Goal: Task Accomplishment & Management: Use online tool/utility

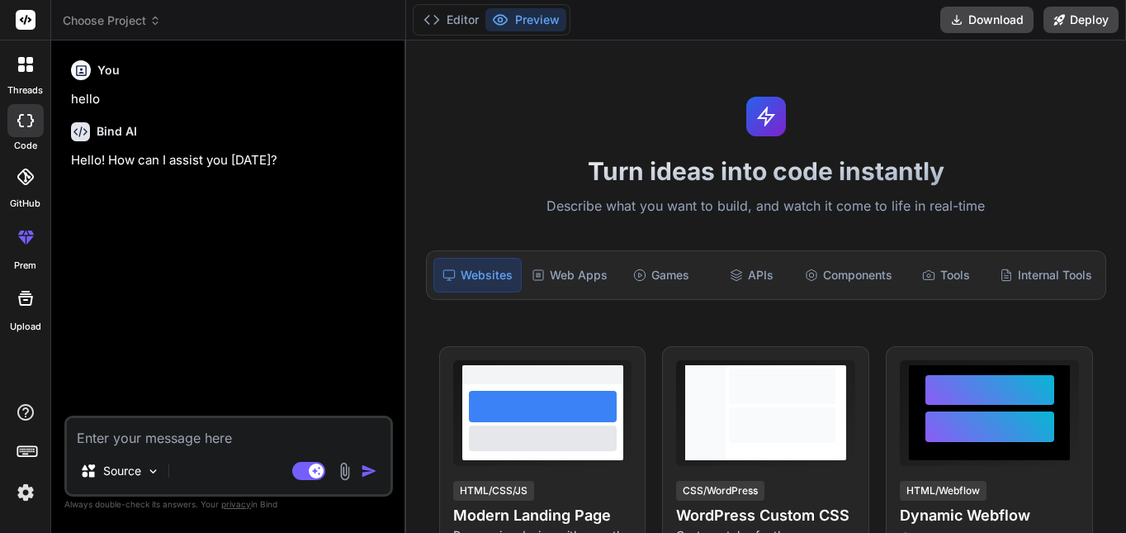
type textarea "x"
click at [298, 431] on textarea at bounding box center [229, 433] width 324 height 30
paste textarea "Lorem ip d sitame, consectetu a-elitsedd eiusmod tem i utlabore etdol magn aliq…"
type textarea "Lorem ip d sitame, consectetu a-elitsedd eiusmod tem i utlabore etdol magn aliq…"
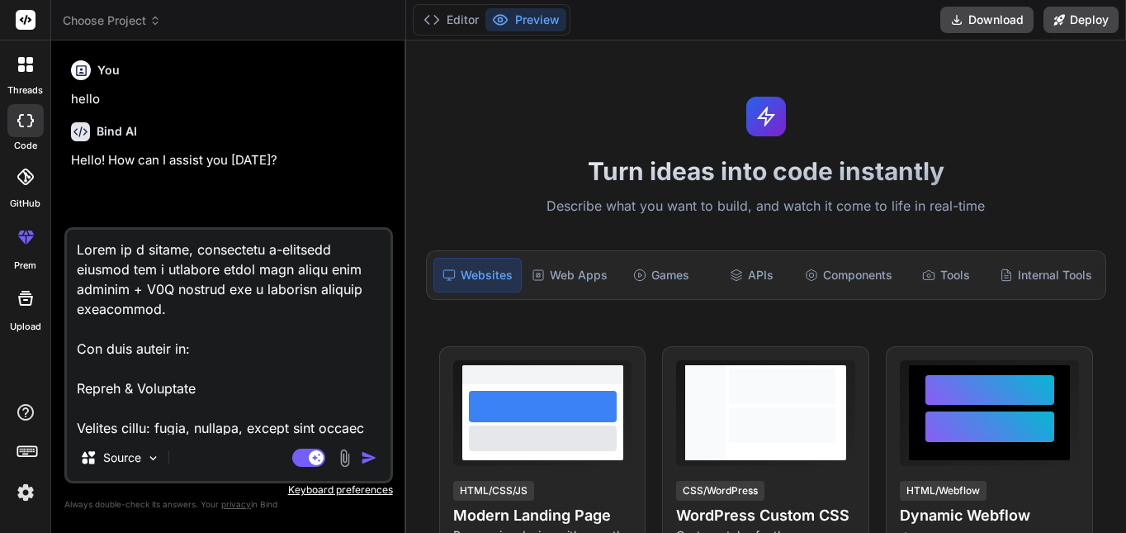
scroll to position [1845, 0]
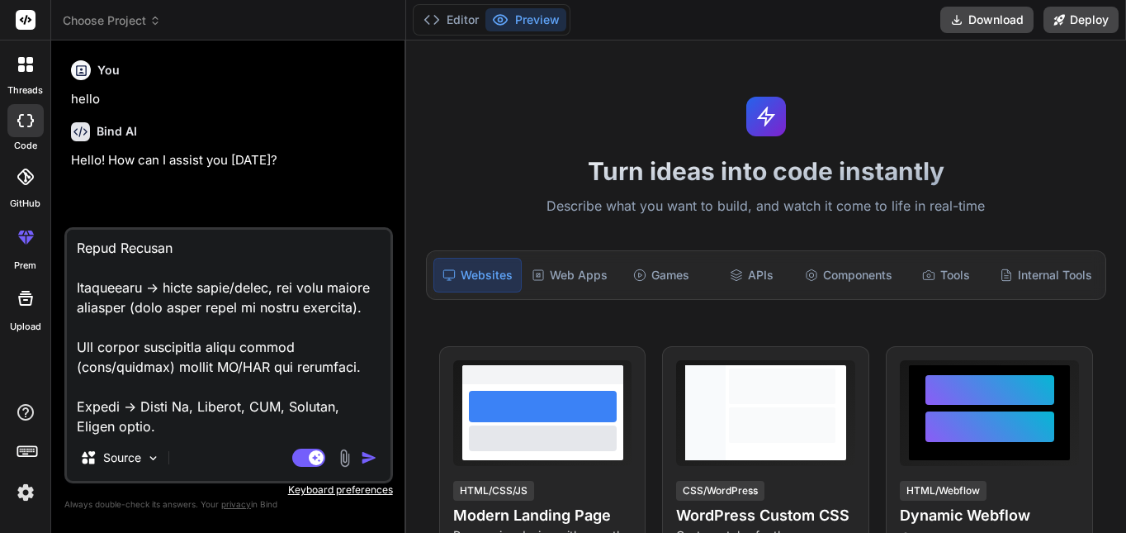
type textarea "x"
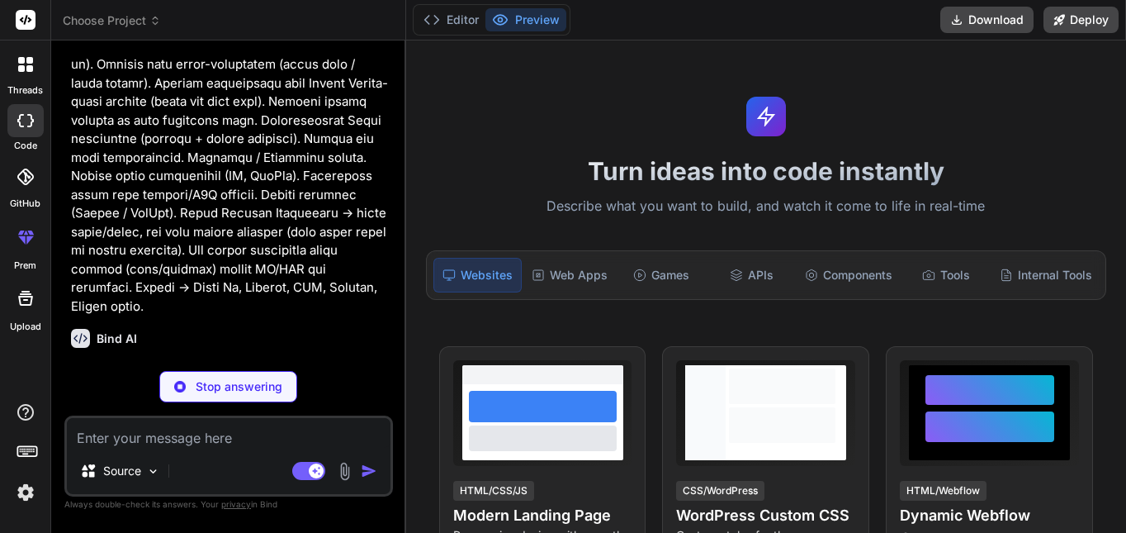
scroll to position [653, 0]
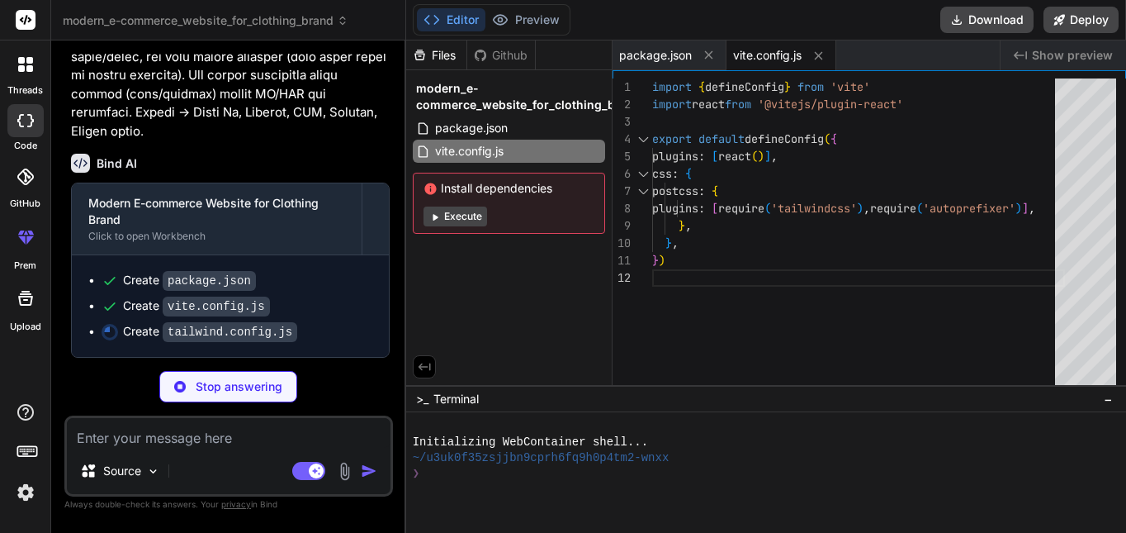
type textarea "x"
type textarea "}, }, }, plugins: [], }"
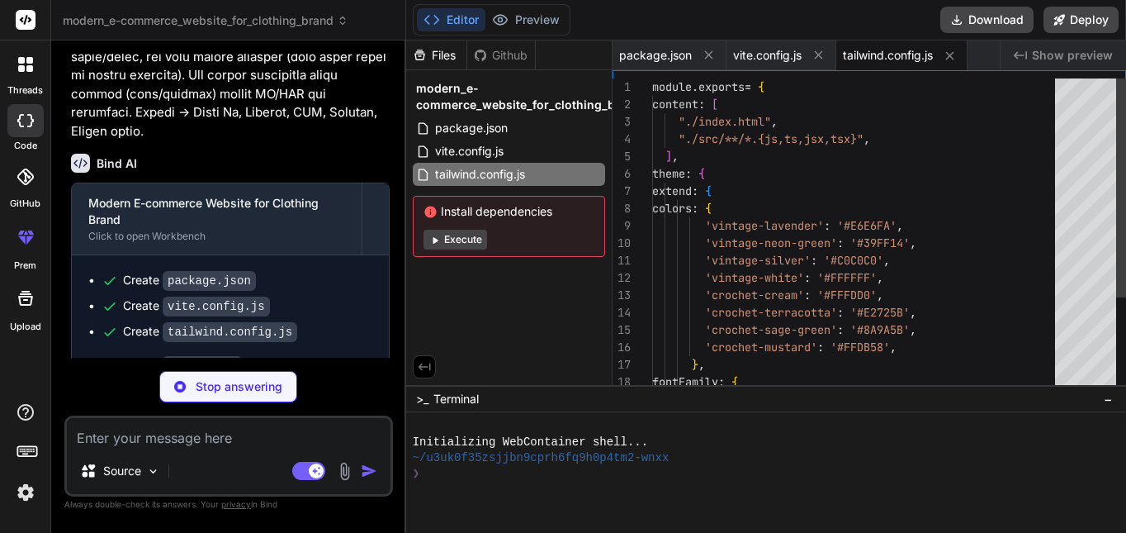
scroll to position [837, 0]
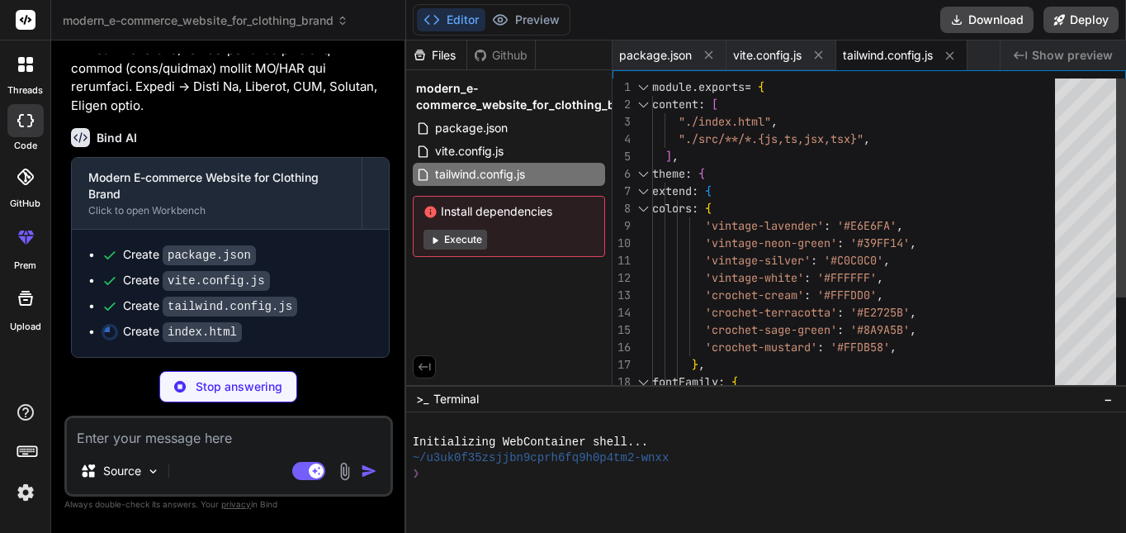
type textarea "x"
type textarea "</head> <body> <div id="root"></div> <script type="module" src="/src/main.jsx">…"
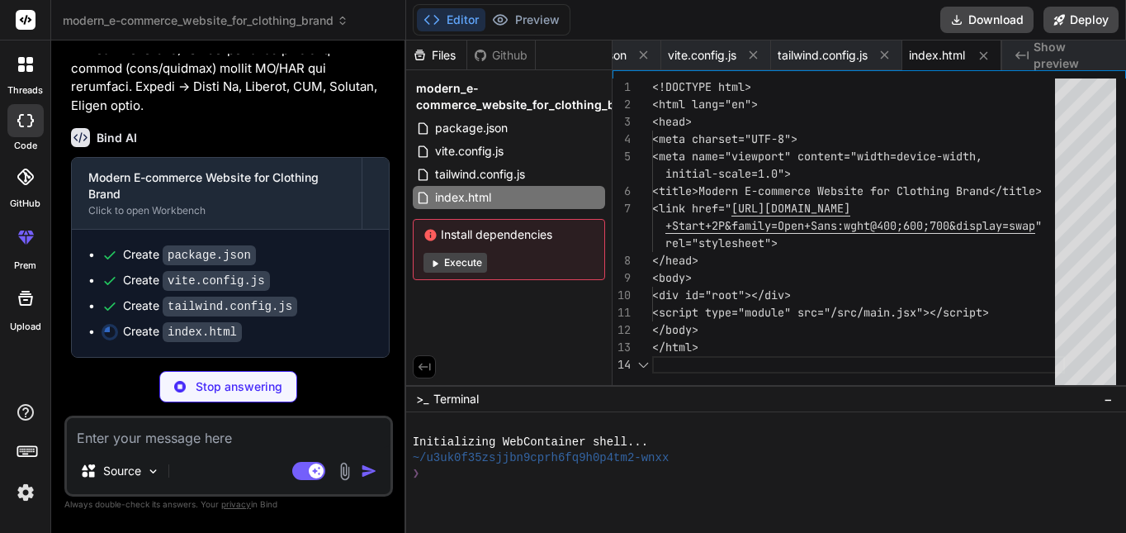
type textarea "x"
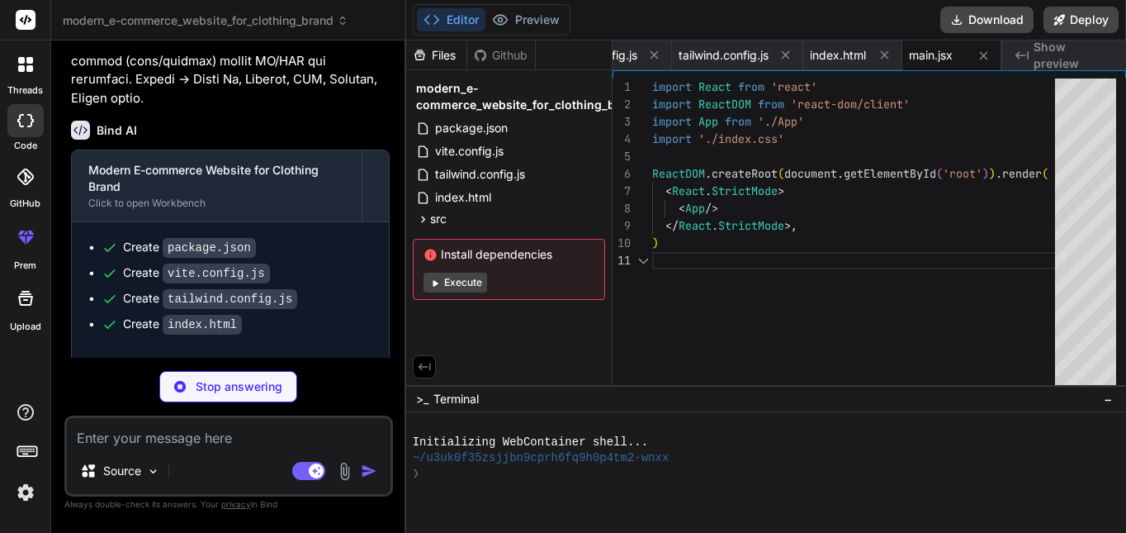
scroll to position [853, 0]
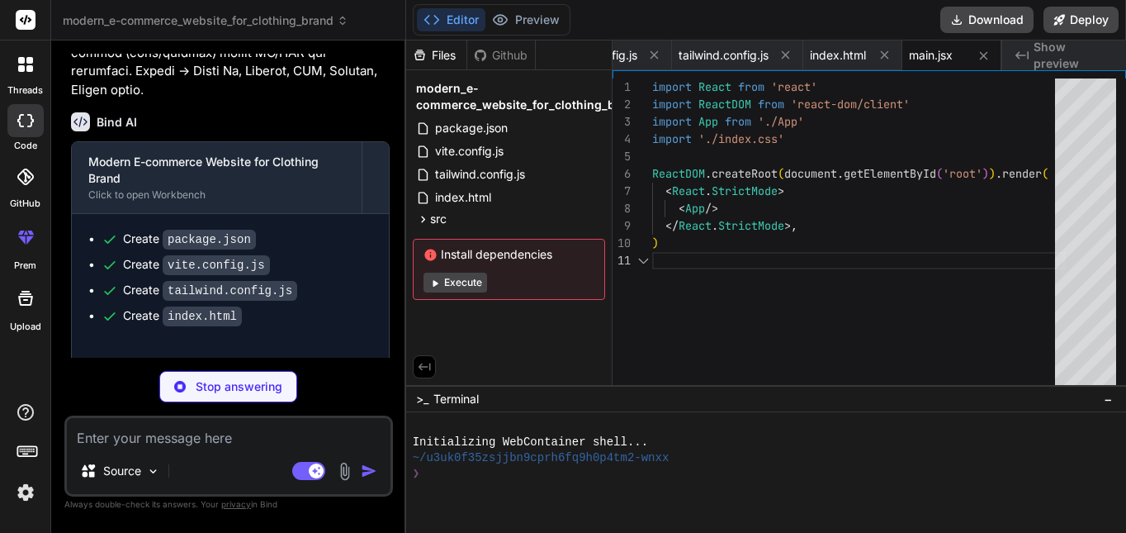
type textarea "x"
type textarea "font-family: 'Press Start 2P', cursive; }"
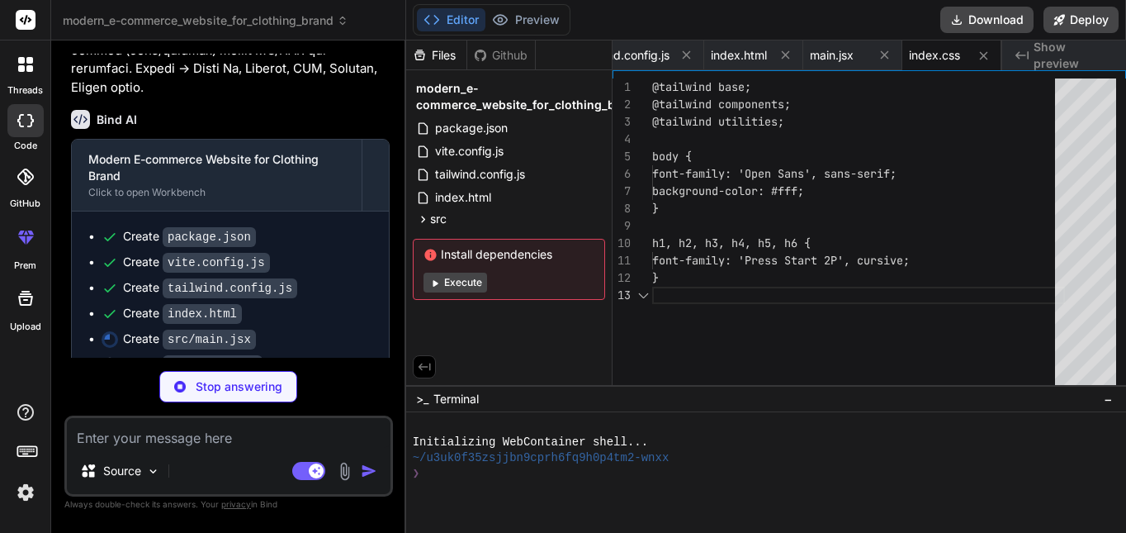
scroll to position [856, 0]
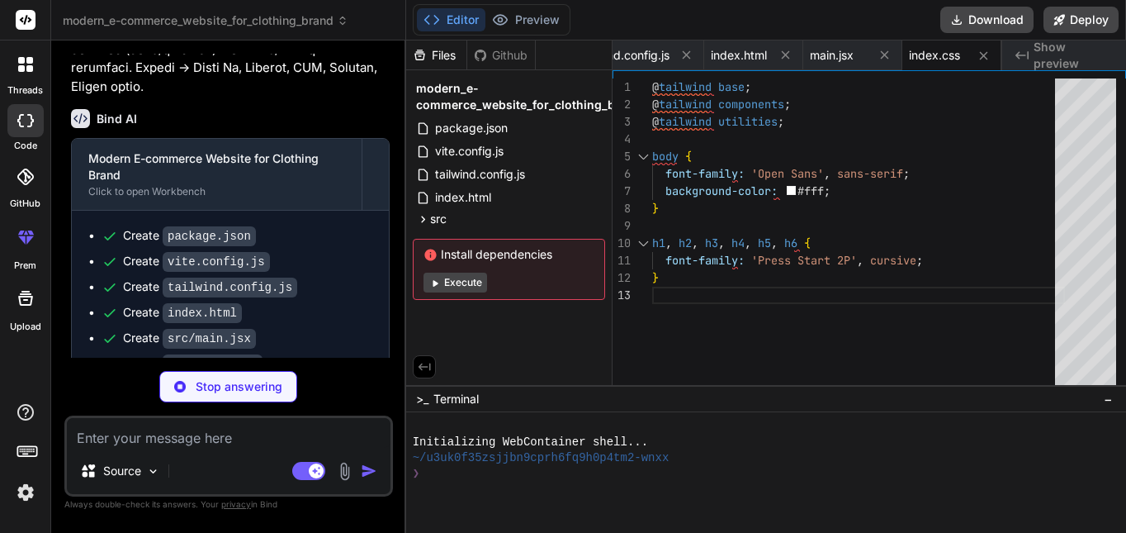
type textarea "x"
type textarea "</Routes> <Footer /> </Router> ) } export default App"
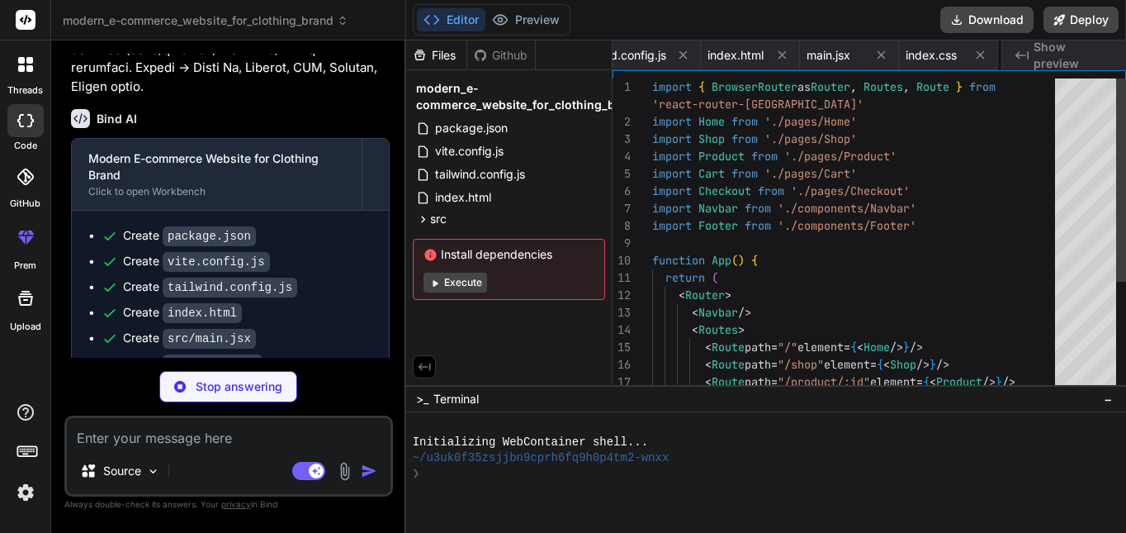
scroll to position [0, 366]
type textarea "x"
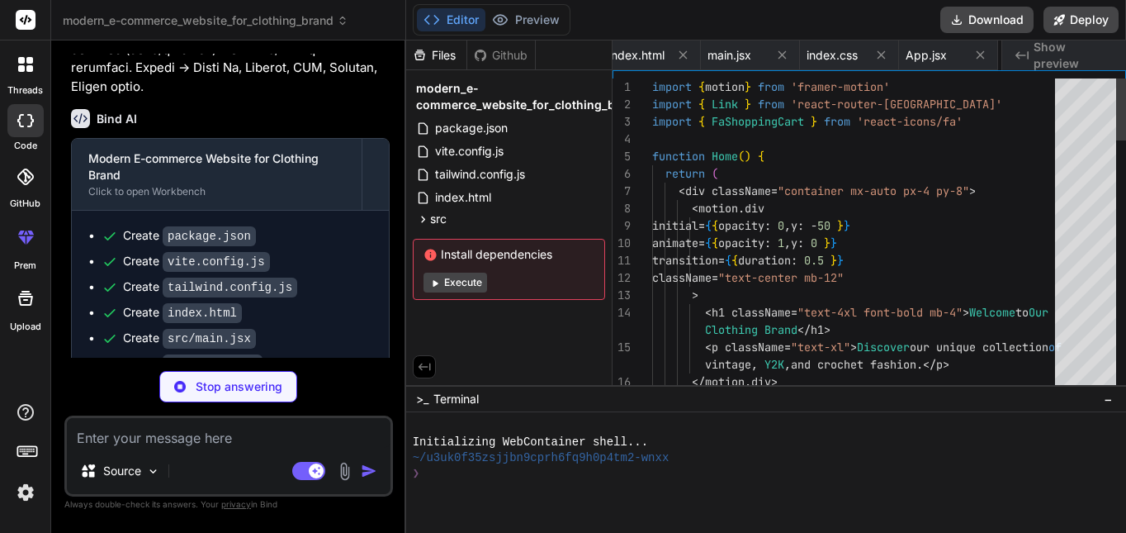
scroll to position [0, 465]
type textarea "x"
type textarea ") } export default Shop"
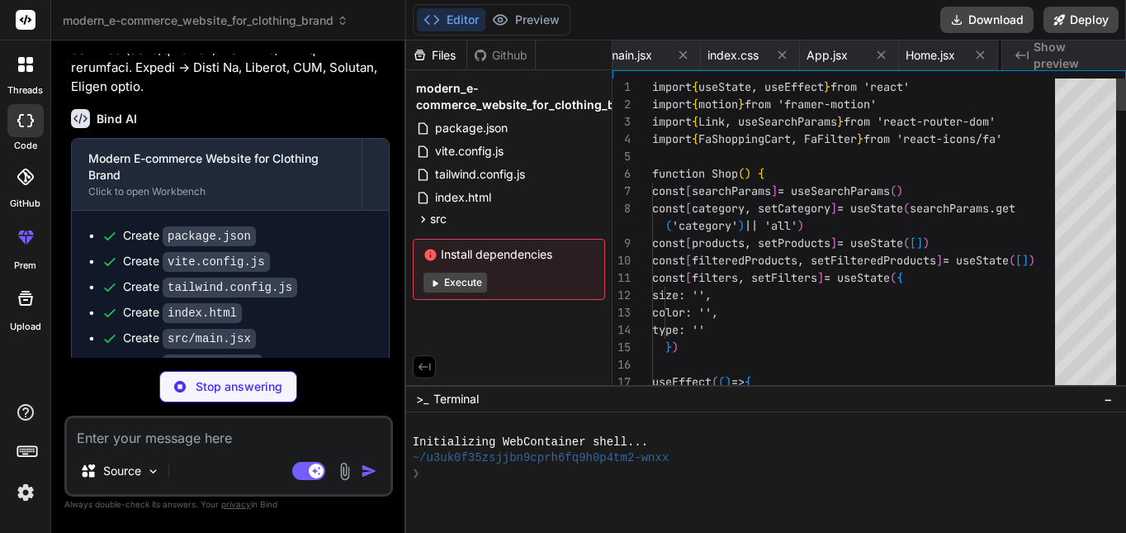
scroll to position [0, 564]
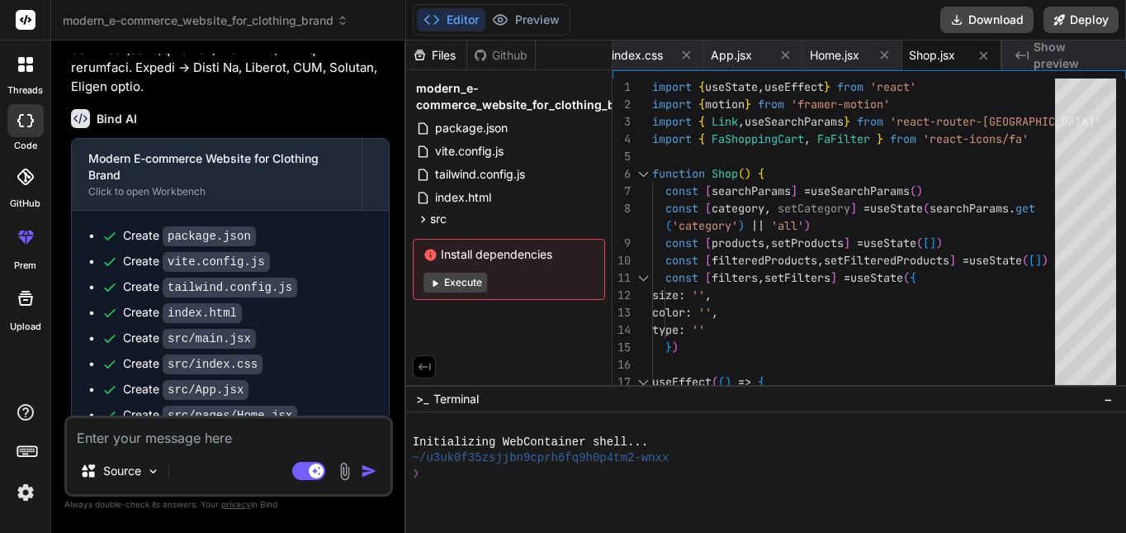
type textarea "x"
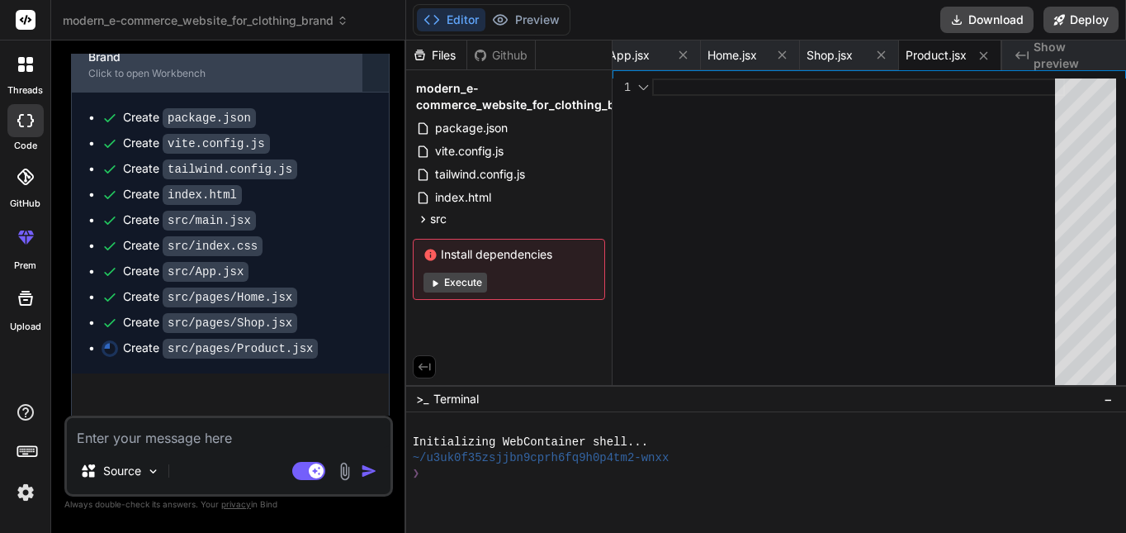
scroll to position [993, 0]
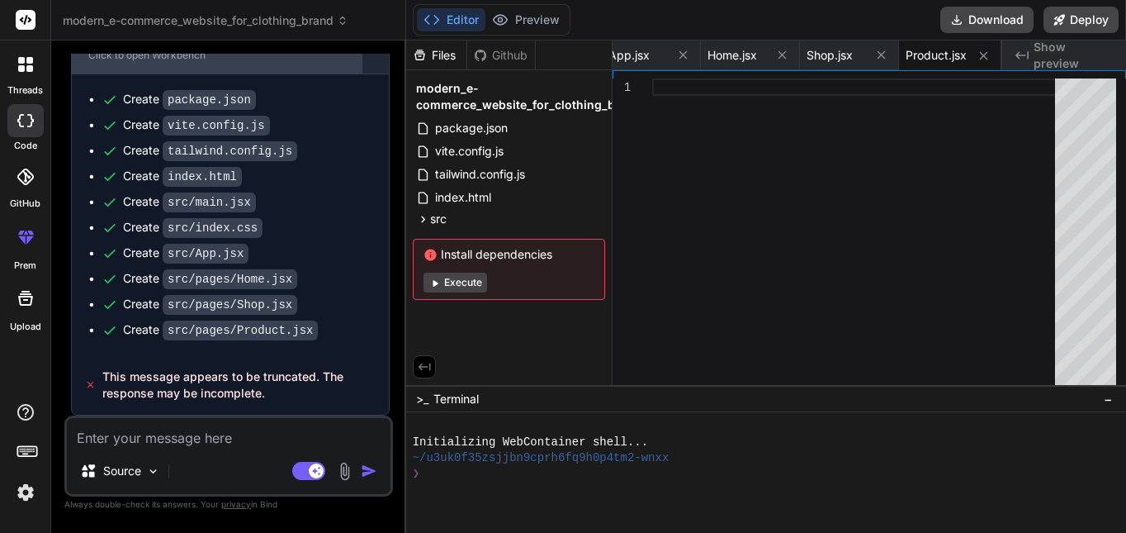
type textarea "c"
type textarea "x"
type textarea "cp"
type textarea "x"
type textarea "c"
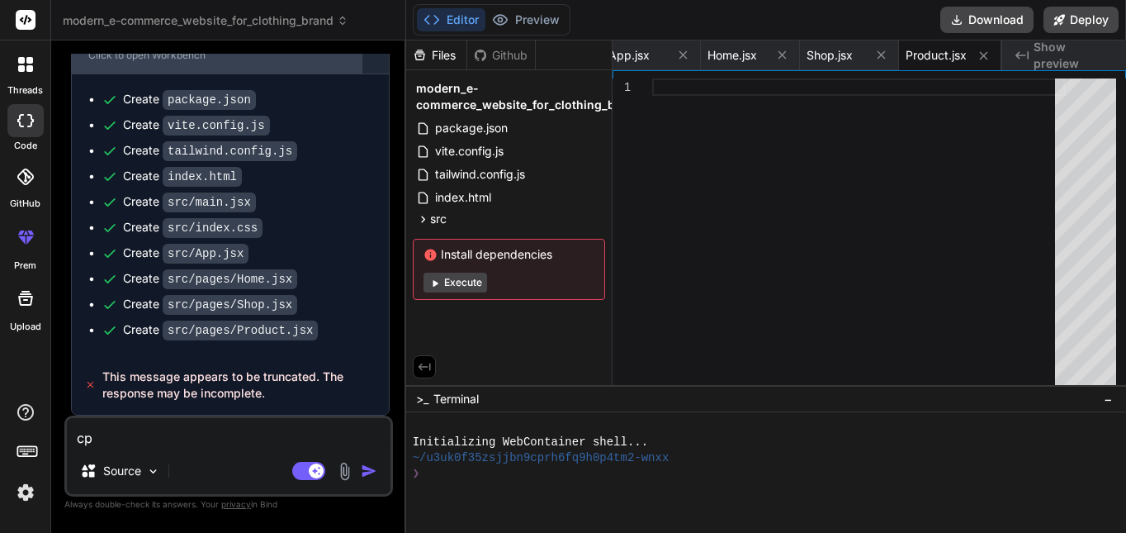
type textarea "x"
type textarea "co"
type textarea "x"
type textarea "cop"
type textarea "x"
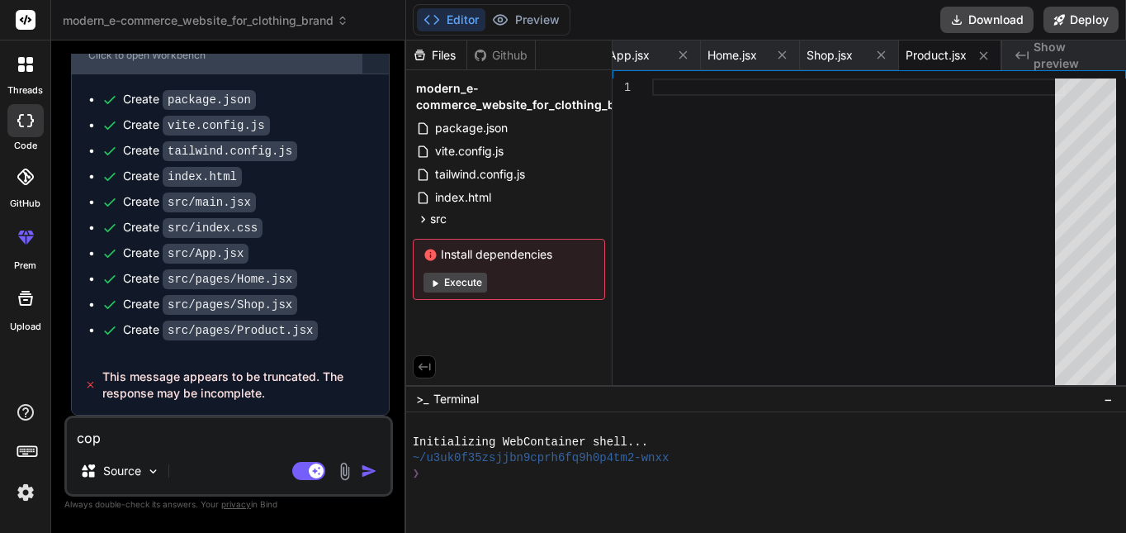
type textarea "co"
type textarea "x"
type textarea "com"
type textarea "x"
type textarea "comp"
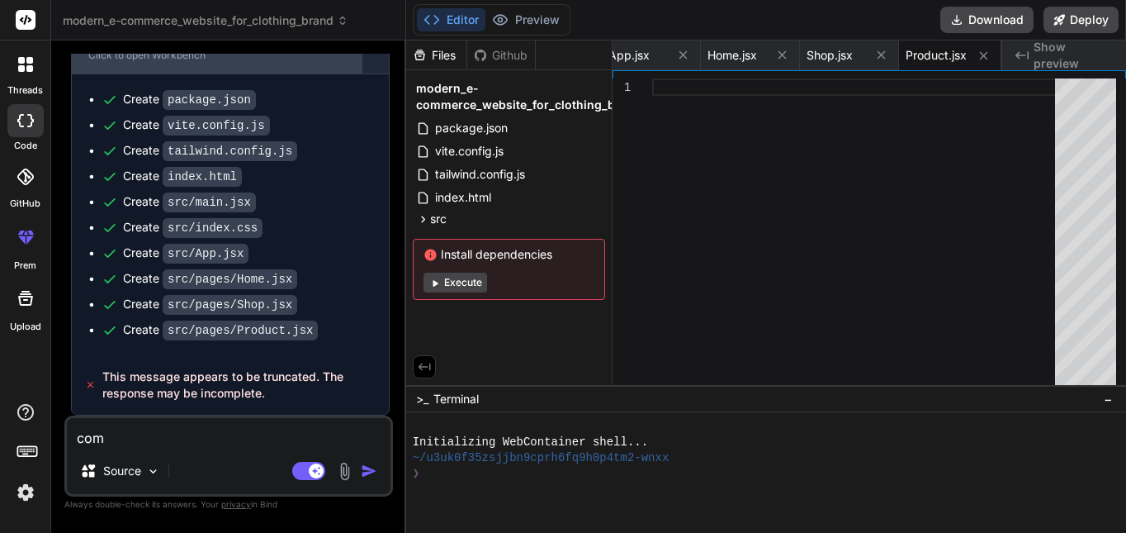
type textarea "x"
type textarea "compe"
type textarea "x"
type textarea "compel"
type textarea "x"
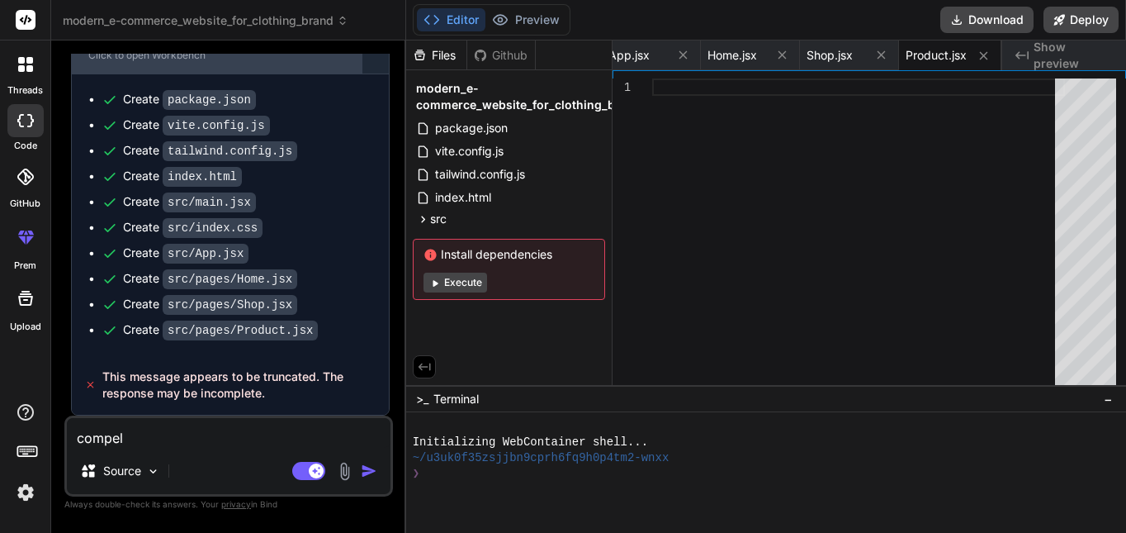
type textarea "compele"
type textarea "x"
type textarea "compelet"
type textarea "x"
type textarea "compelet"
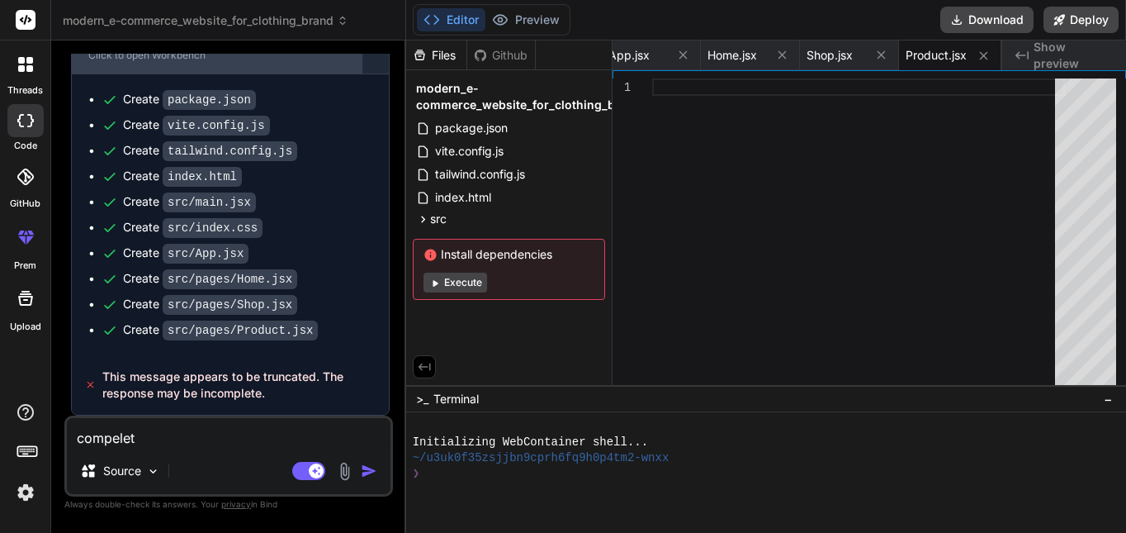
type textarea "x"
type textarea "compelet"
type textarea "x"
type textarea "compelet i"
type textarea "x"
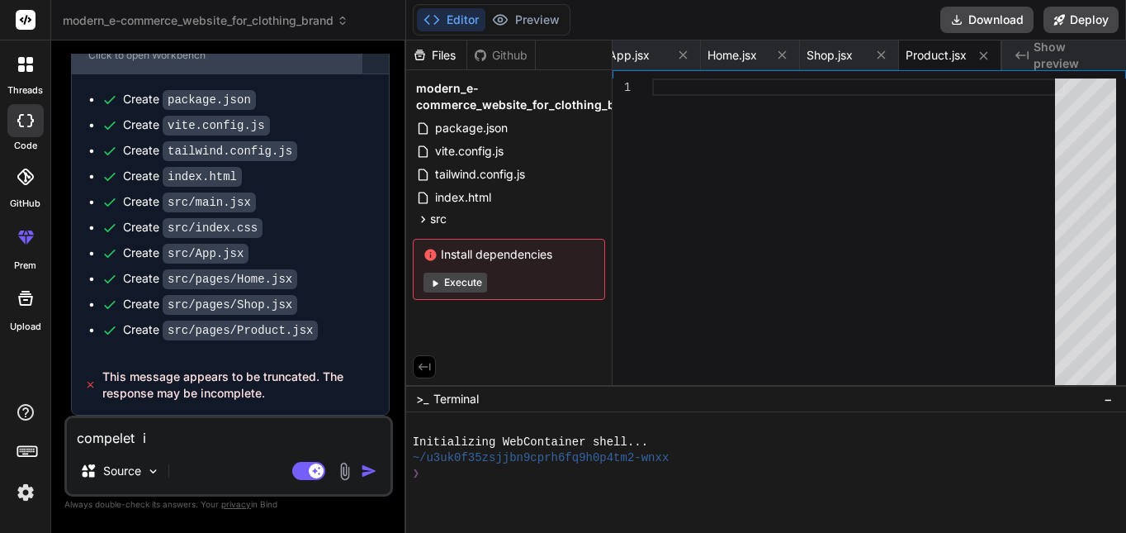
type textarea "compelet it"
type textarea "x"
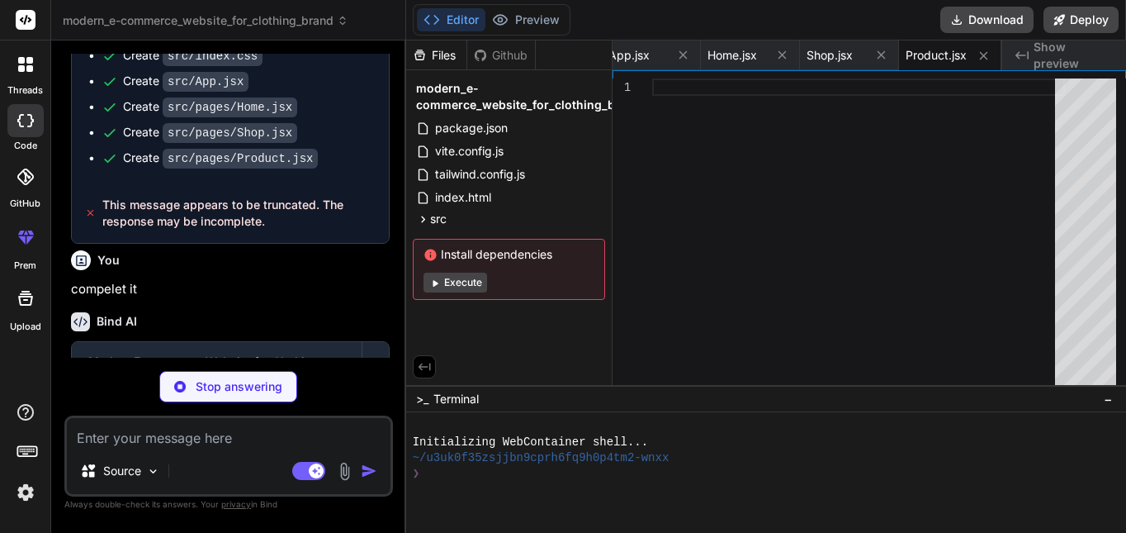
scroll to position [1272, 0]
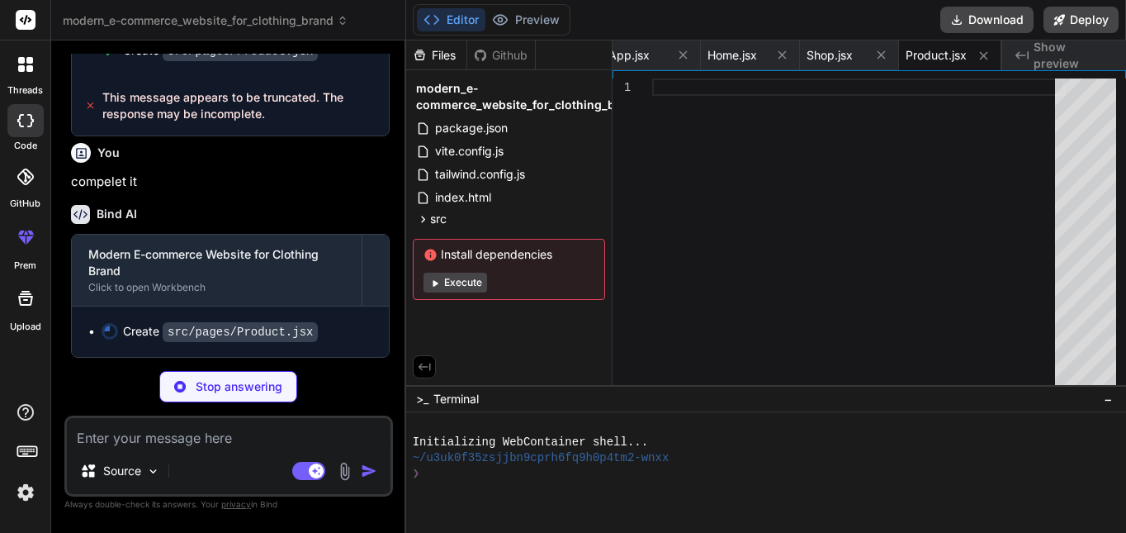
type textarea "x"
type textarea "</div> ) } export default Product"
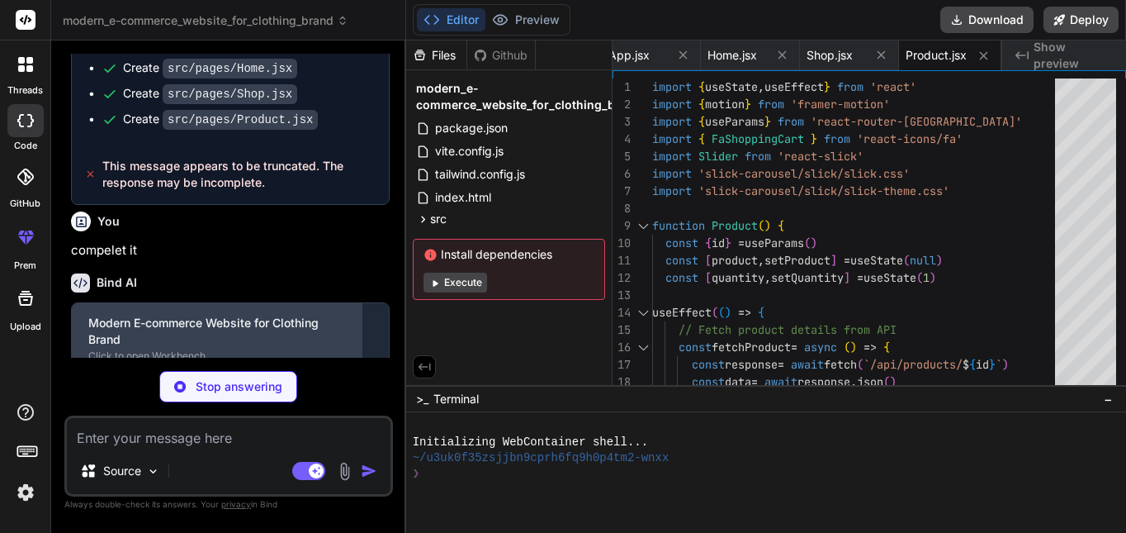
scroll to position [1297, 0]
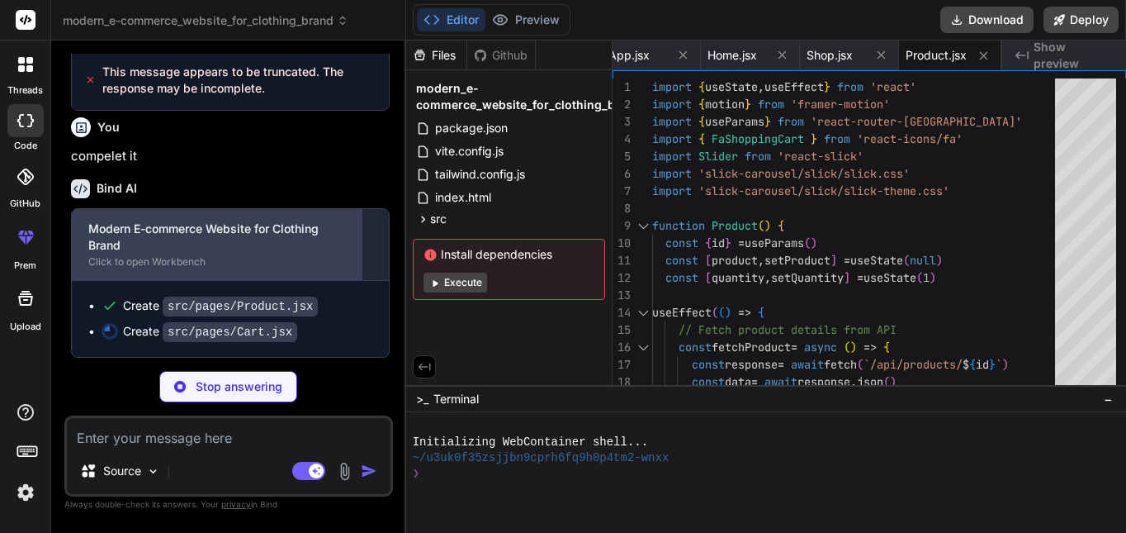
type textarea "x"
type textarea "} export default Cart"
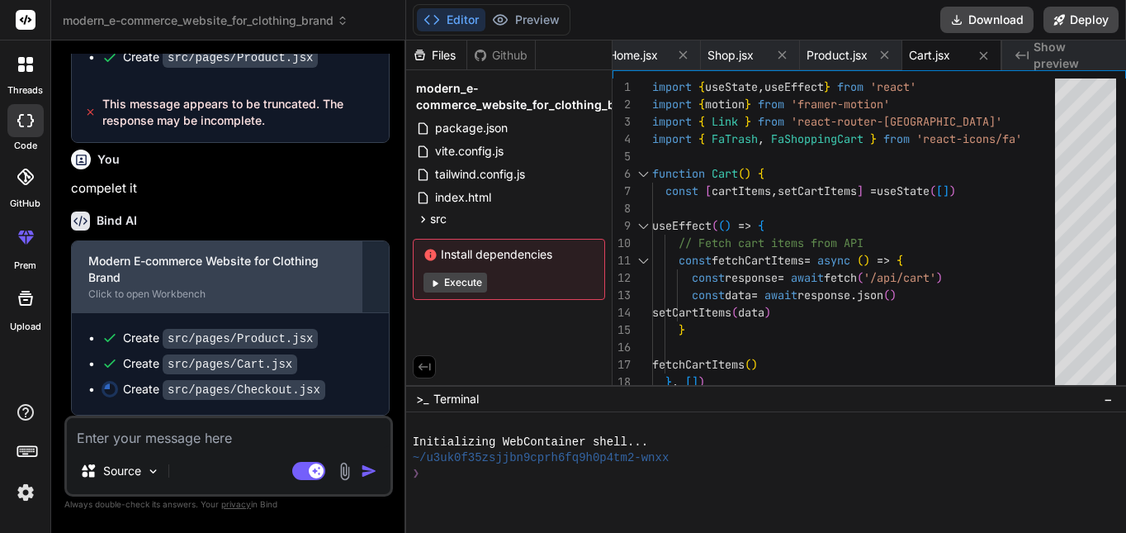
scroll to position [1265, 0]
type textarea "x"
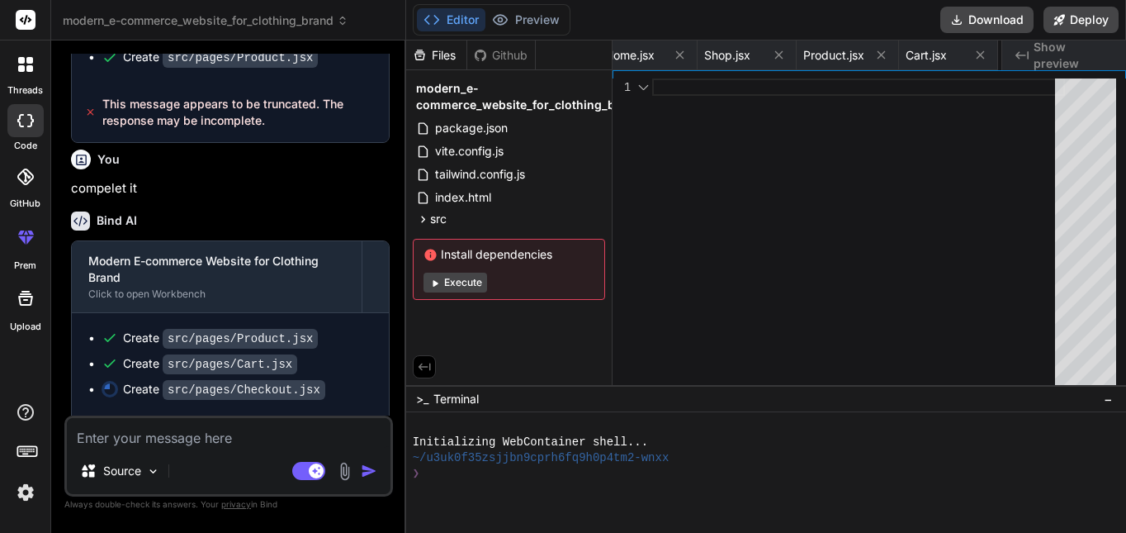
scroll to position [1323, 0]
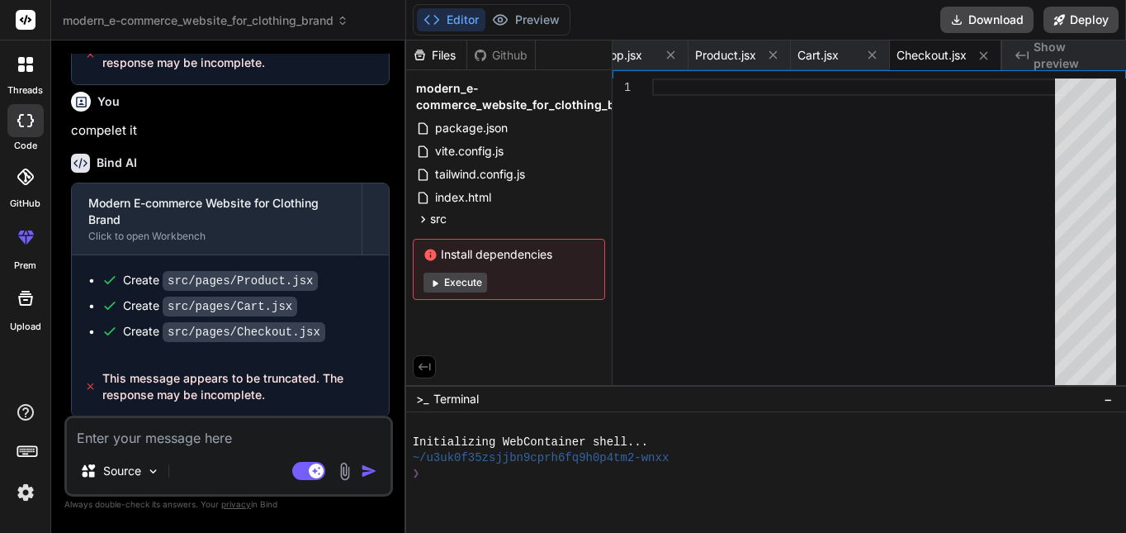
type textarea "f"
type textarea "x"
type textarea "fi"
type textarea "x"
type textarea "fin"
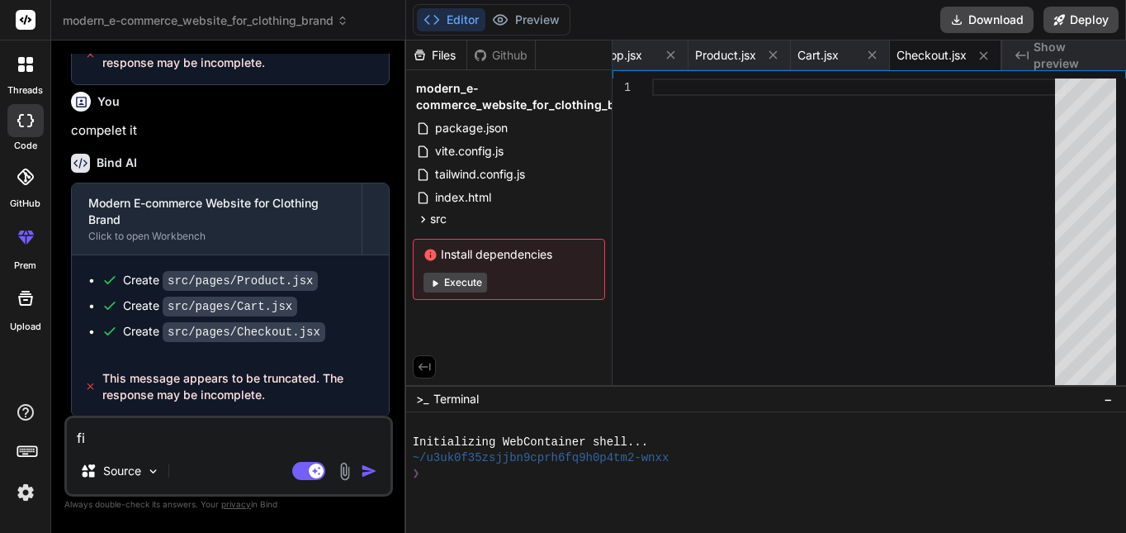
type textarea "x"
type textarea "fini"
type textarea "x"
type textarea "finin"
type textarea "x"
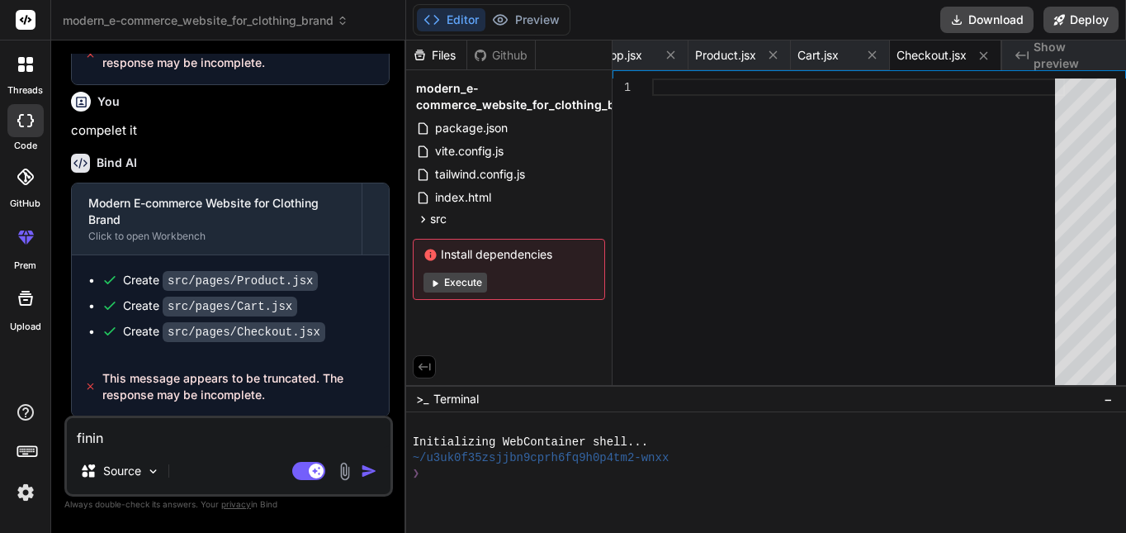
type textarea "finins"
type textarea "x"
type textarea "fininsh"
type textarea "x"
type textarea "fininsh"
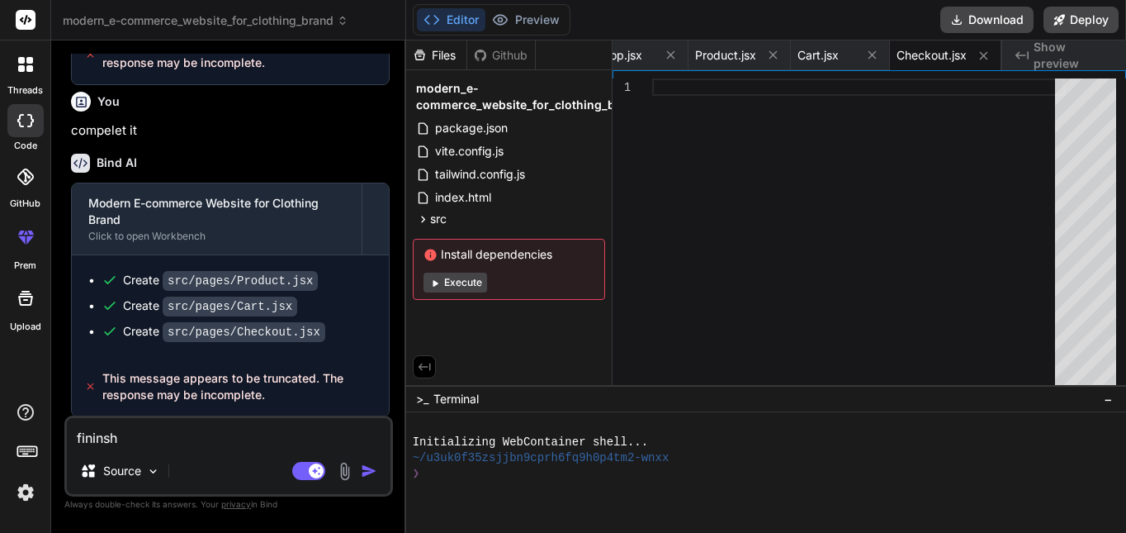
type textarea "x"
type textarea "fininsh i"
type textarea "x"
type textarea "fininsh it"
type textarea "x"
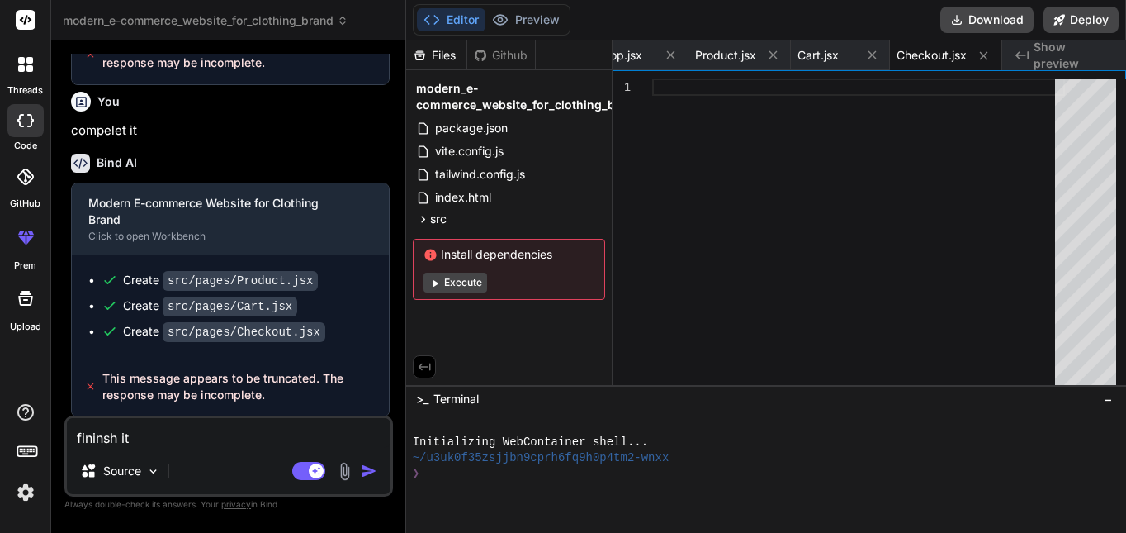
type textarea "fininsh it"
type textarea "x"
type textarea "fininsh it d"
type textarea "x"
type textarea "fininsh it do"
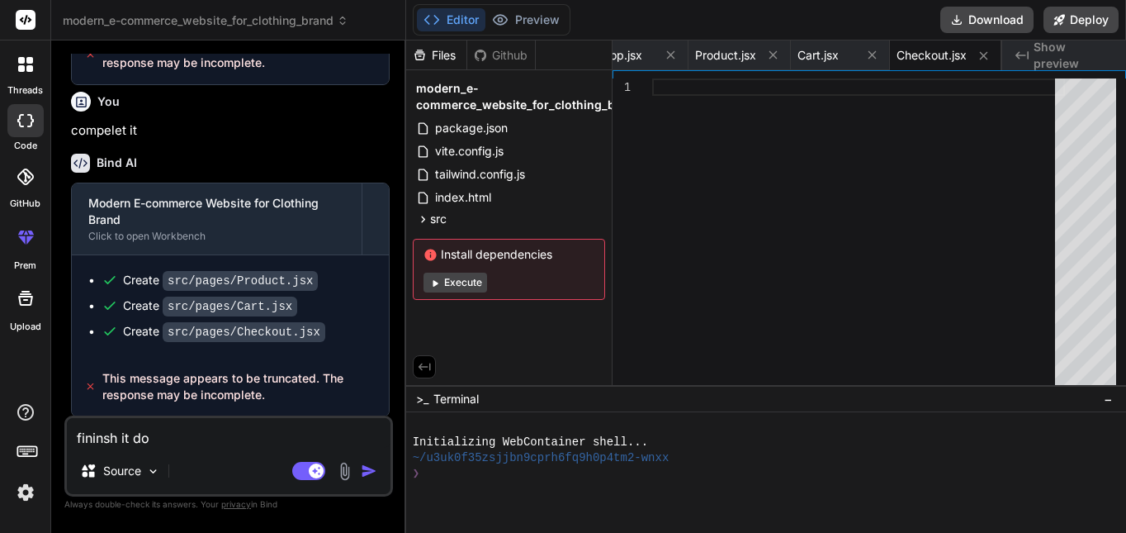
type textarea "x"
type textarea "fininsh it doi"
type textarea "x"
type textarea "fininsh it doin"
type textarea "x"
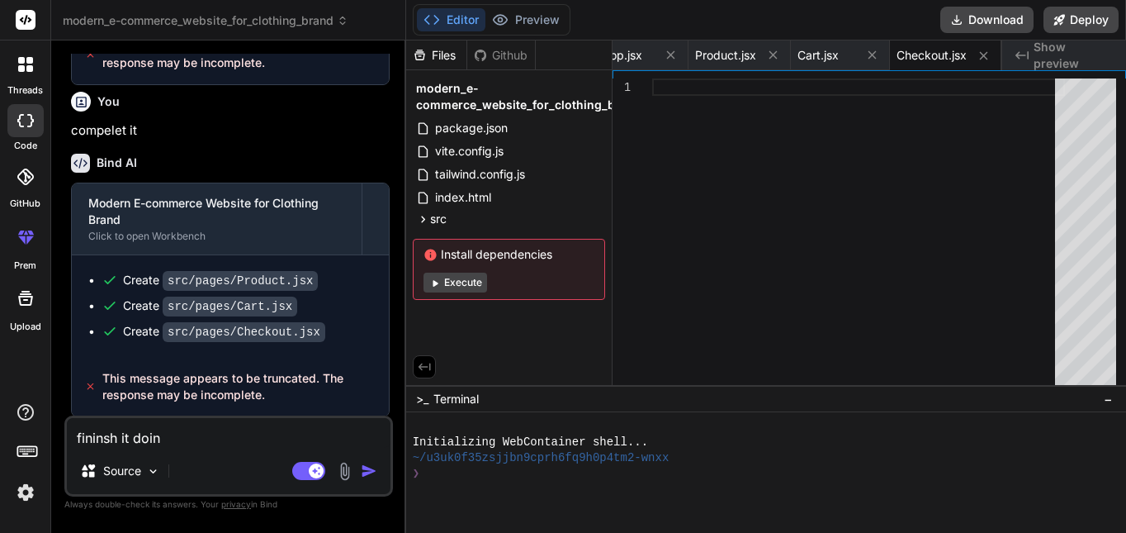
type textarea "fininsh it doint"
type textarea "x"
type textarea "fininsh it doint"
type textarea "x"
type textarea "fininsh it doint"
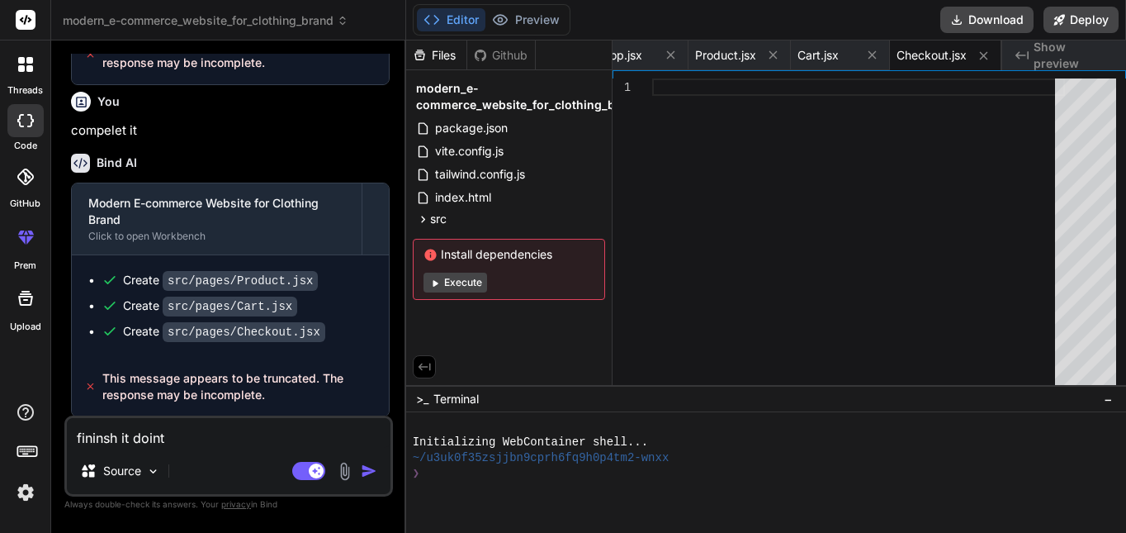
type textarea "x"
type textarea "fininsh it doin"
type textarea "x"
type textarea "fininsh it doi"
type textarea "x"
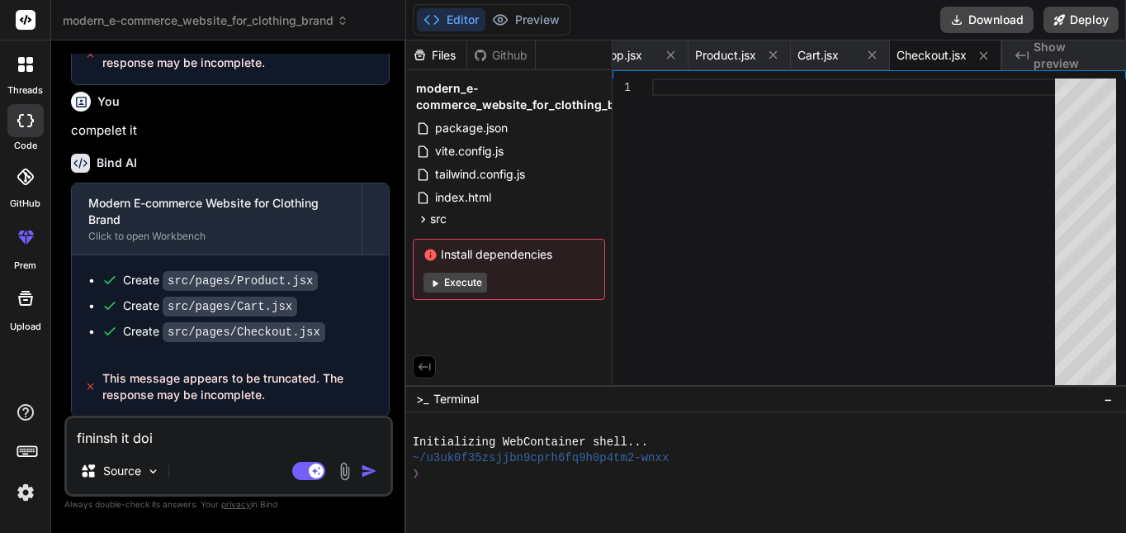
type textarea "fininsh it do"
type textarea "x"
type textarea "fininsh it don"
type textarea "x"
type textarea "fininsh it dont"
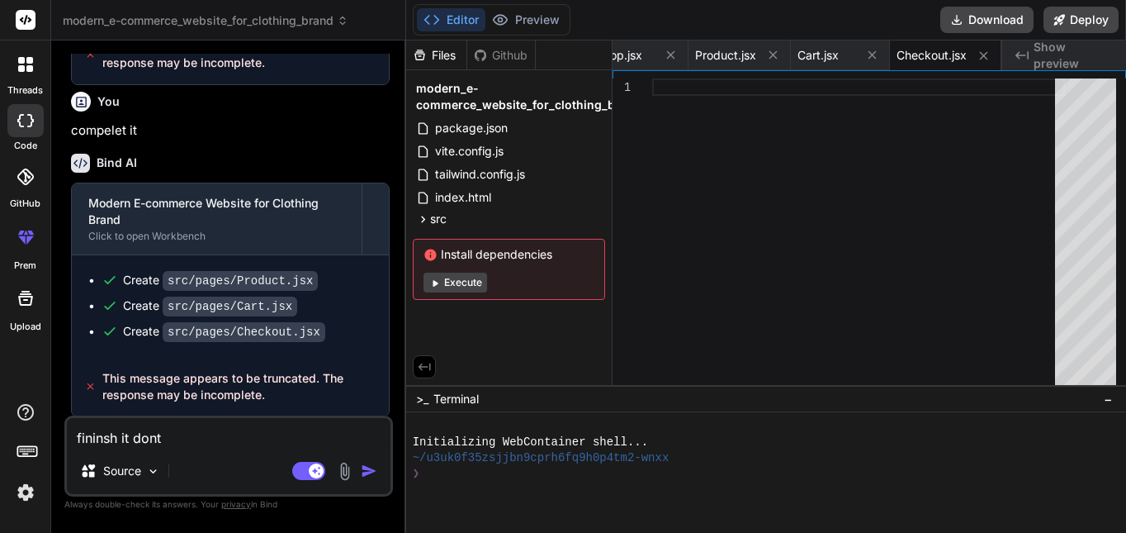
type textarea "x"
type textarea "fininsh it dont"
type textarea "x"
type textarea "fininsh it dont s"
type textarea "x"
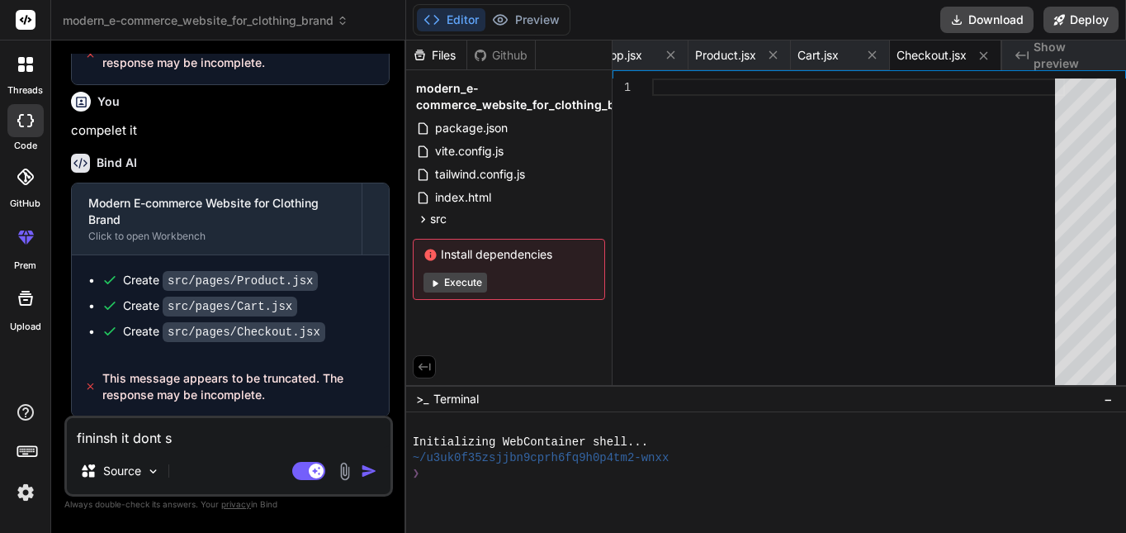
type textarea "fininsh it dont st"
type textarea "x"
type textarea "fininsh it dont stp"
type textarea "x"
type textarea "fininsh it dont st"
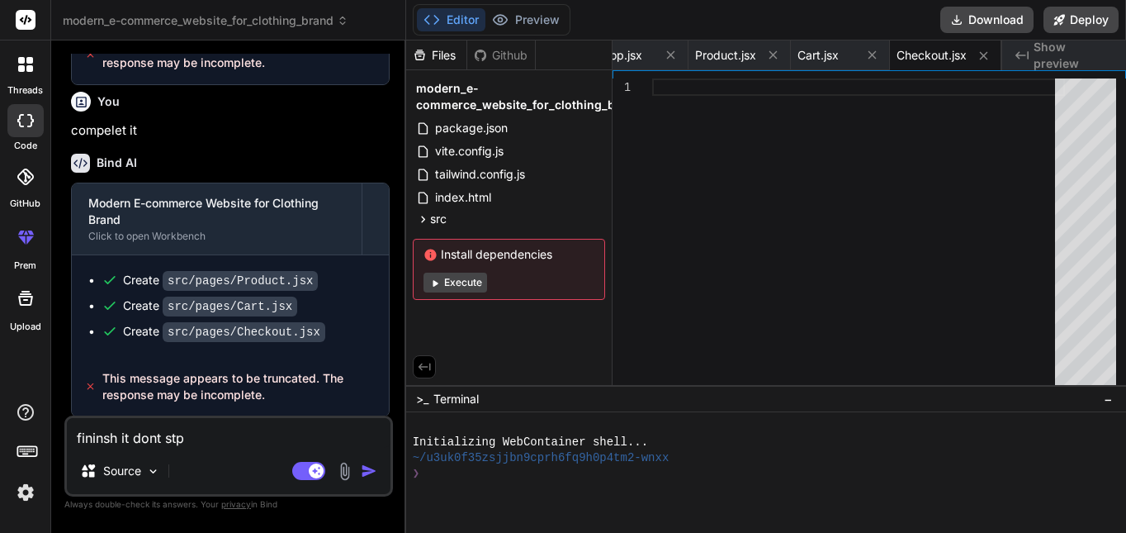
type textarea "x"
type textarea "fininsh it dont sto"
type textarea "x"
type textarea "fininsh it dont stop"
type textarea "x"
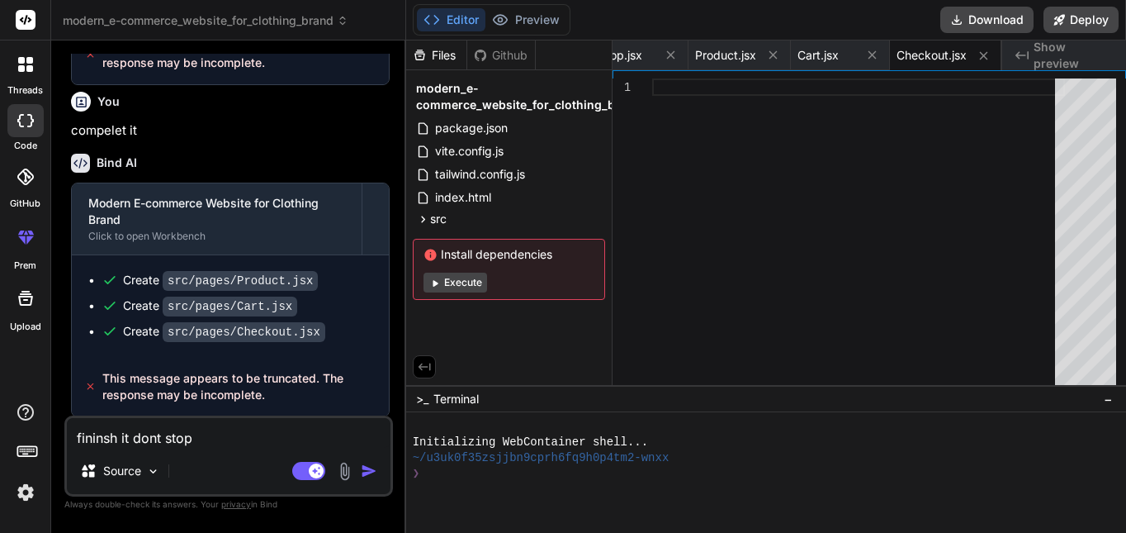
type textarea "fininsh it dont stope"
type textarea "x"
type textarea "fininsh it dont stop"
type textarea "x"
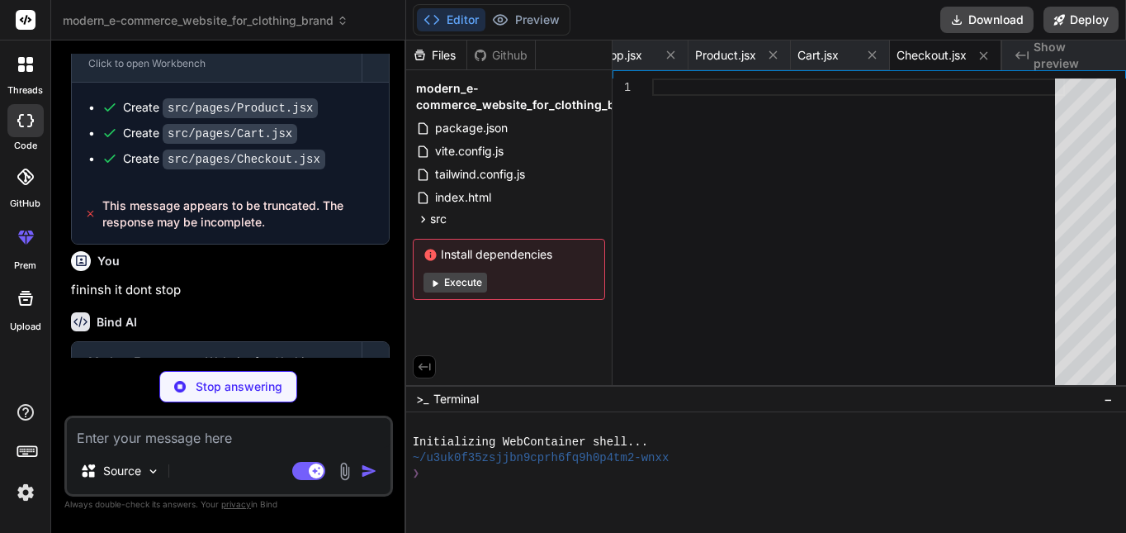
scroll to position [1603, 0]
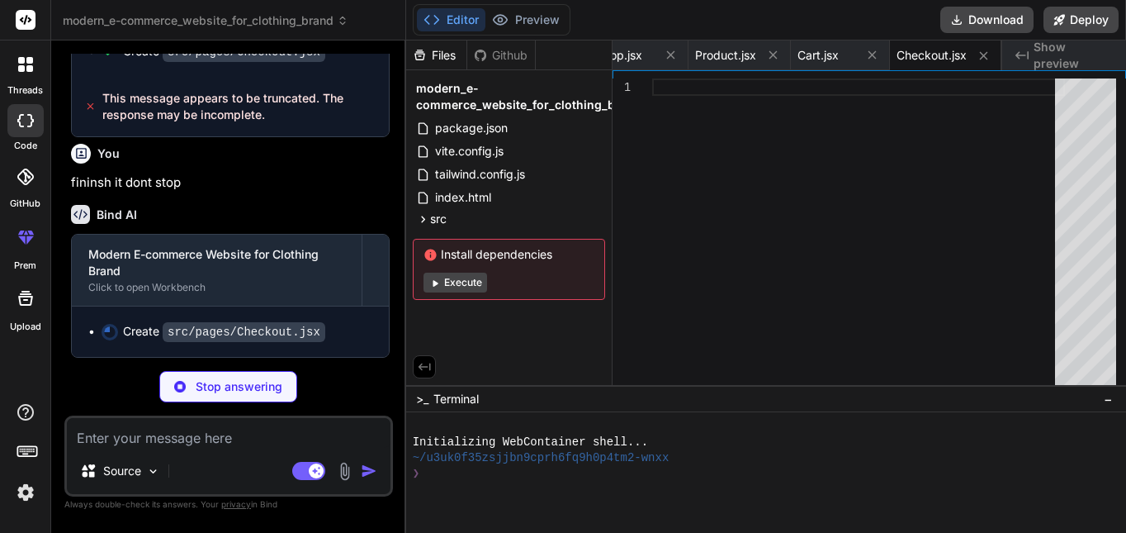
type textarea "x"
type textarea "export default Checkout"
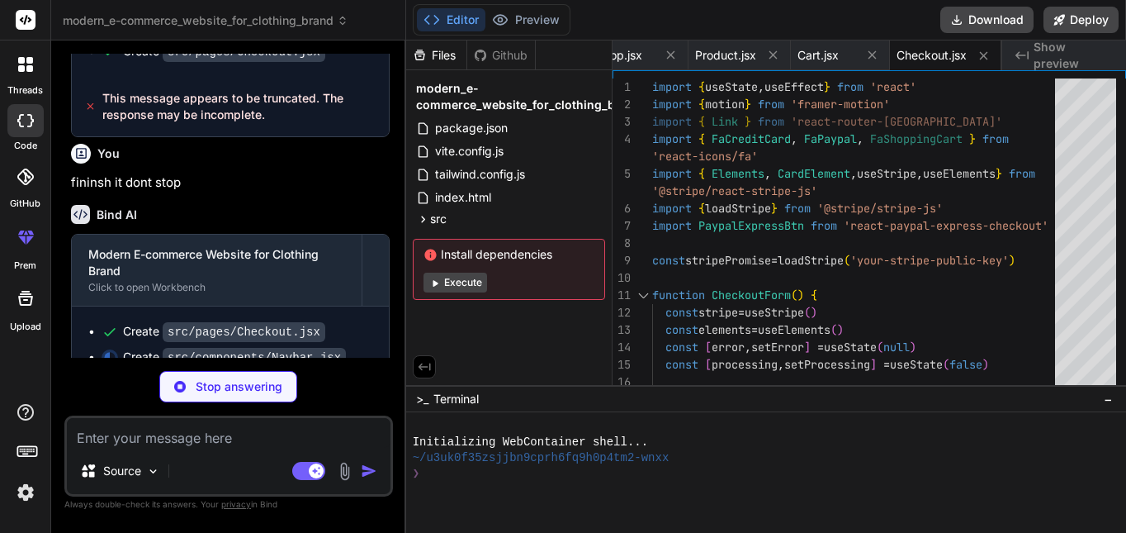
scroll to position [1628, 0]
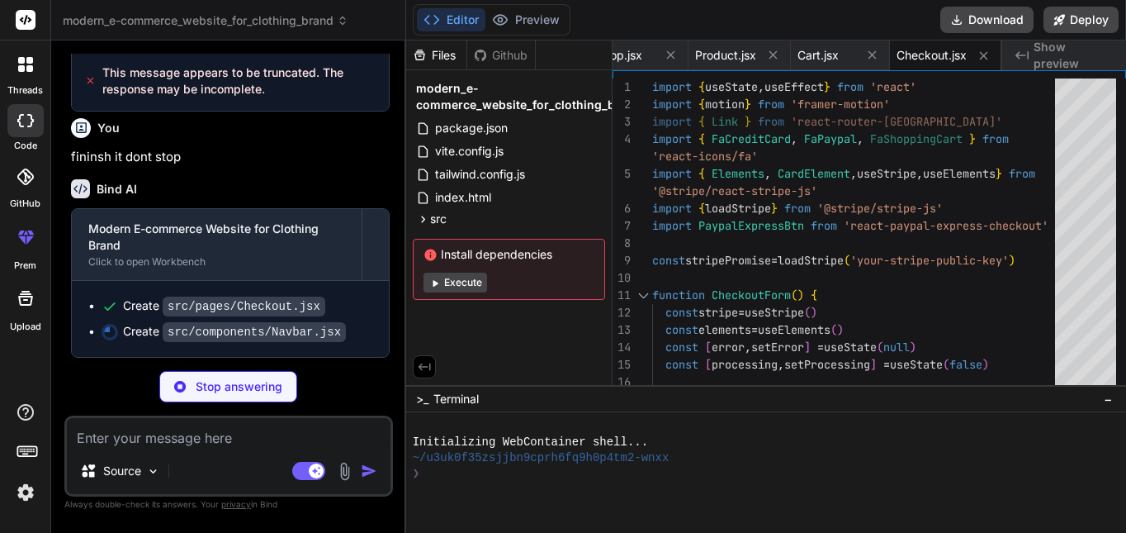
type textarea "x"
type textarea "</div> )} </nav> ) } export default Navbar"
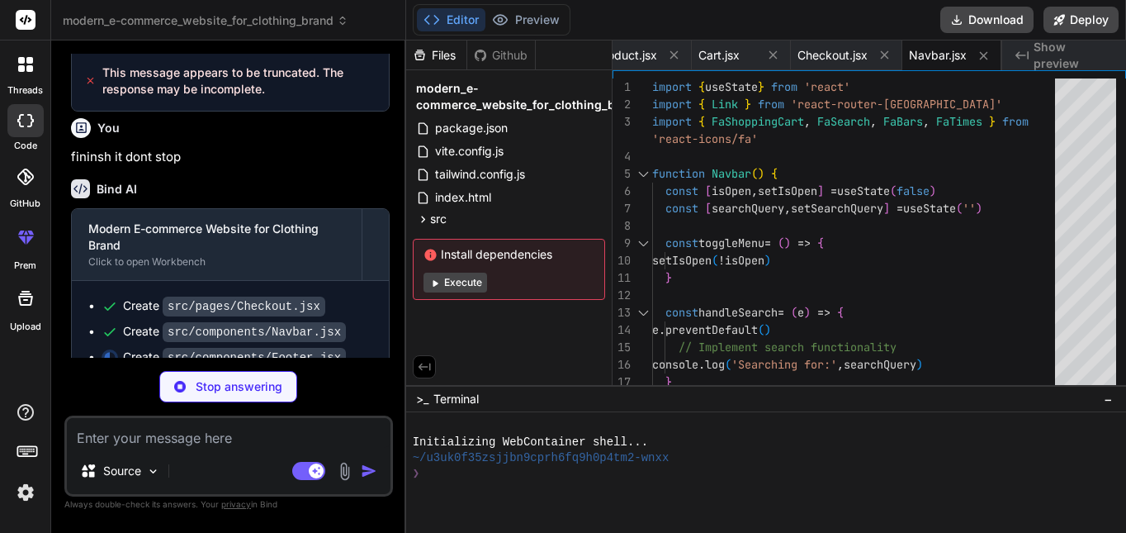
scroll to position [1654, 0]
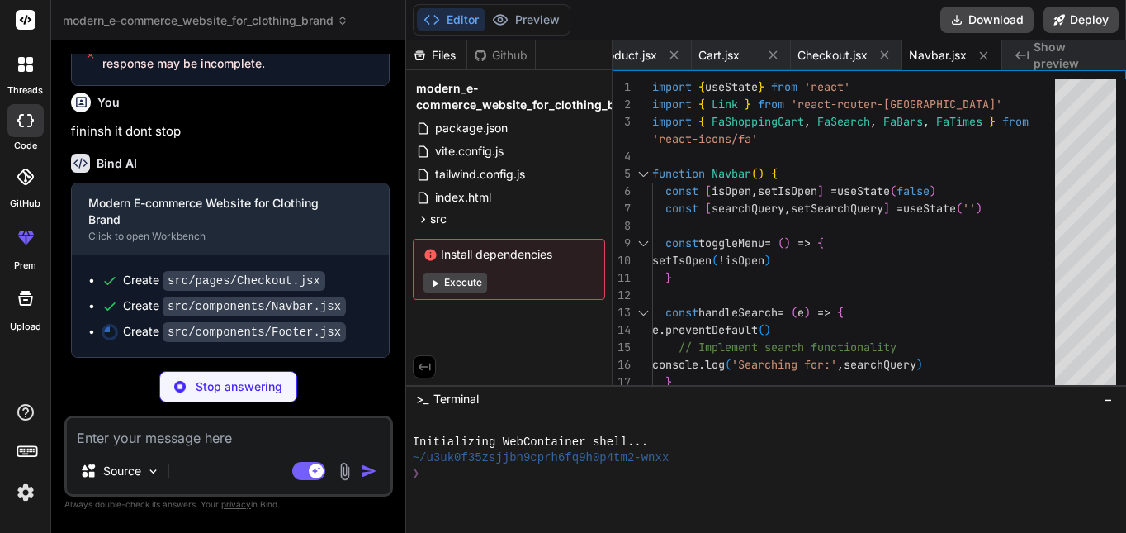
type textarea "x"
type textarea "} export default Footer"
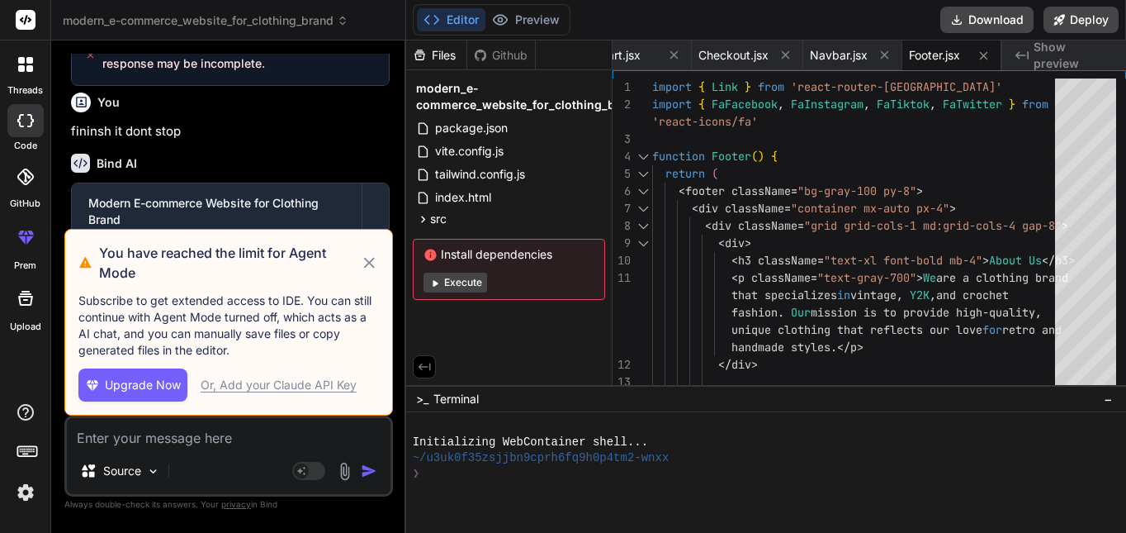
click at [371, 267] on icon at bounding box center [369, 263] width 19 height 20
type textarea "x"
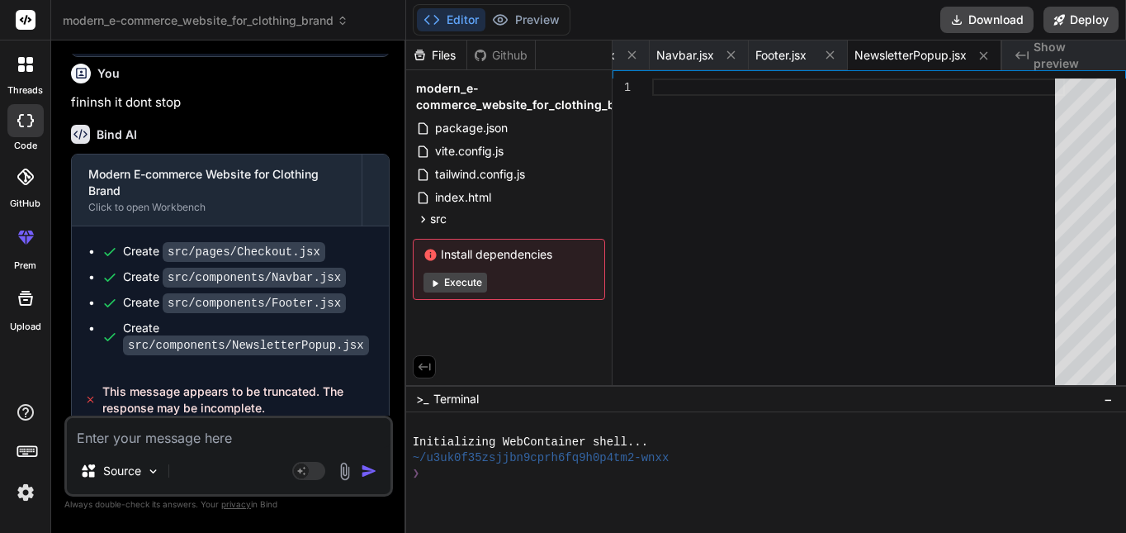
scroll to position [1698, 0]
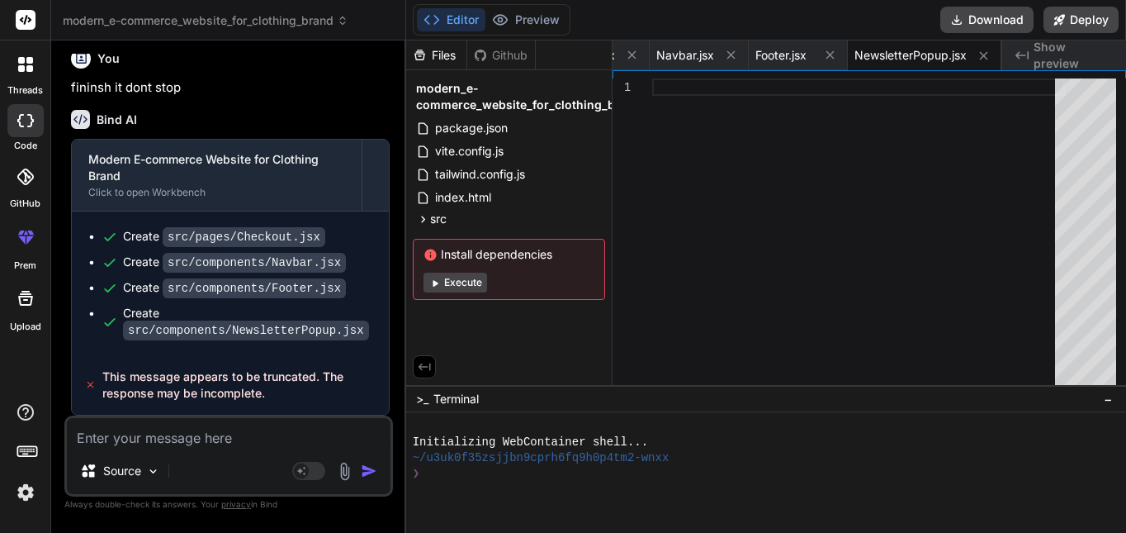
click at [258, 440] on textarea at bounding box center [229, 433] width 324 height 30
type textarea "c"
type textarea "x"
type textarea "co"
type textarea "x"
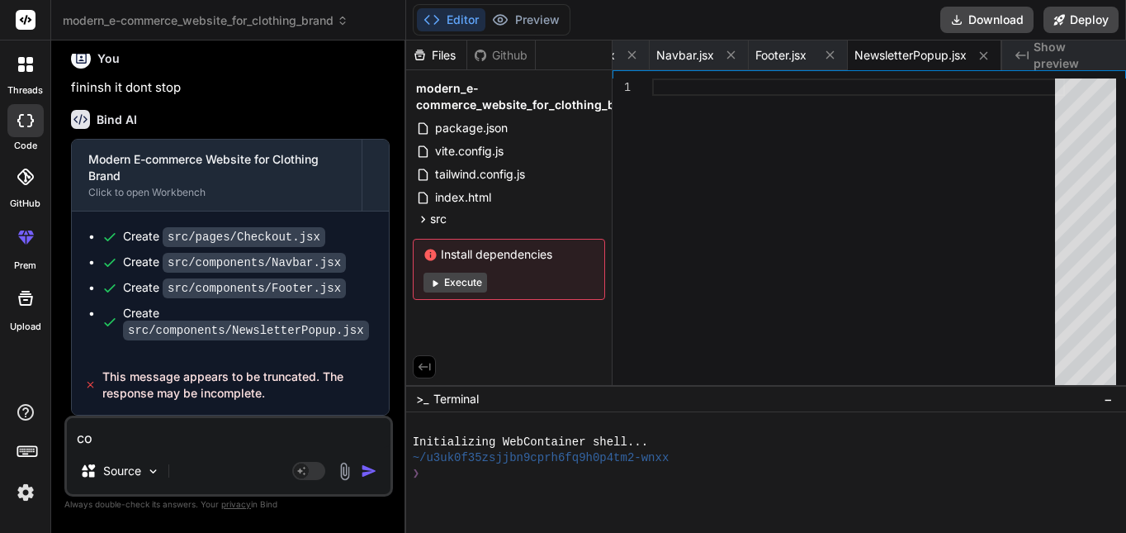
type textarea "con"
type textarea "x"
type textarea "cont"
type textarea "x"
type textarea "con"
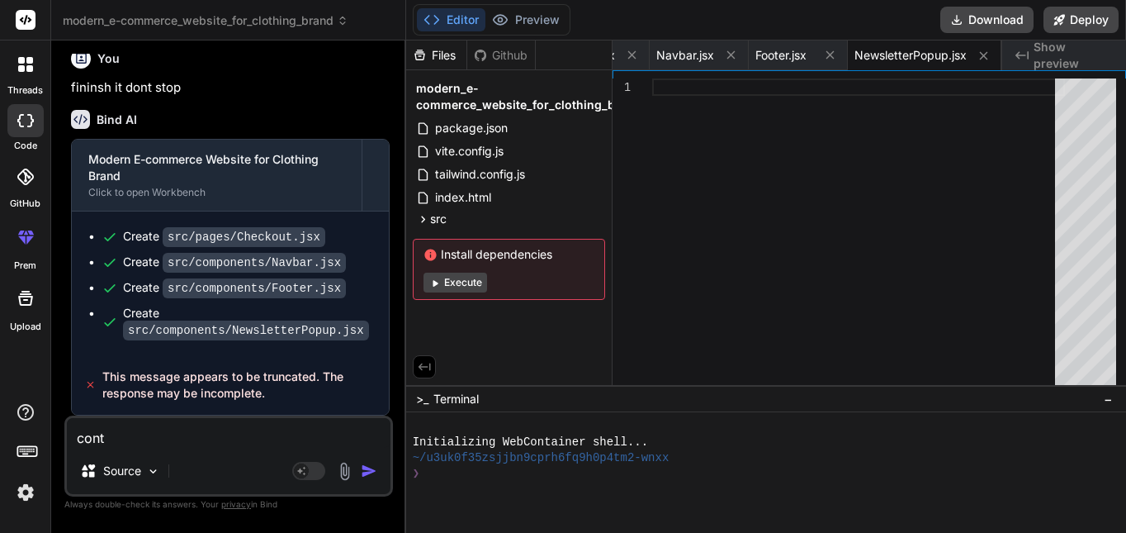
type textarea "x"
type textarea "co"
type textarea "x"
type textarea "c"
type textarea "x"
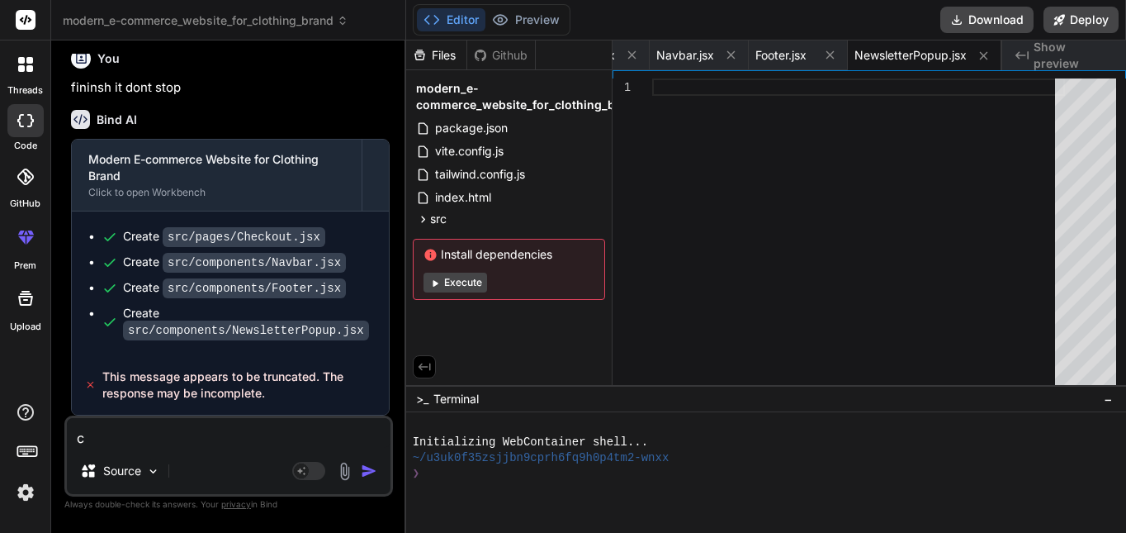
type textarea "x"
type textarea "F"
type textarea "x"
type textarea "FI"
type textarea "x"
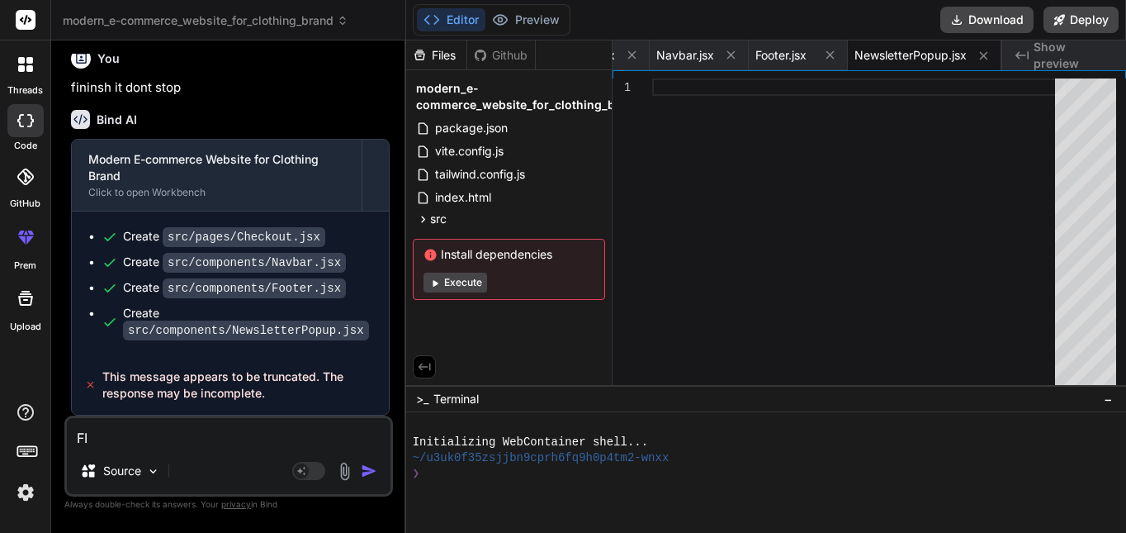
type textarea "FIN"
type textarea "x"
type textarea "FINI"
type textarea "x"
type textarea "FINIS"
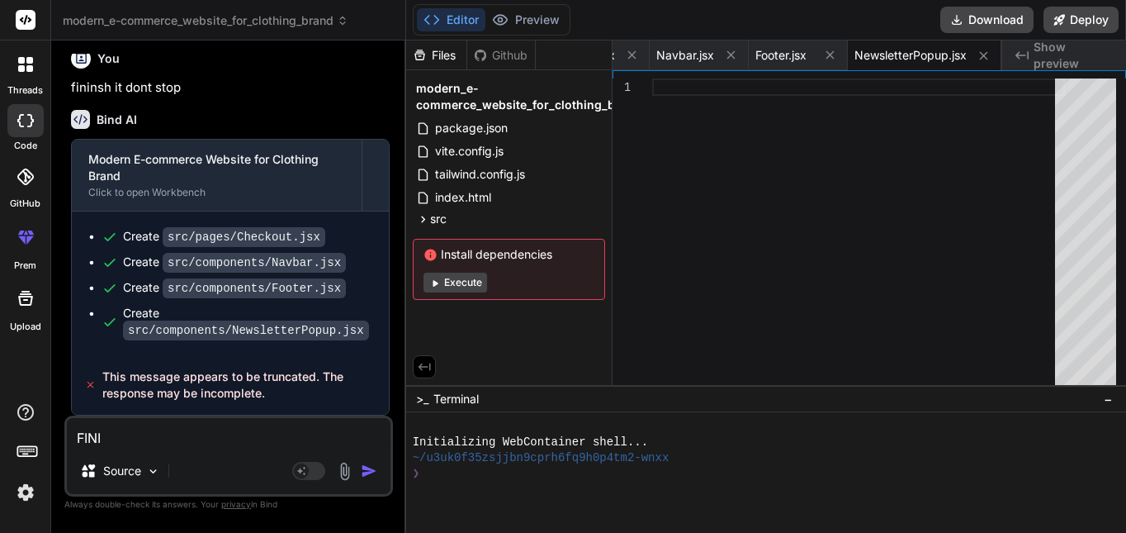
type textarea "x"
type textarea "FINISH"
type textarea "x"
type textarea "FINISH"
type textarea "x"
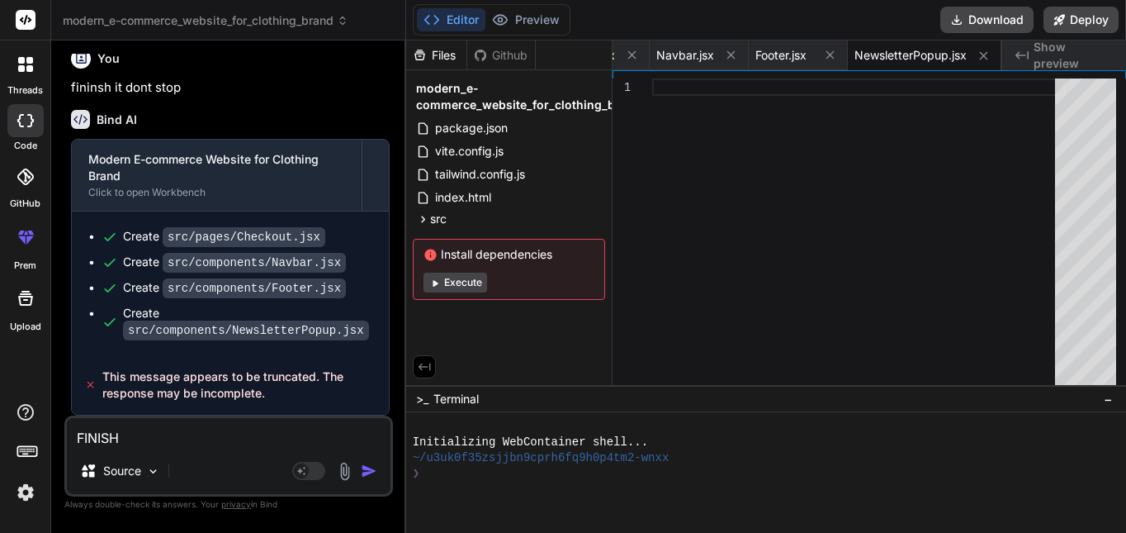
type textarea "FINISH I"
type textarea "x"
type textarea "FINISH IT"
type textarea "x"
type textarea "FINISH IT"
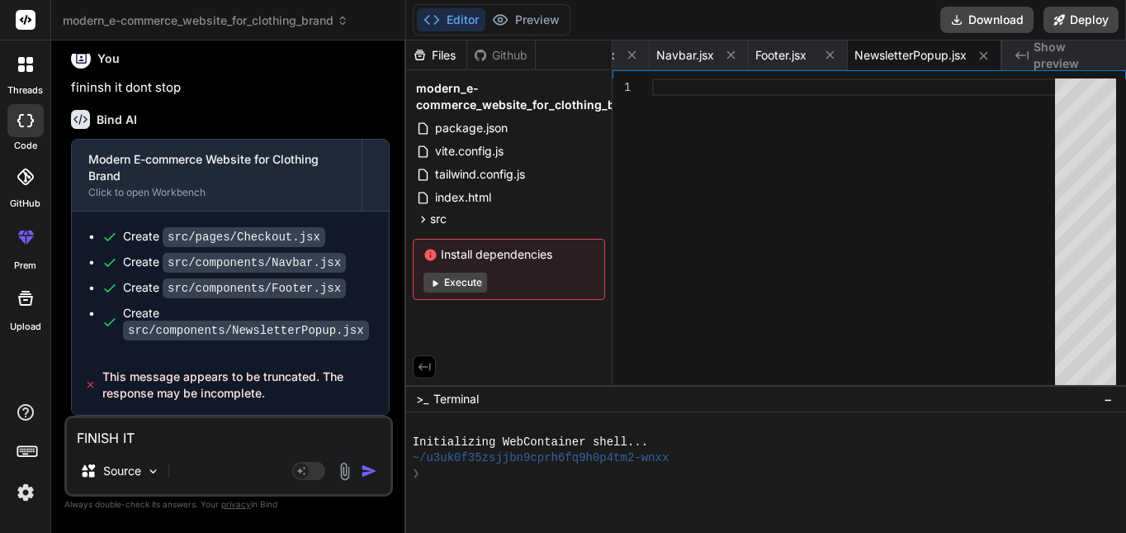
type textarea "x"
type textarea "FINISH IT D"
type textarea "x"
type textarea "FINISH IT DU"
type textarea "x"
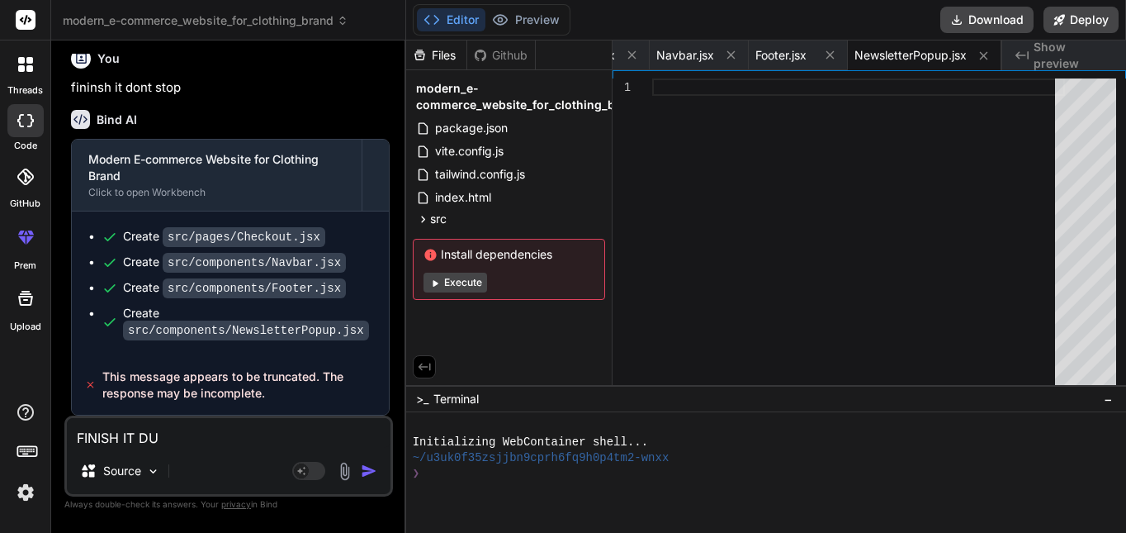
type textarea "FINISH IT DUM"
type textarea "x"
type textarea "FINISH IT [PERSON_NAME]"
type textarea "x"
type textarea "FINISH IT DUMMY"
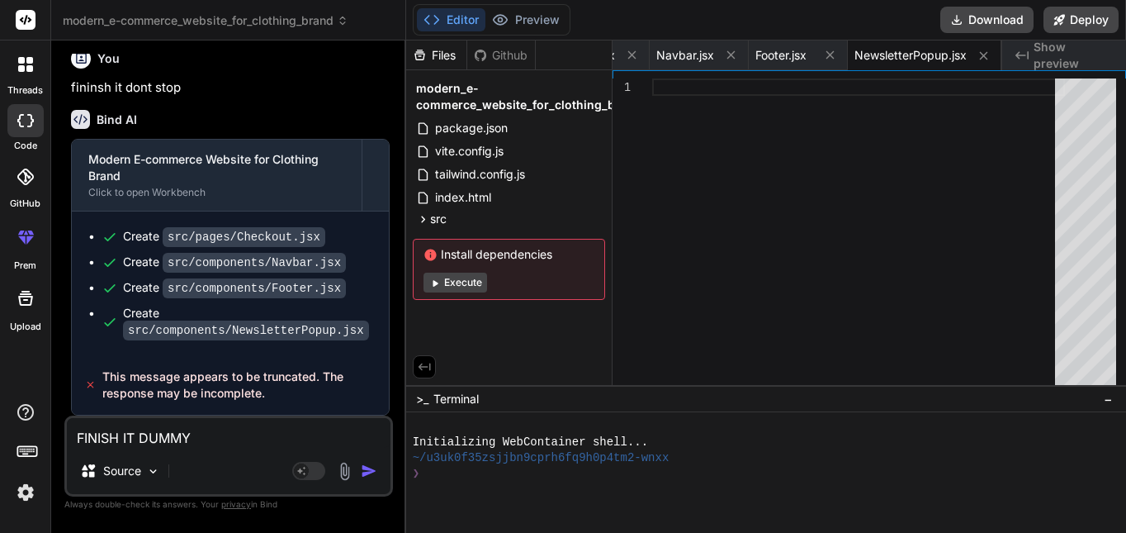
type textarea "x"
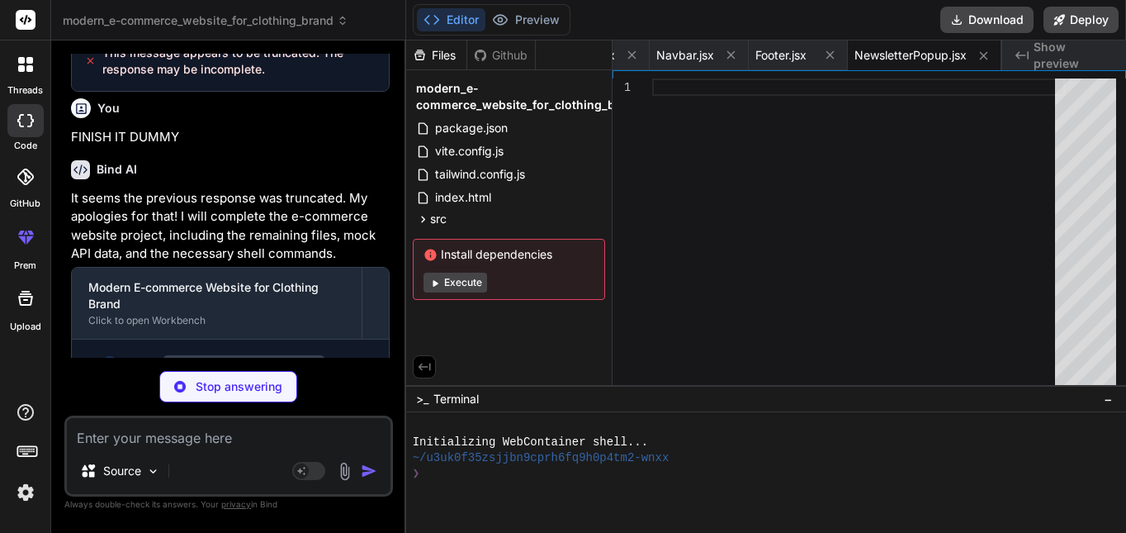
scroll to position [2054, 0]
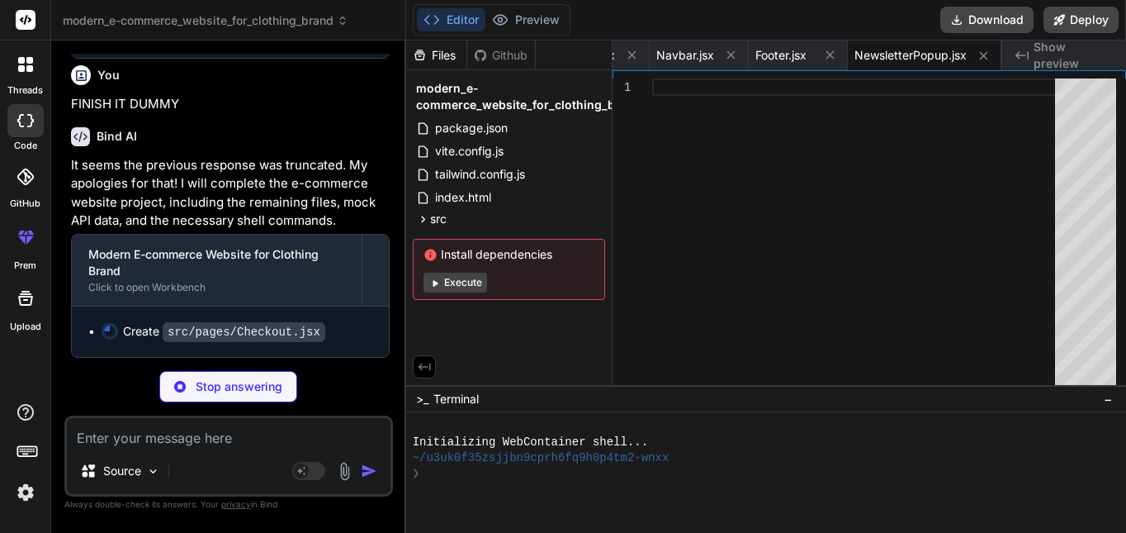
type textarea "x"
type textarea "</div> </div> ) } export default Checkout"
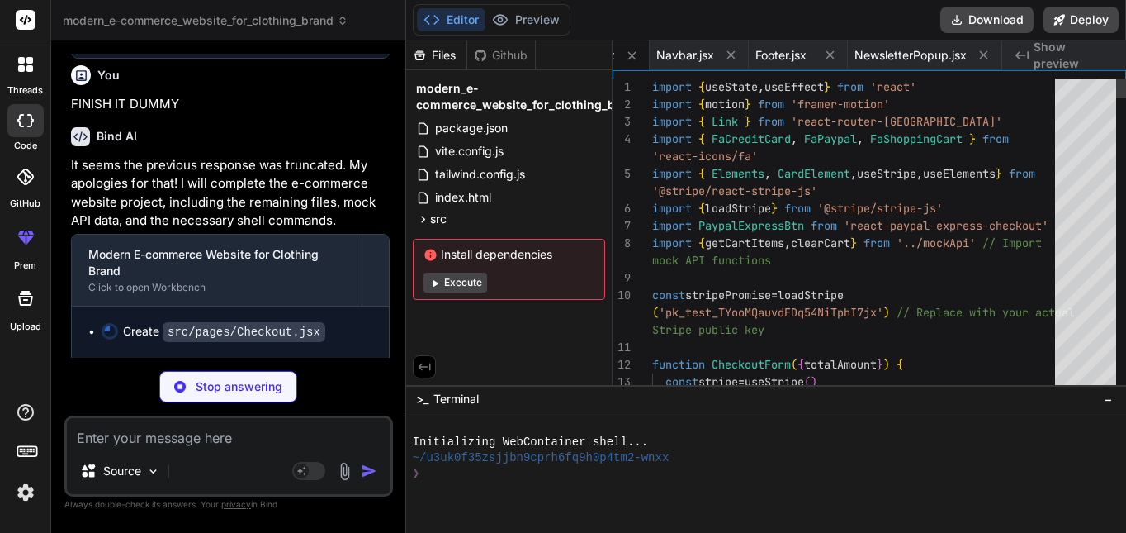
scroll to position [0, 1155]
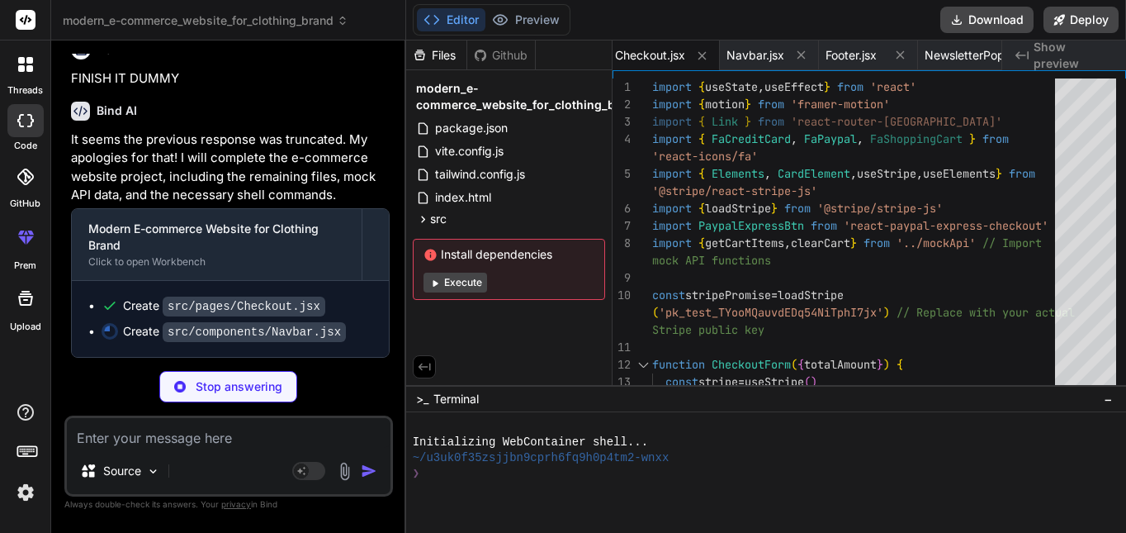
type textarea "x"
type textarea "export default Navbar"
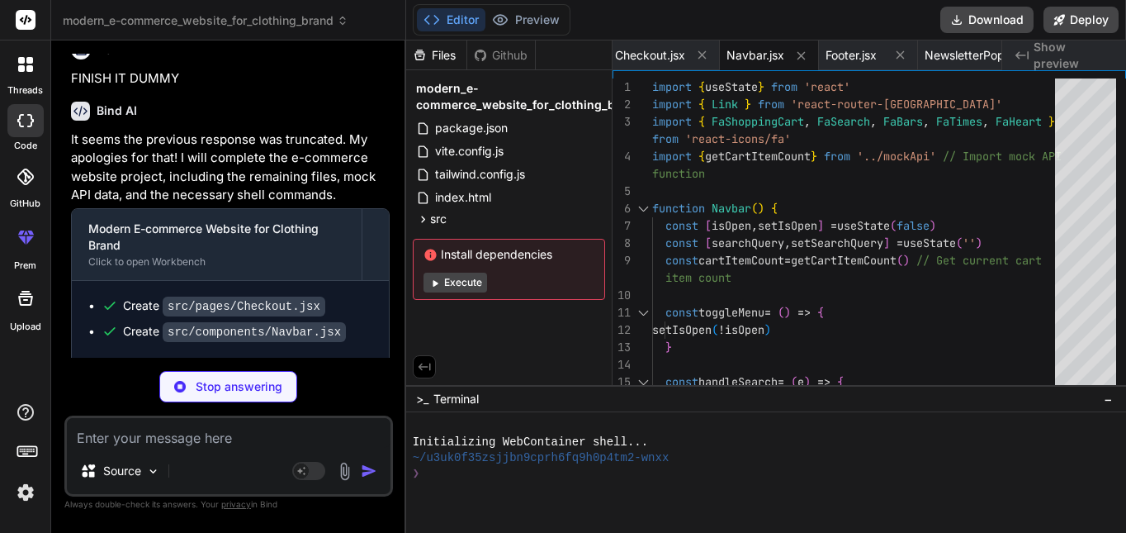
scroll to position [2104, 0]
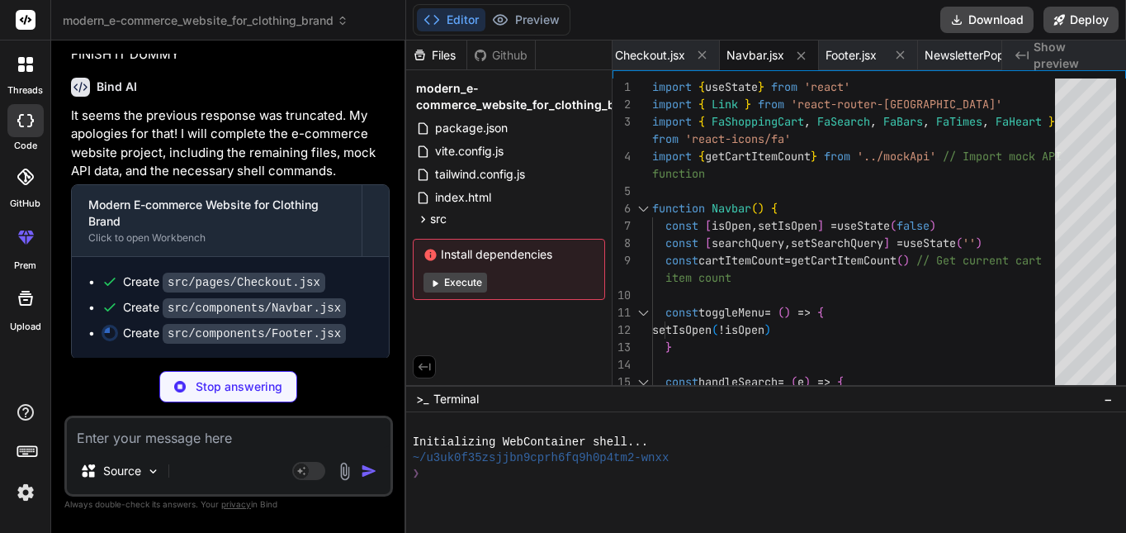
type textarea "x"
type textarea "} export default Footer"
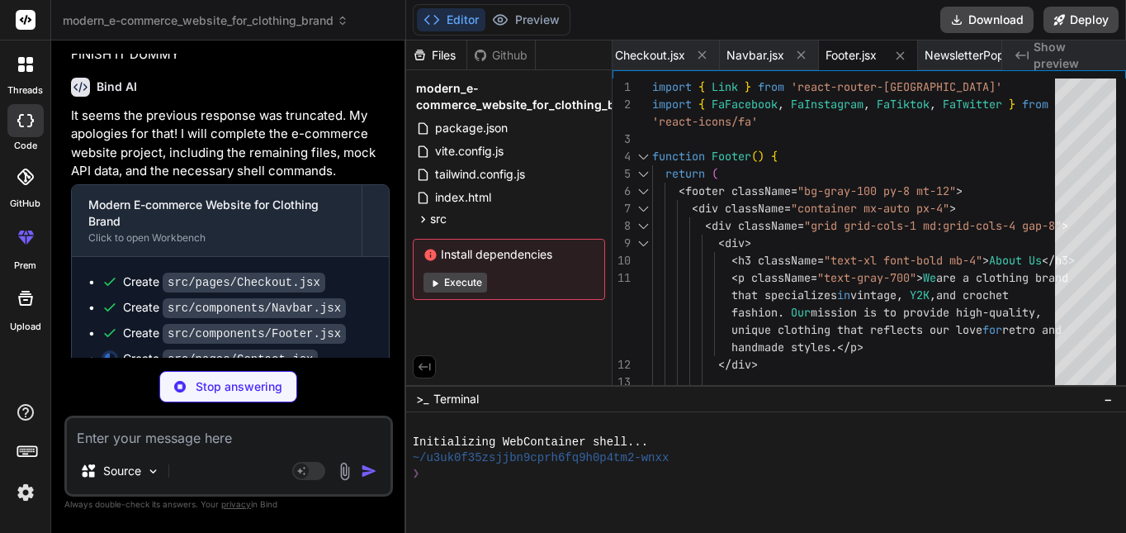
type textarea "x"
type textarea ") } export default Contact"
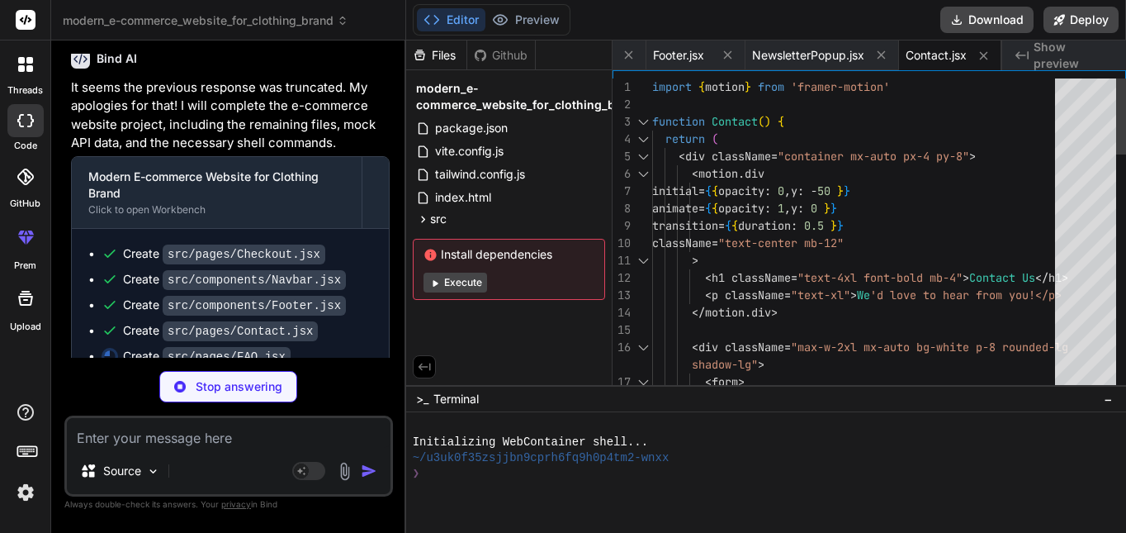
scroll to position [2157, 0]
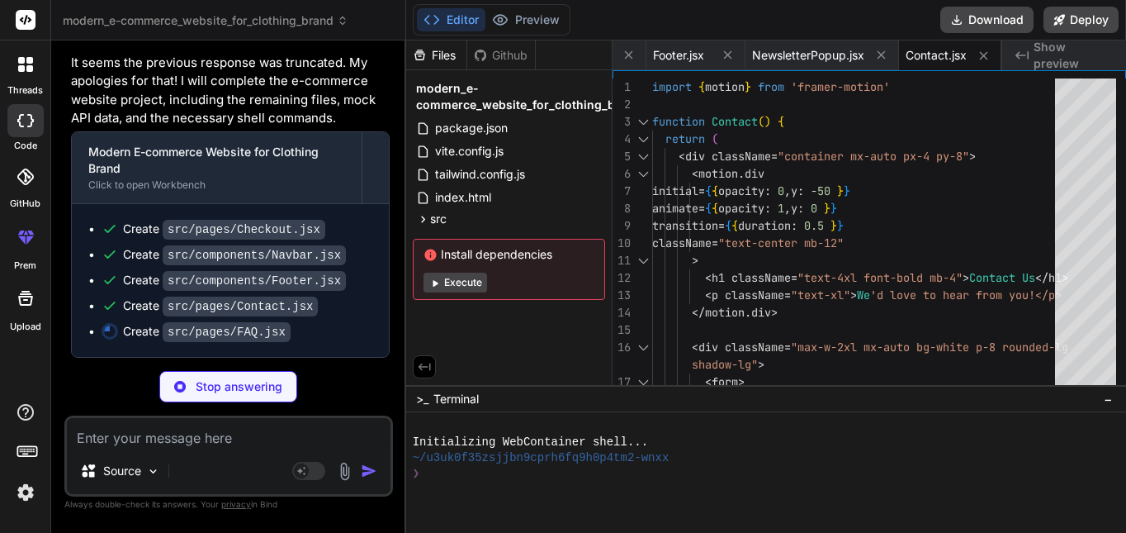
type textarea "x"
type textarea "</div> </div> ) } export default FAQ"
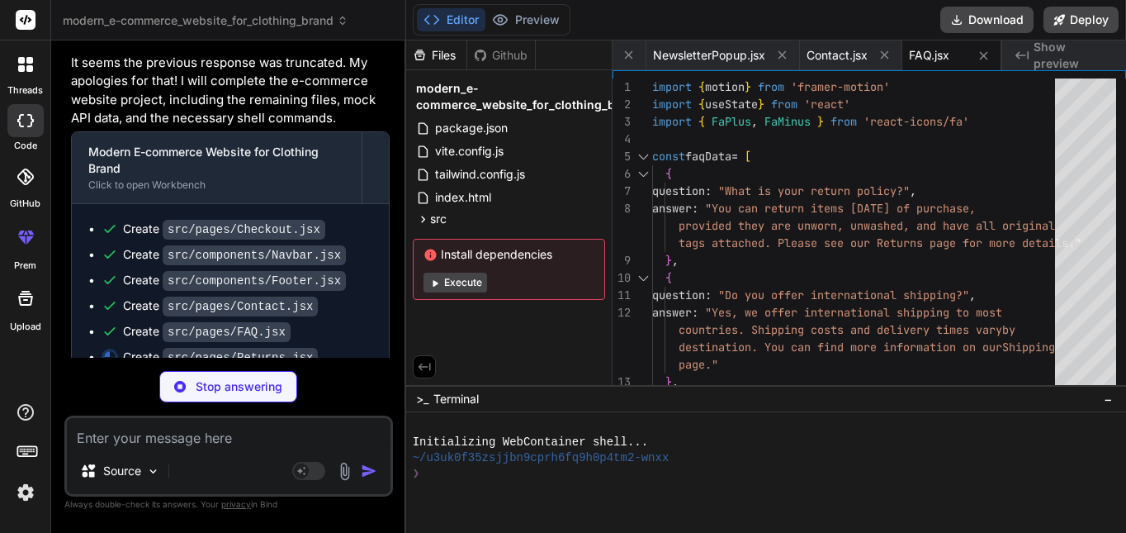
scroll to position [2182, 0]
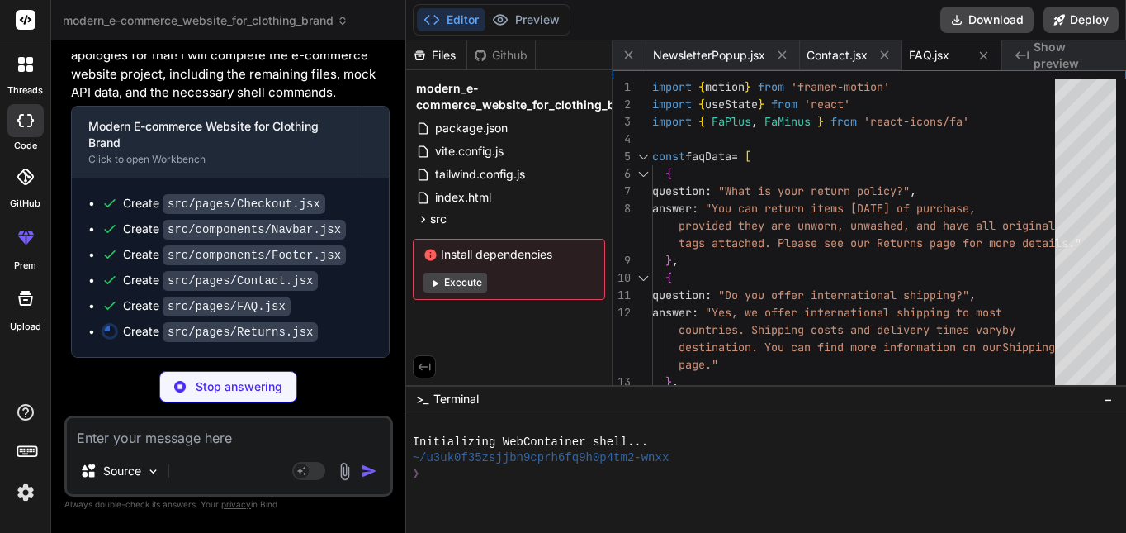
type textarea "x"
type textarea "} export default Returns"
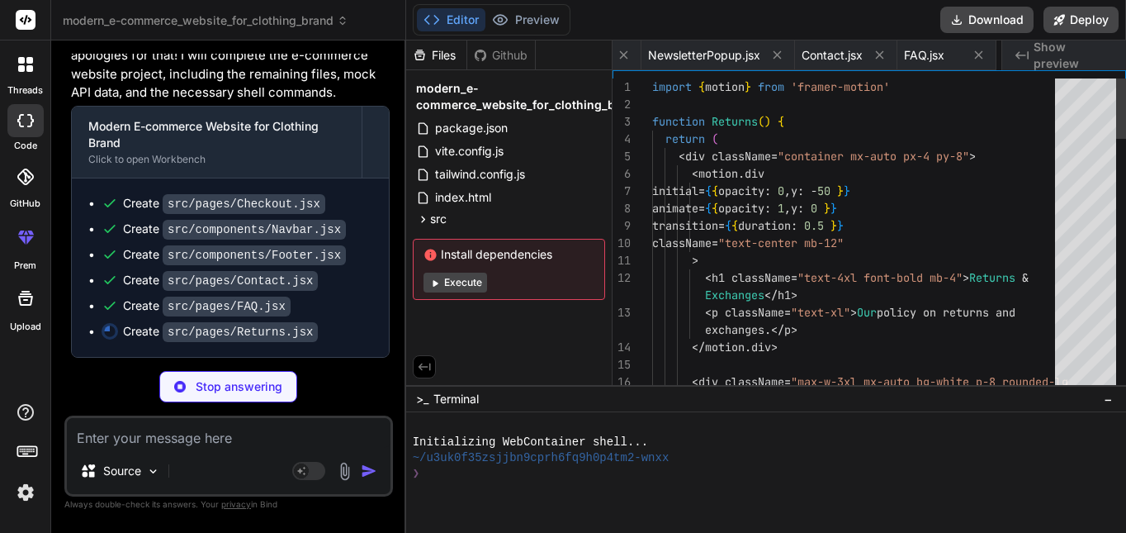
scroll to position [0, 1534]
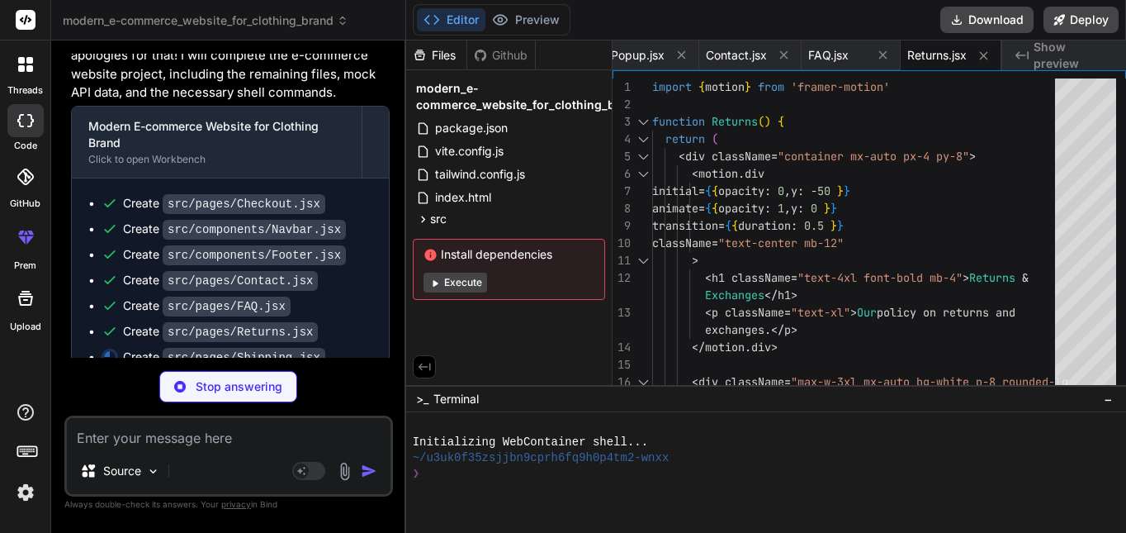
type textarea "x"
type textarea "</div> </div> ) } export default Shipping"
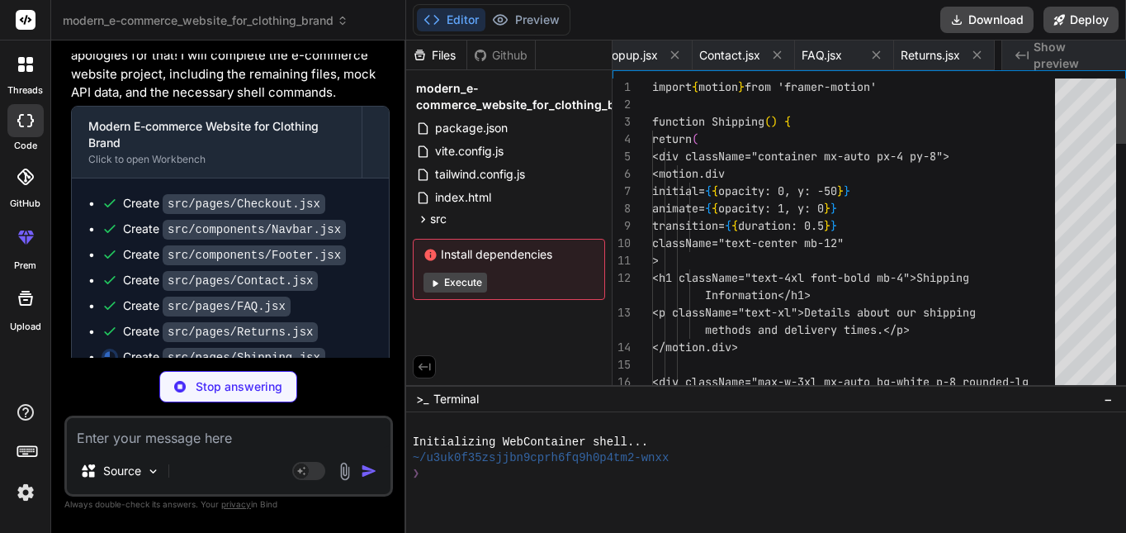
scroll to position [0, 1642]
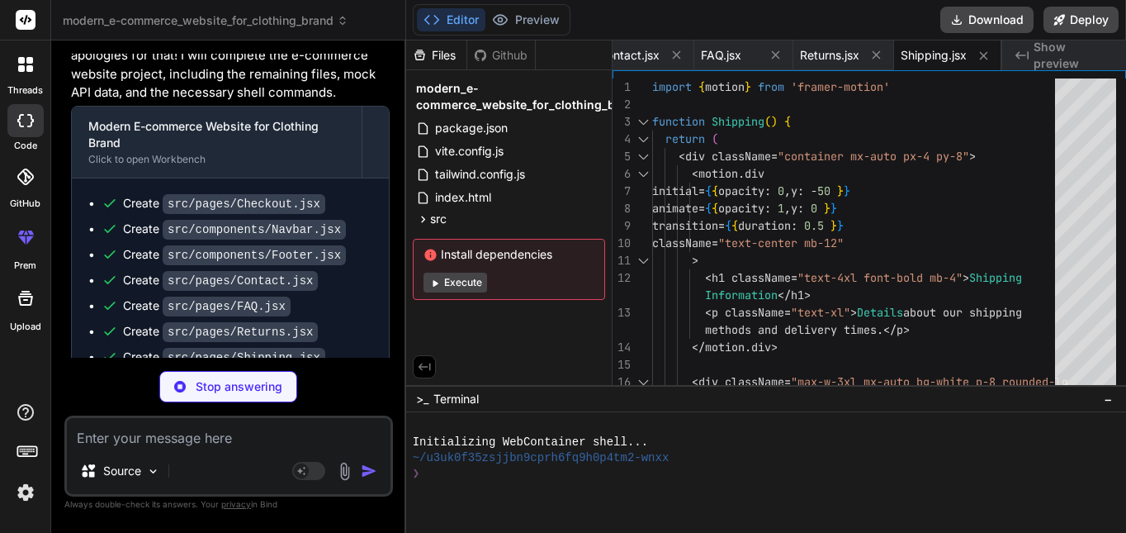
type textarea "x"
type textarea "</div> ) } export default Success"
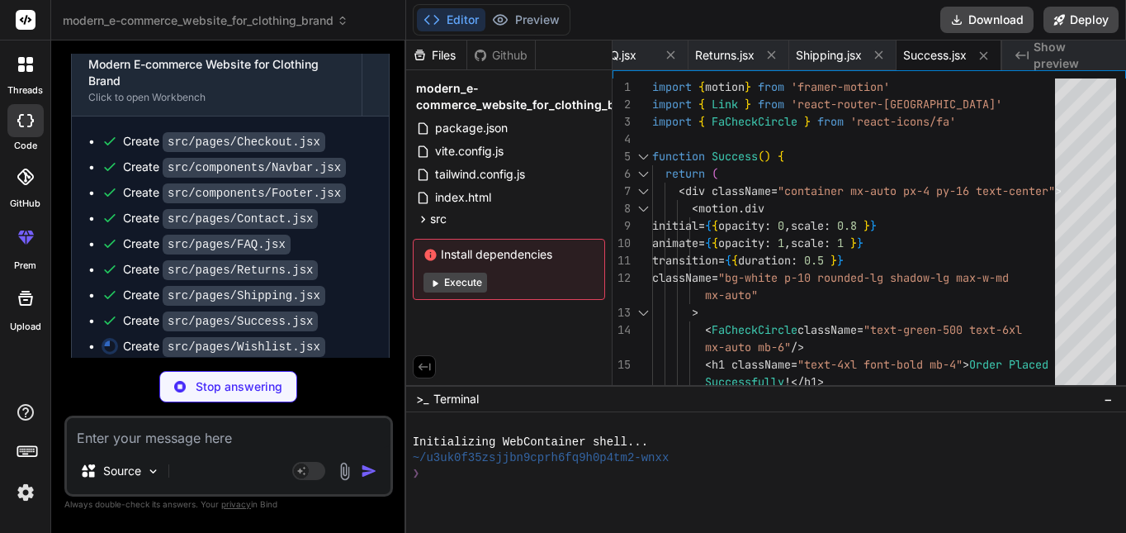
scroll to position [2259, 0]
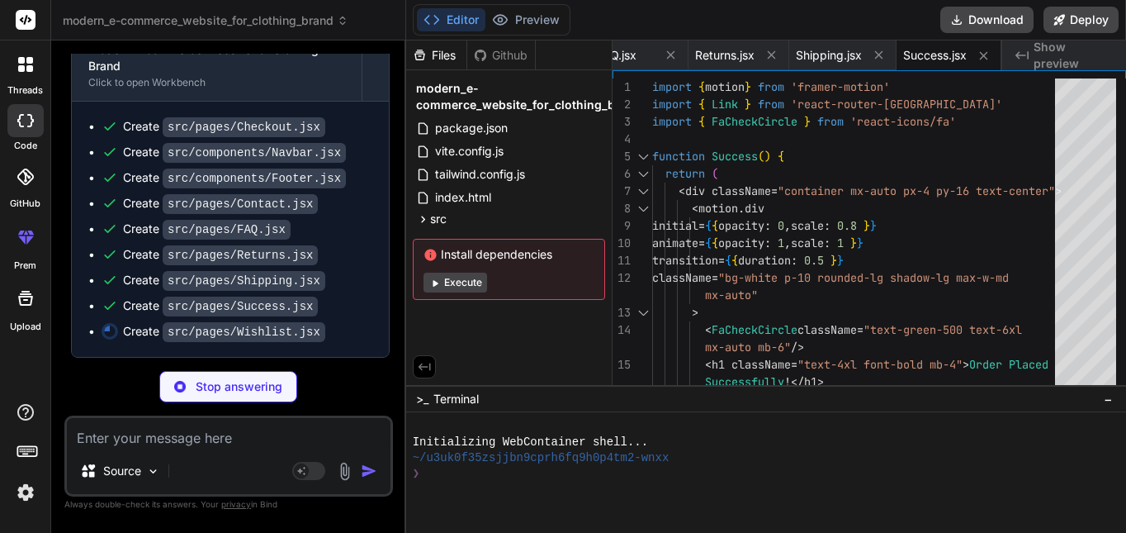
type textarea "x"
type textarea "export default Wishlist"
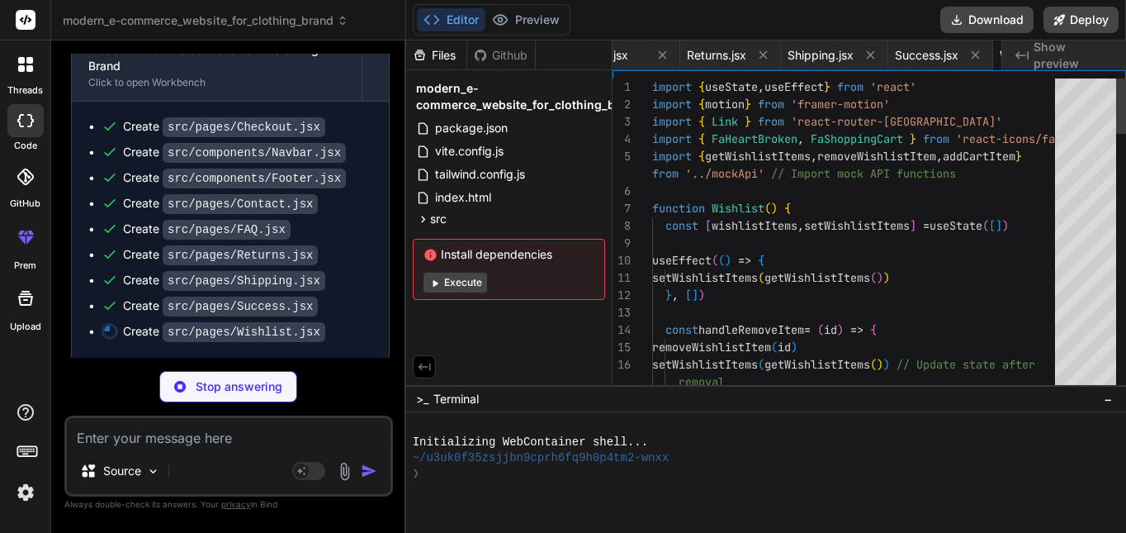
scroll to position [0, 1851]
type textarea "x"
type textarea "} export default NewsletterPopup"
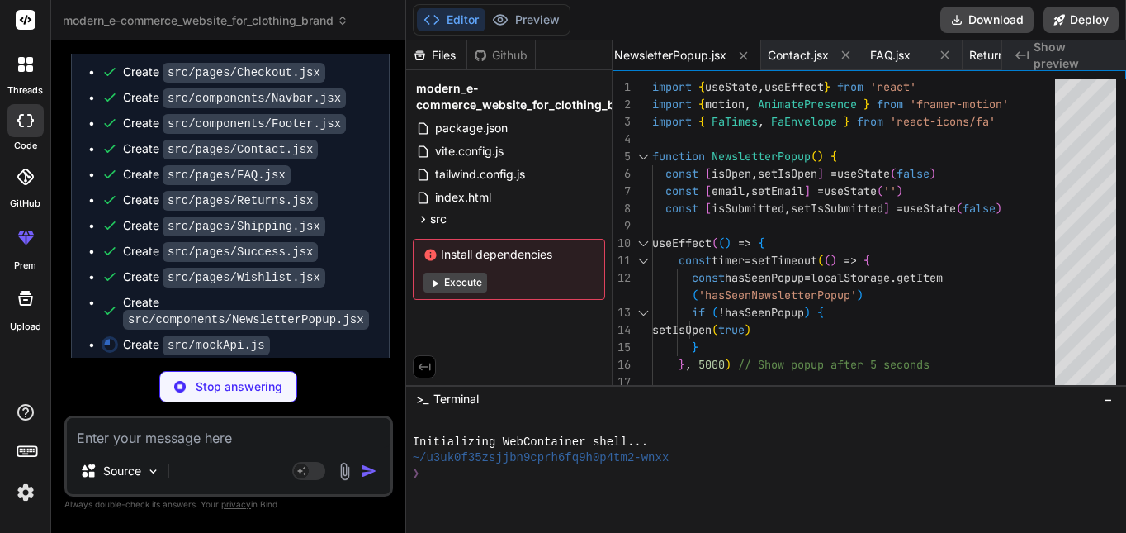
scroll to position [2327, 0]
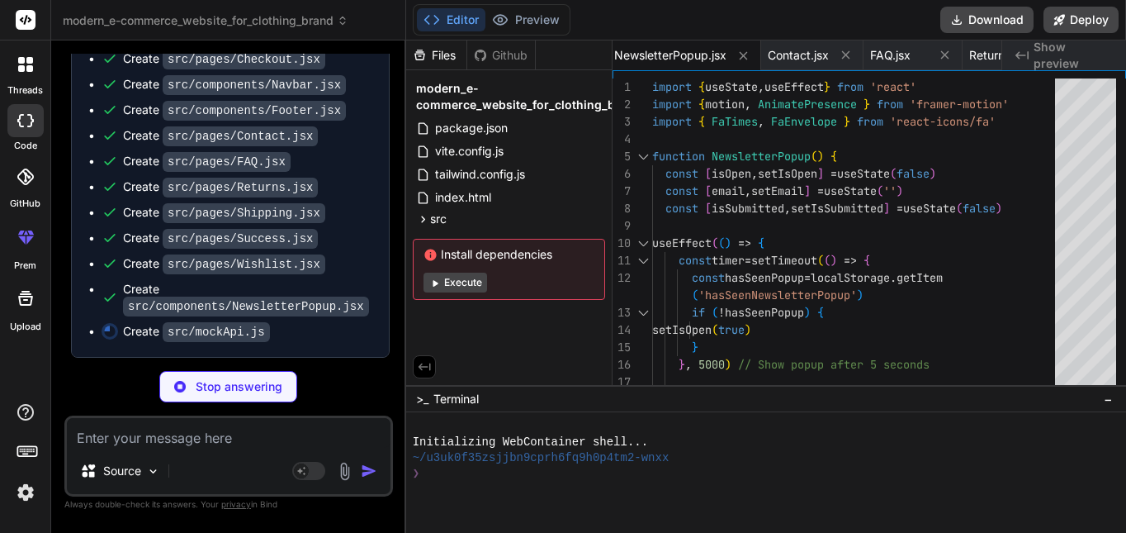
type textarea "x"
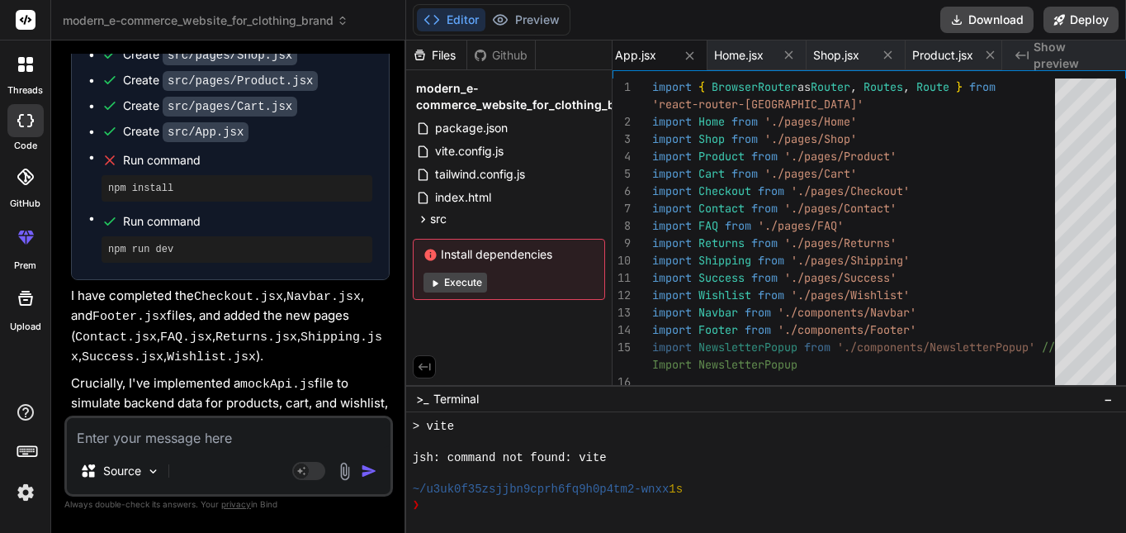
scroll to position [3135, 0]
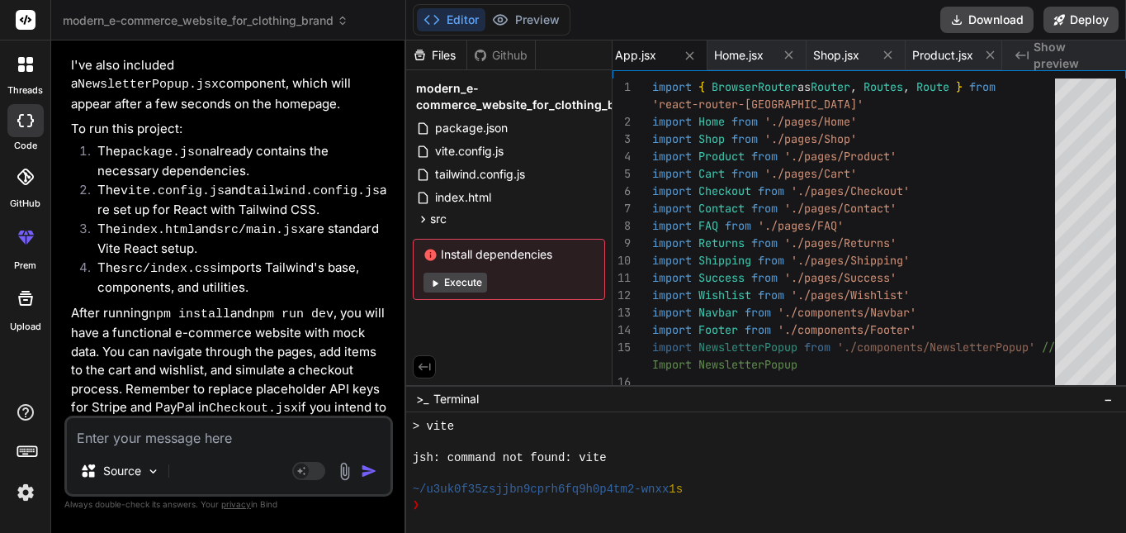
click at [452, 287] on button "Execute" at bounding box center [456, 282] width 64 height 20
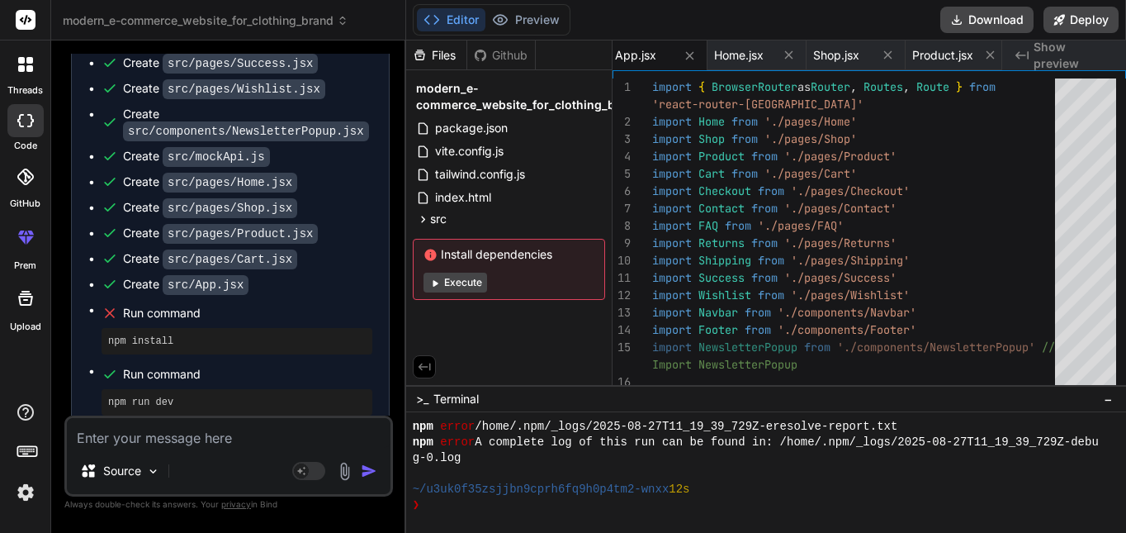
scroll to position [2524, 0]
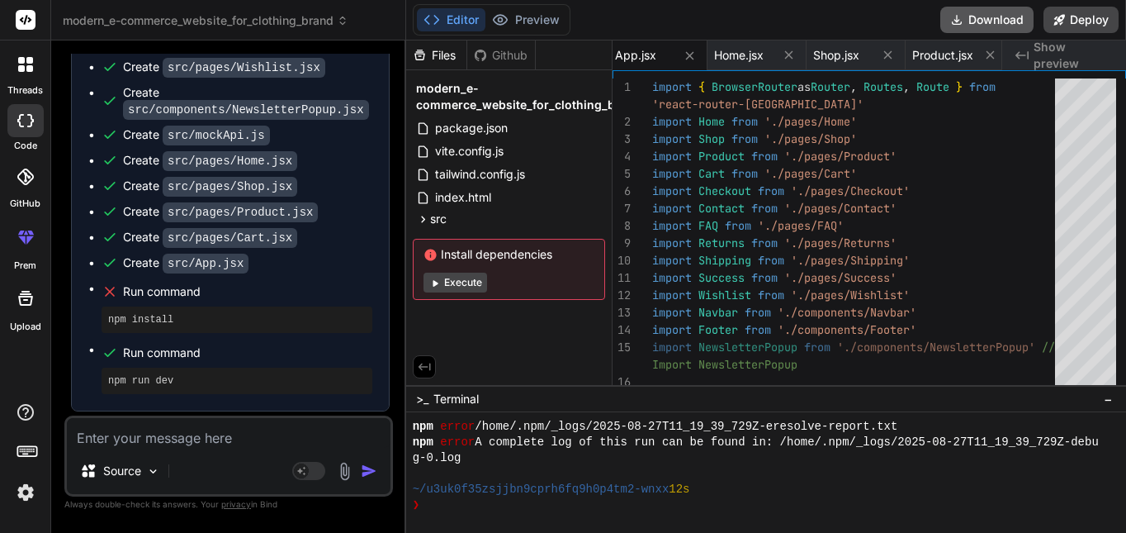
click at [989, 25] on button "Download" at bounding box center [987, 20] width 93 height 26
click at [262, 426] on textarea at bounding box center [229, 433] width 324 height 30
paste textarea "npm error code ERESOLVE npm error ERESOLVE unable to resolve dependency tree np…"
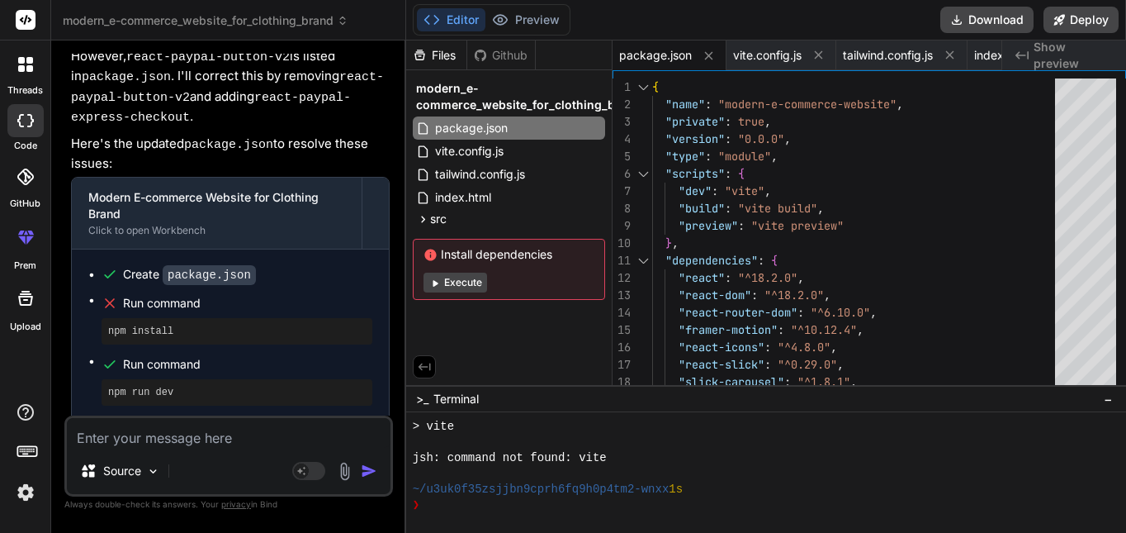
scroll to position [1710, 0]
click at [268, 425] on textarea at bounding box center [229, 433] width 324 height 30
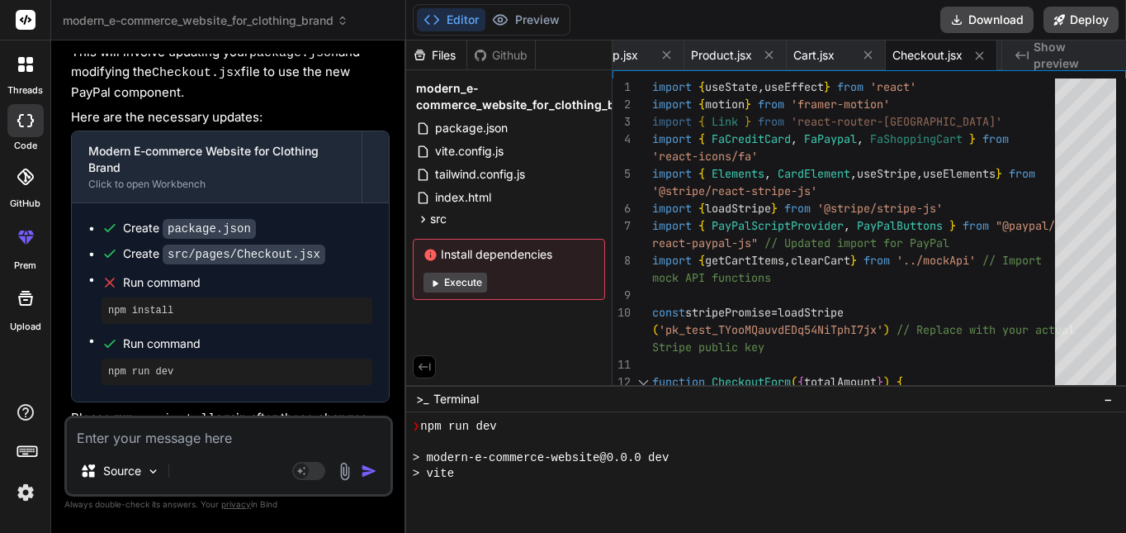
scroll to position [2149, 0]
click at [289, 416] on div "Source Agent Mode. When this toggle is activated, AI automatically makes decisi…" at bounding box center [228, 455] width 329 height 81
click at [289, 430] on textarea at bounding box center [229, 433] width 324 height 30
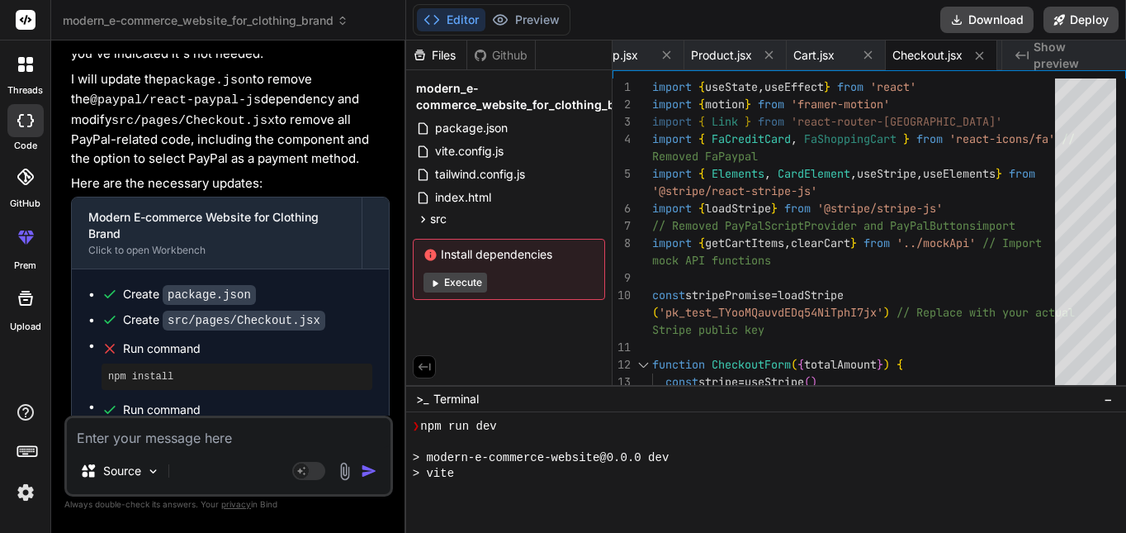
scroll to position [2589, 0]
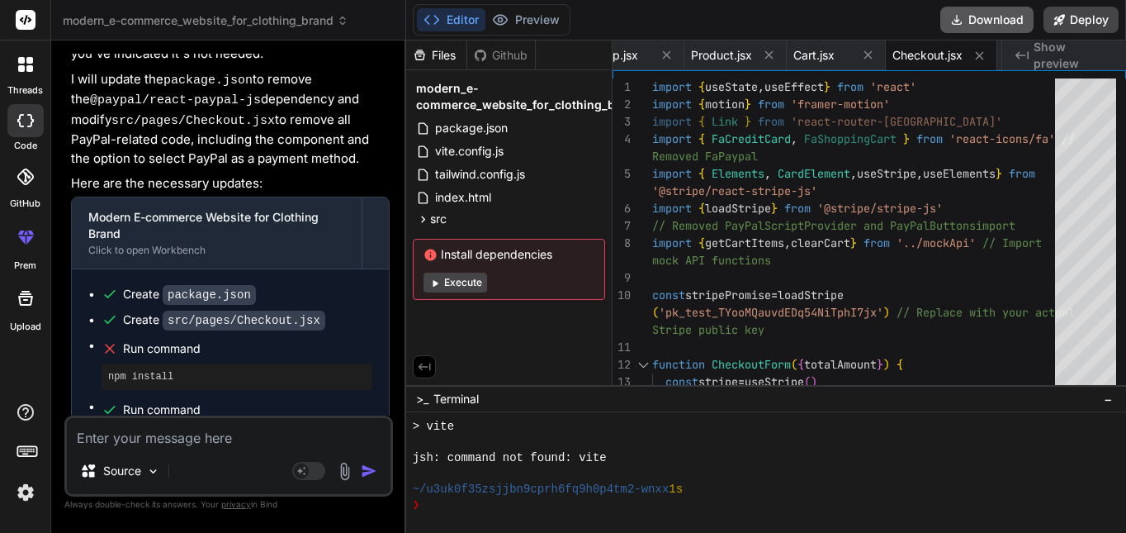
click at [978, 26] on button "Download" at bounding box center [987, 20] width 93 height 26
click at [333, 424] on textarea at bounding box center [229, 433] width 324 height 30
paste textarea "PS C:\Users\HP\Downloads\modern_e-commerce_website_for_clothing_brand (1)> npm …"
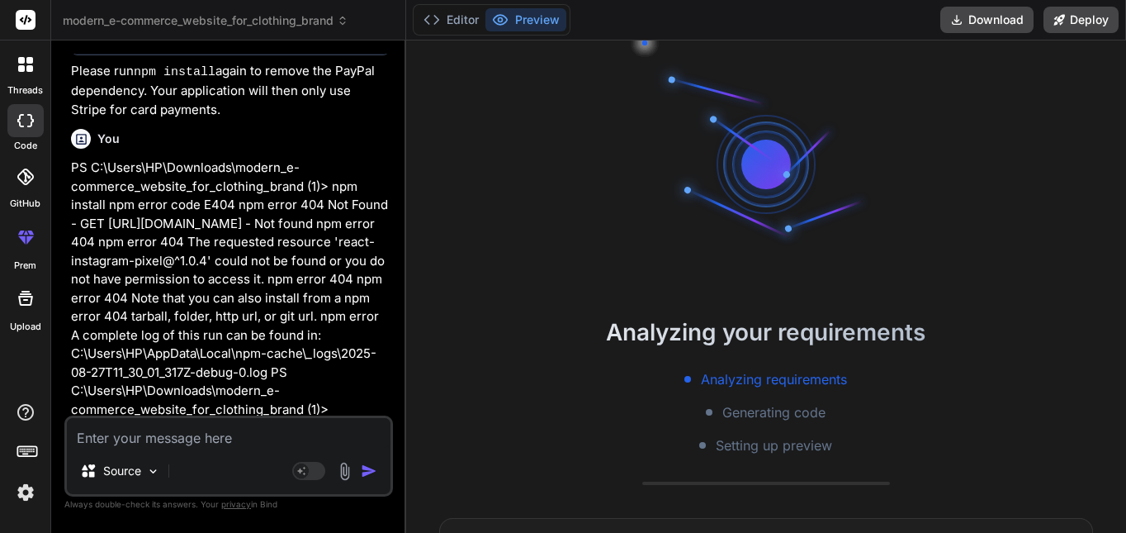
scroll to position [6821, 0]
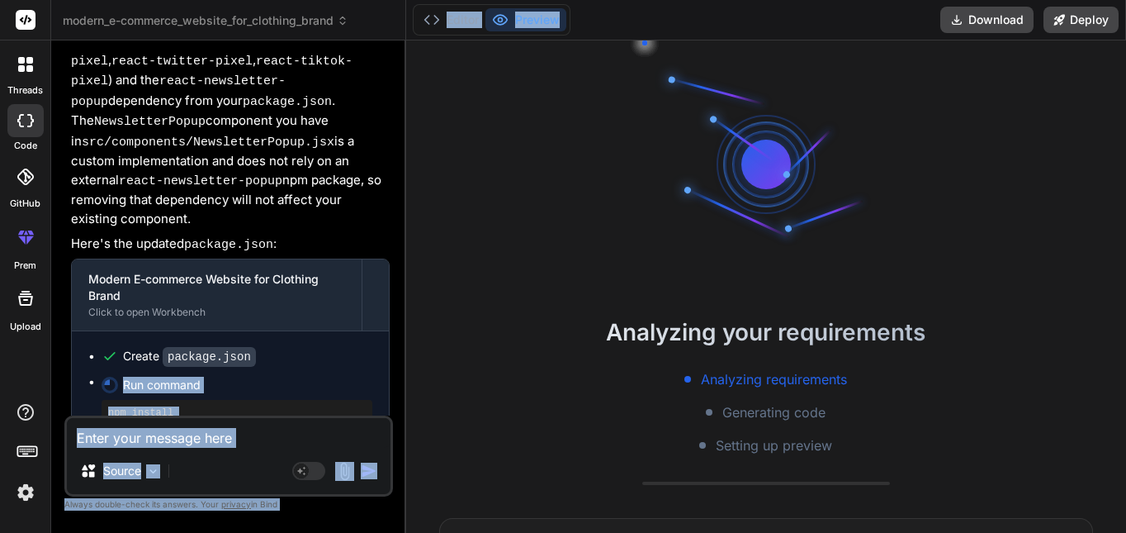
drag, startPoint x: 396, startPoint y: 203, endPoint x: 909, endPoint y: -99, distance: 595.9
click at [909, 0] on html "threads code GitHub prem Upload modern_e-commerce_website_for_clothing_brand Cr…" at bounding box center [563, 266] width 1126 height 533
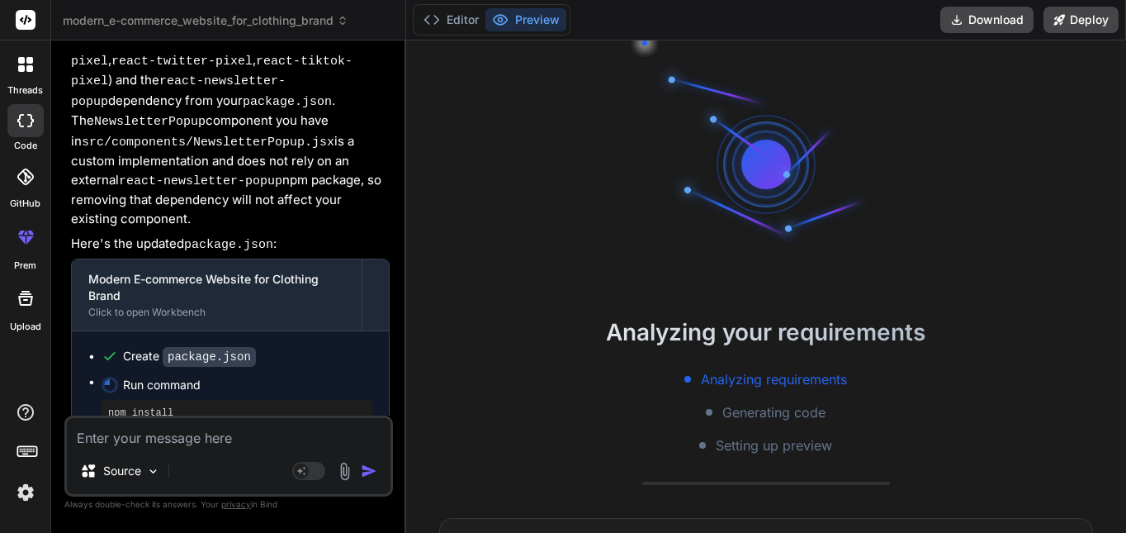
click at [831, 115] on div at bounding box center [766, 164] width 248 height 248
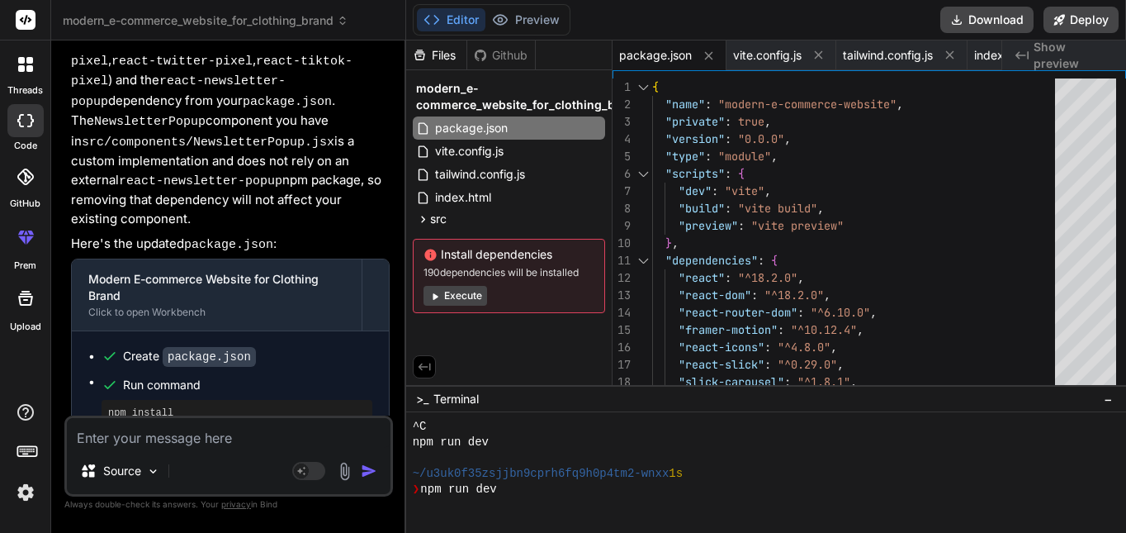
scroll to position [3012, 0]
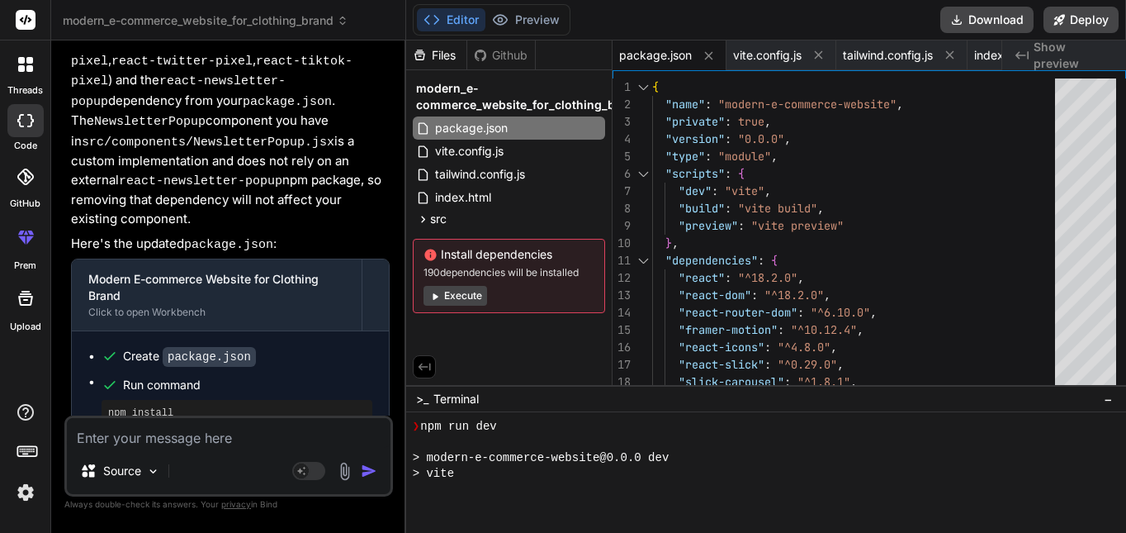
click at [472, 298] on button "Execute" at bounding box center [456, 296] width 64 height 20
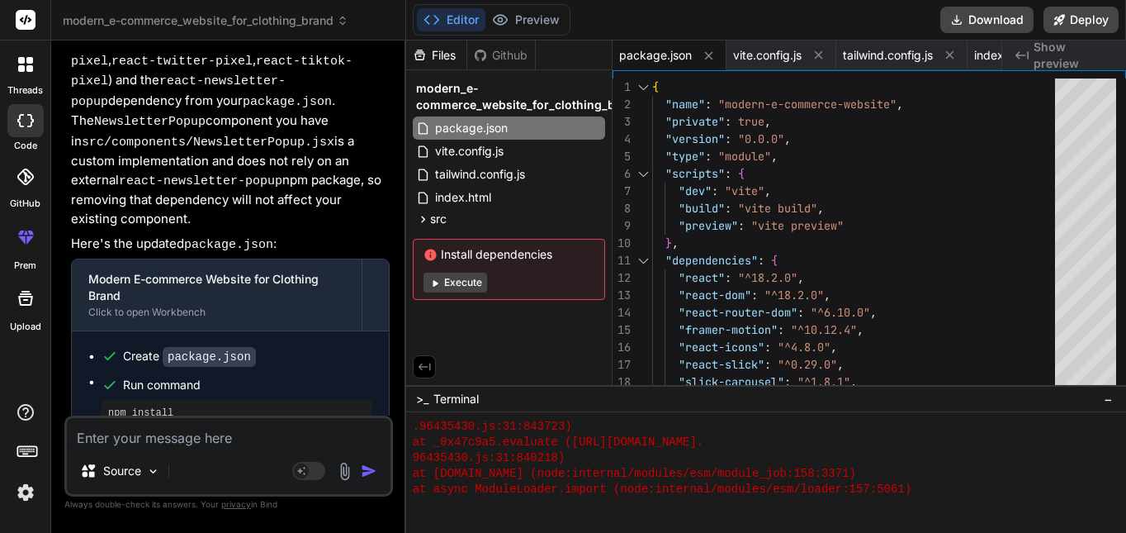
scroll to position [3640, 0]
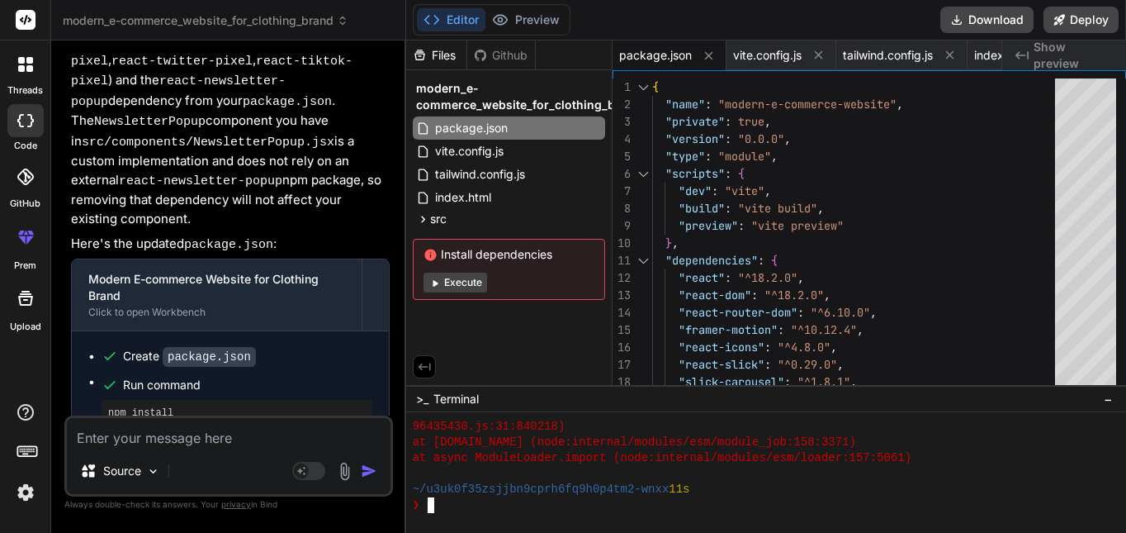
click at [552, 499] on div "❯" at bounding box center [760, 505] width 694 height 16
click at [349, 432] on textarea at bounding box center [229, 433] width 324 height 30
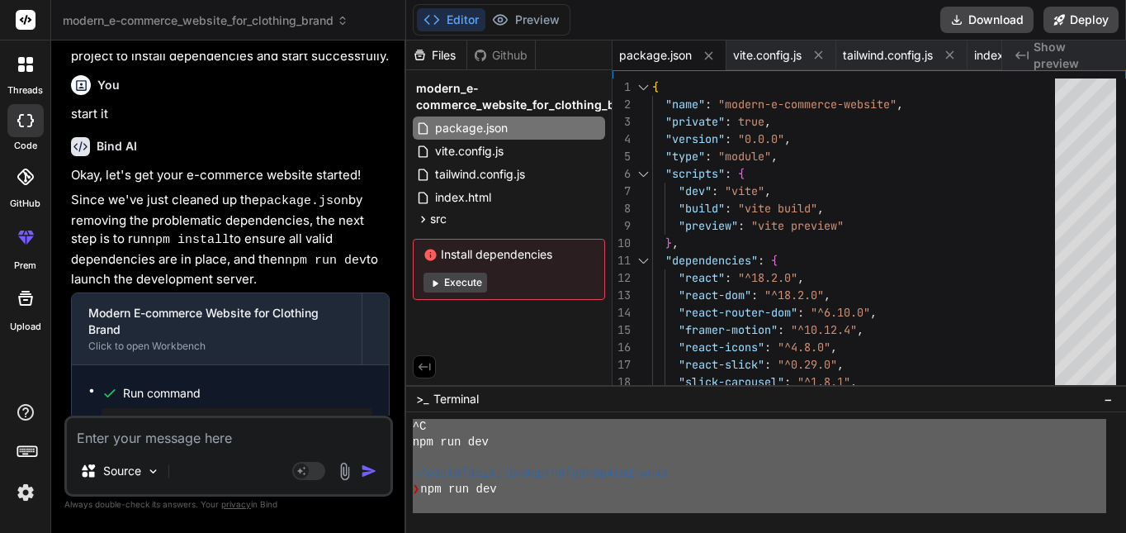
scroll to position [3985, 0]
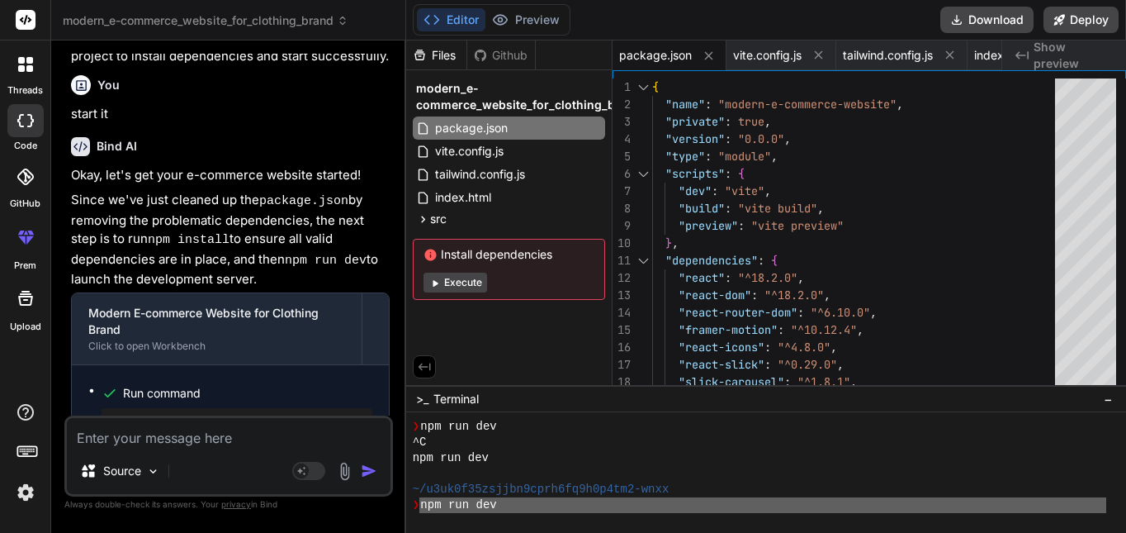
drag, startPoint x: 442, startPoint y: 509, endPoint x: 422, endPoint y: 500, distance: 22.2
click at [422, 500] on div "❯ npm run dev" at bounding box center [760, 505] width 694 height 16
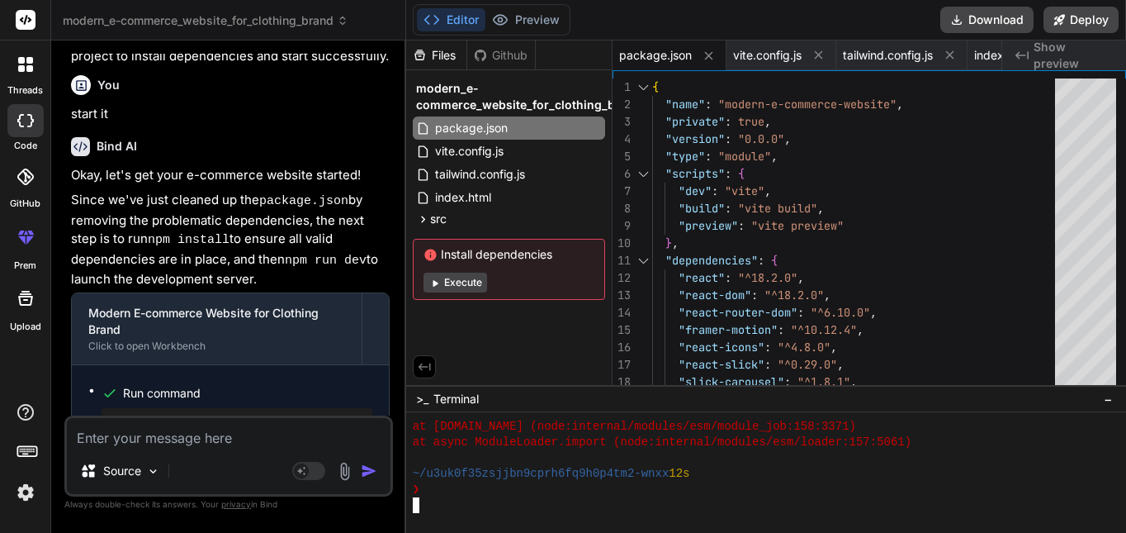
scroll to position [4456, 0]
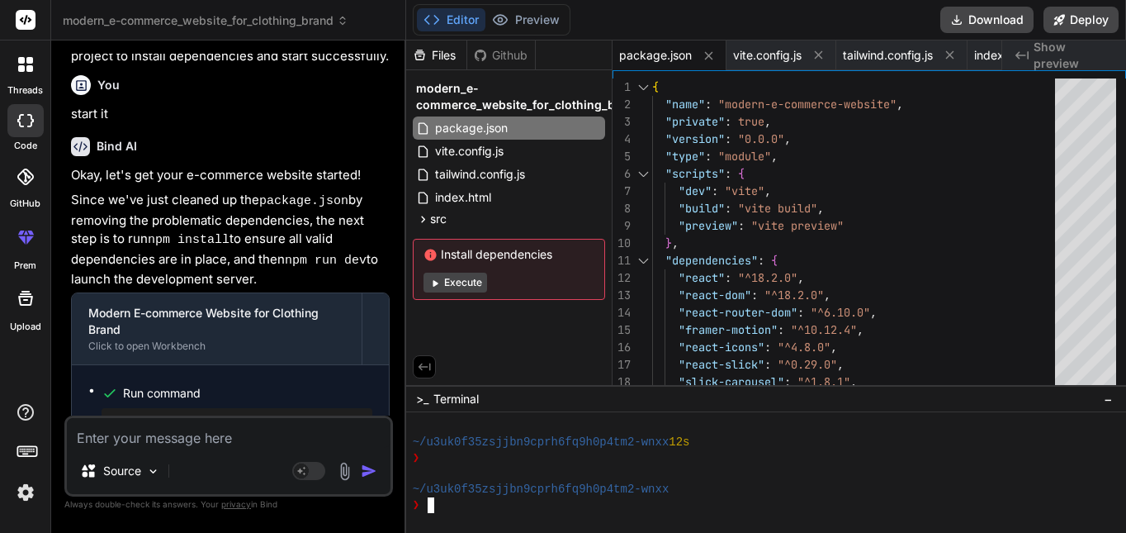
paste textarea "Lorem ip d sitame, consectetu a-elitsedd eiusmod tem i utlabore etdol magn aliq…"
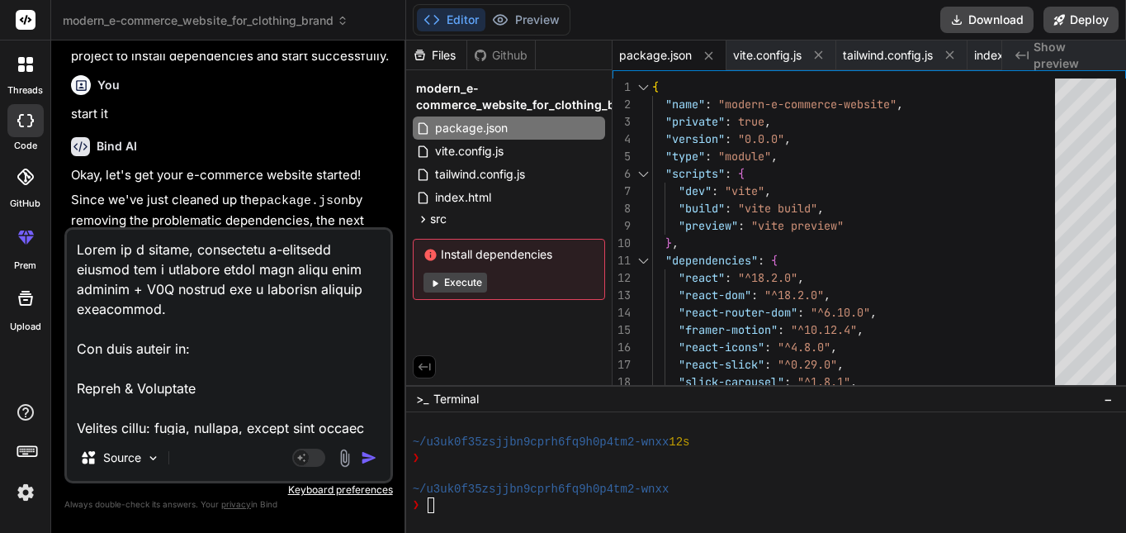
click at [304, 439] on div "Source Agent Mode. When this toggle is activated, AI automatically makes decisi…" at bounding box center [228, 355] width 329 height 256
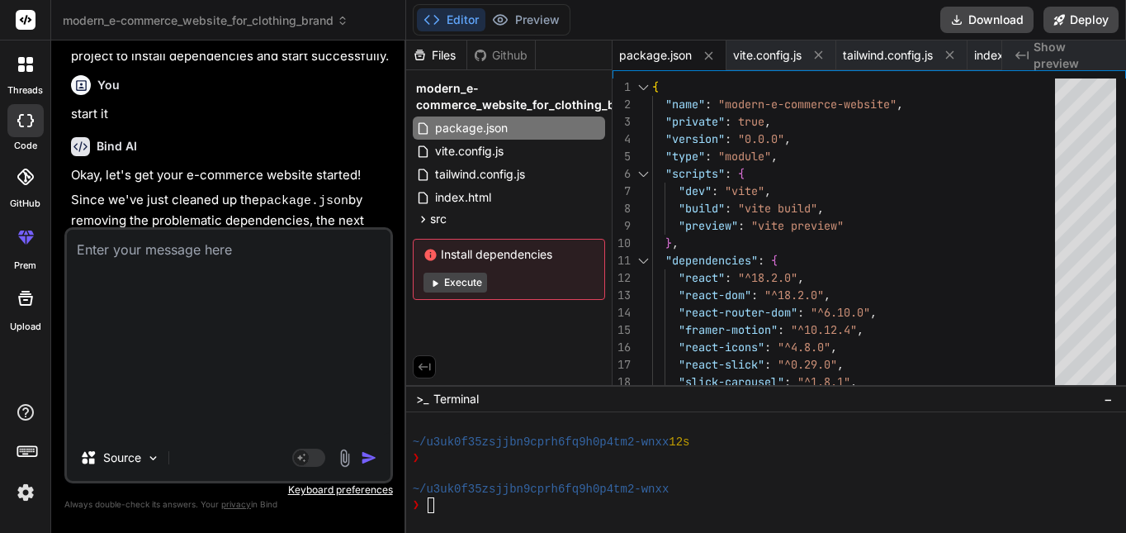
scroll to position [0, 0]
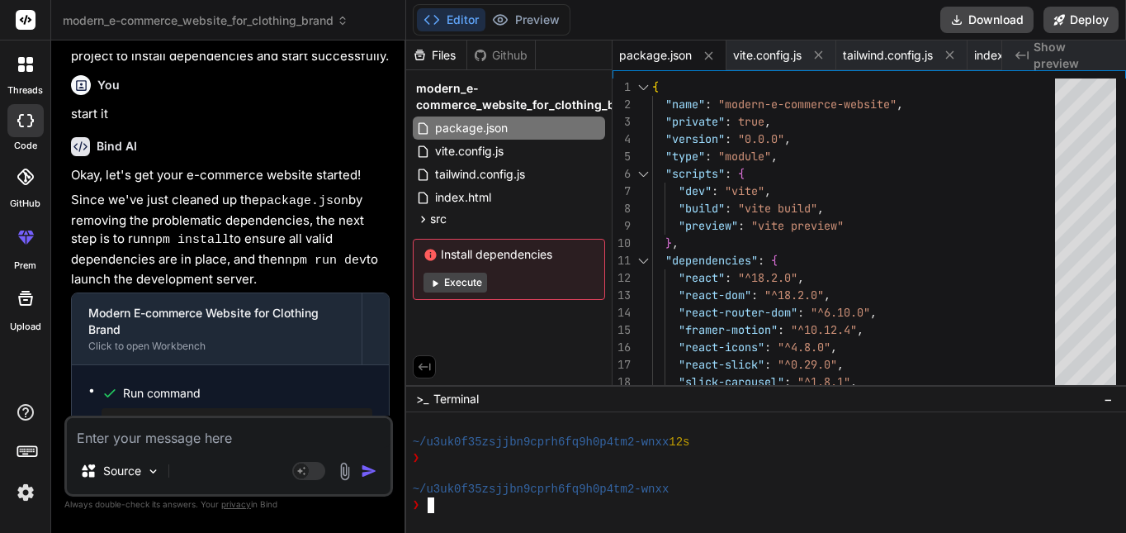
click at [576, 509] on div "❯" at bounding box center [760, 505] width 694 height 16
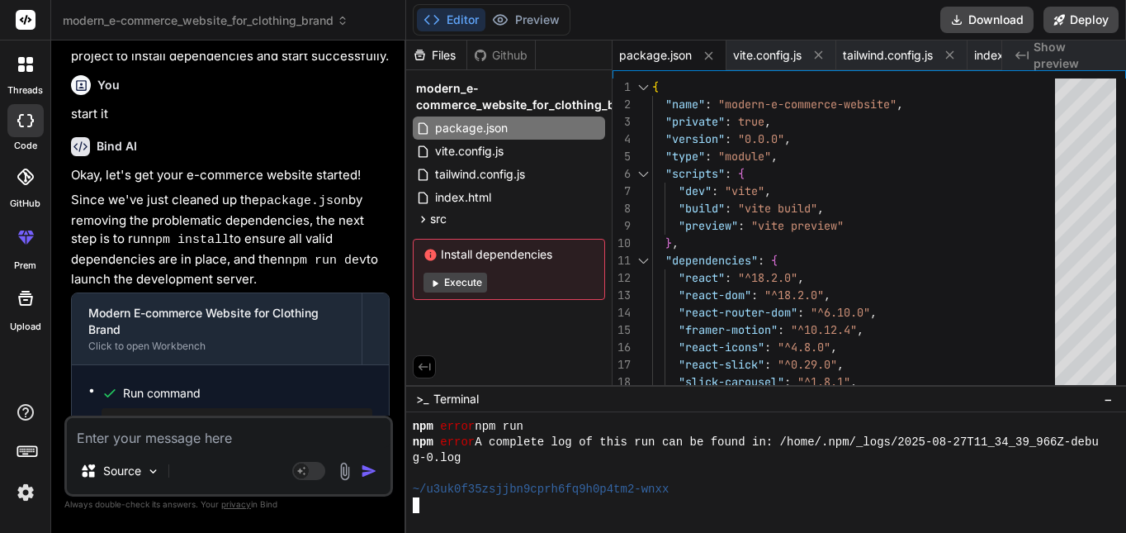
scroll to position [4660, 0]
click at [1019, 13] on button "Download" at bounding box center [987, 20] width 93 height 26
click at [345, 428] on textarea at bounding box center [229, 433] width 324 height 30
paste textarea "PS C:\Users\HP\Downloads\modern_e-commerce_website_for_clothing_brand (2)> npm …"
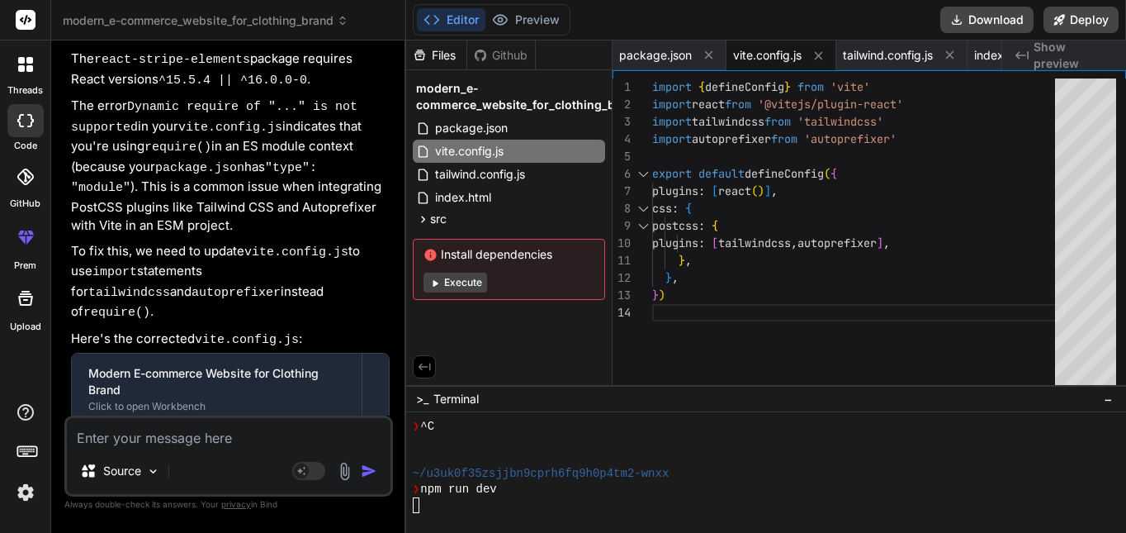
scroll to position [4801, 0]
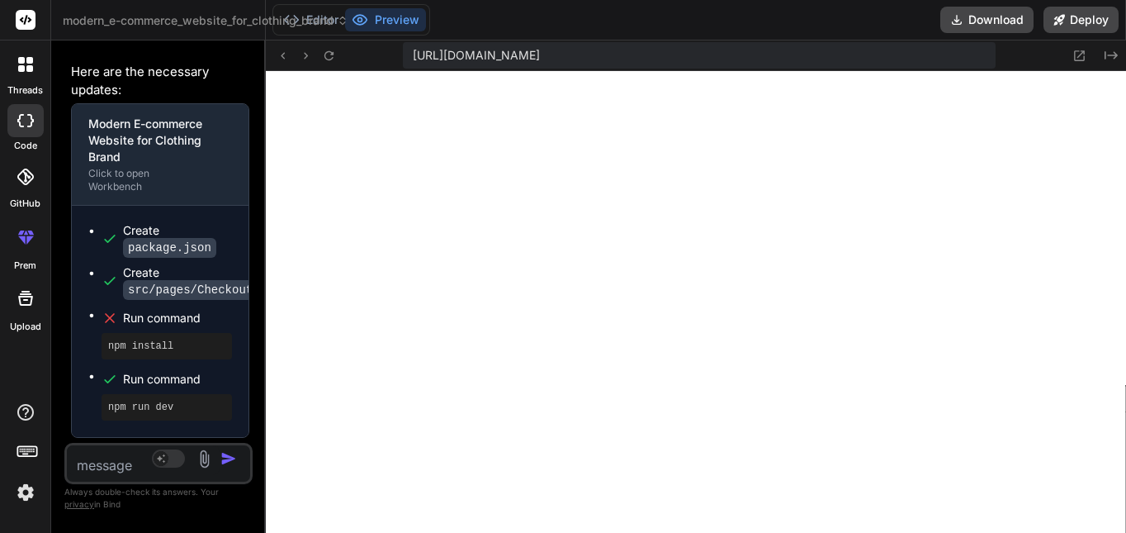
scroll to position [13746, 0]
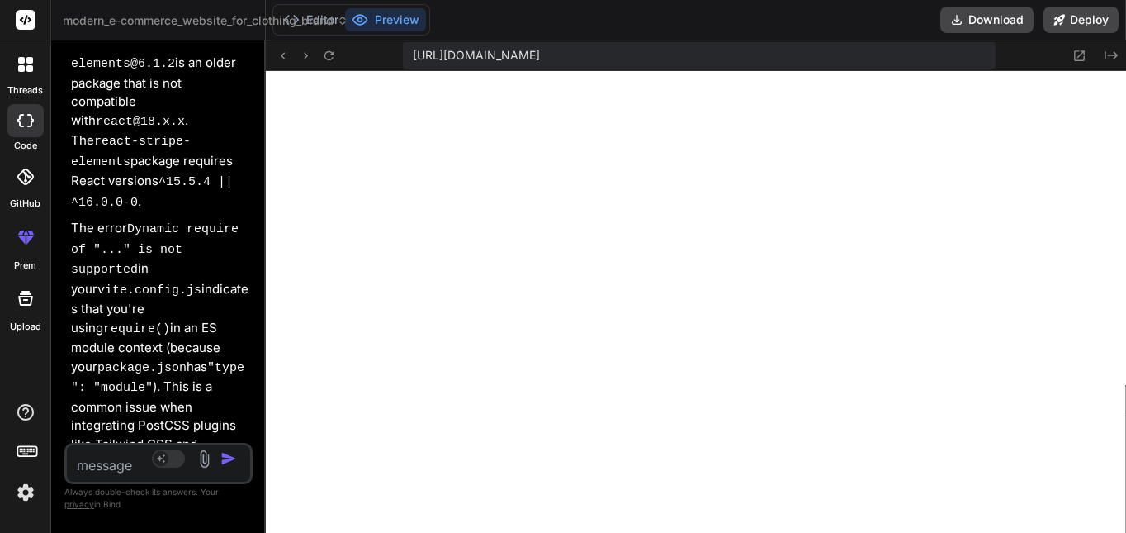
drag, startPoint x: 405, startPoint y: 232, endPoint x: 61, endPoint y: 240, distance: 344.4
click at [61, 240] on div "Bind AI Web Search Created with Pixso. Code Generator You hello Bind AI Hello! …" at bounding box center [158, 286] width 215 height 492
click at [405, 14] on button "Preview" at bounding box center [385, 19] width 81 height 23
click at [1083, 53] on icon at bounding box center [1080, 56] width 14 height 14
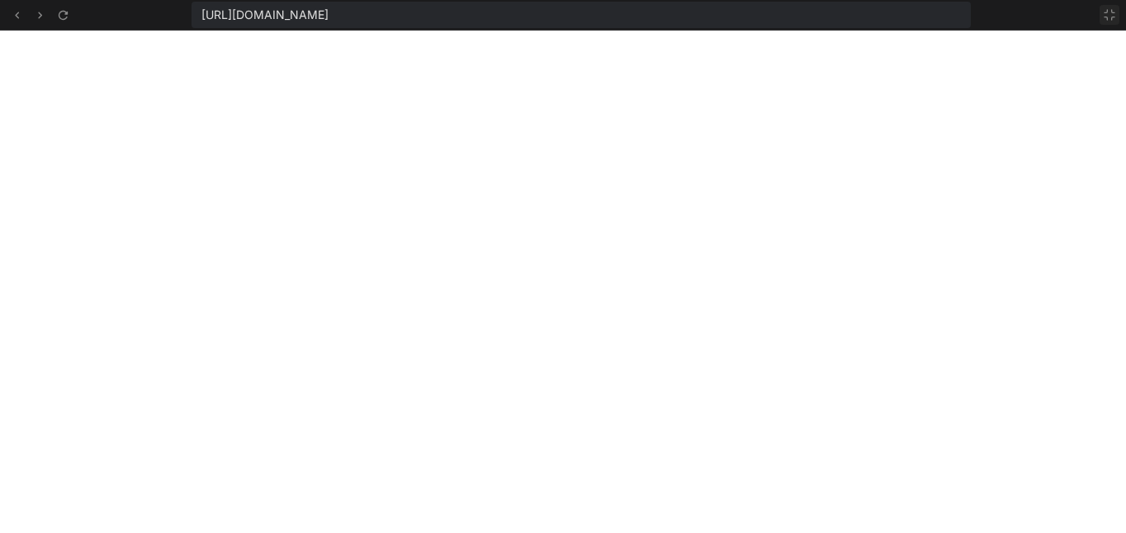
click at [1111, 14] on icon at bounding box center [1109, 14] width 13 height 13
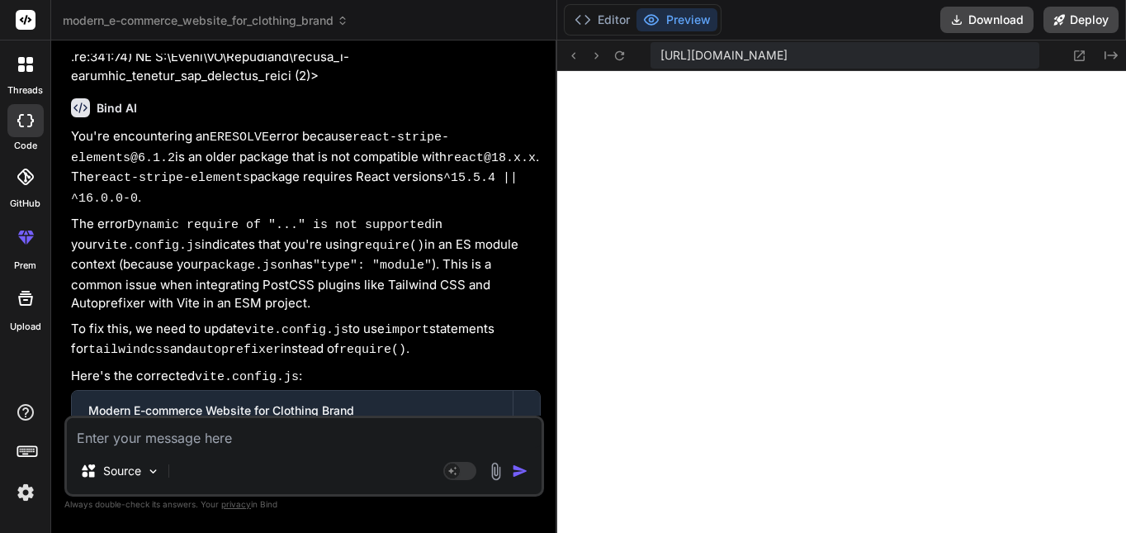
drag, startPoint x: 264, startPoint y: 364, endPoint x: 562, endPoint y: 296, distance: 305.1
click at [557, 296] on div "Bind AI Web Search Created with Pixso. Code Generator You hello Bind AI Hello! …" at bounding box center [304, 286] width 506 height 492
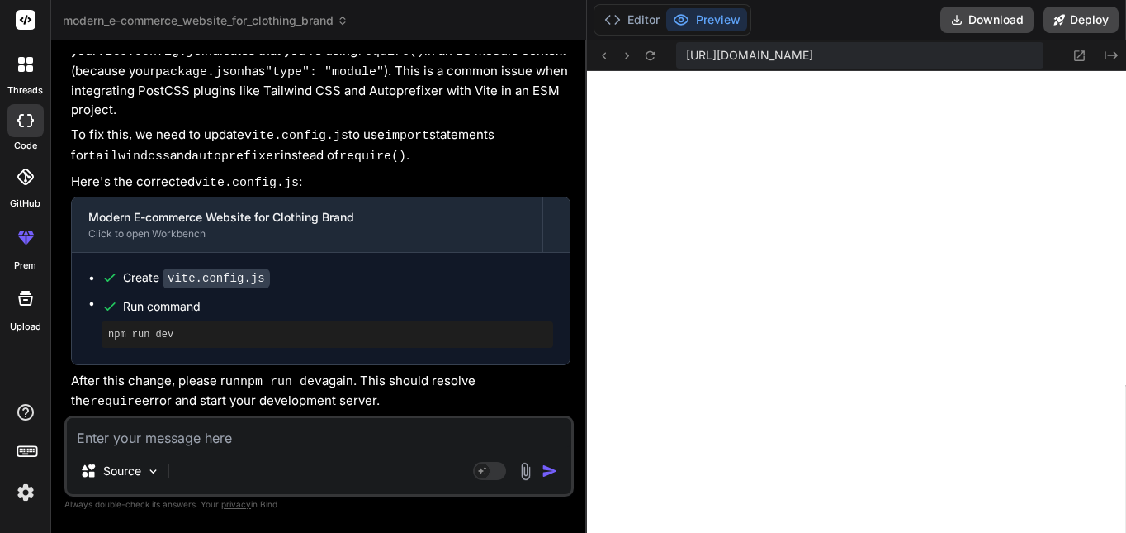
scroll to position [6886, 0]
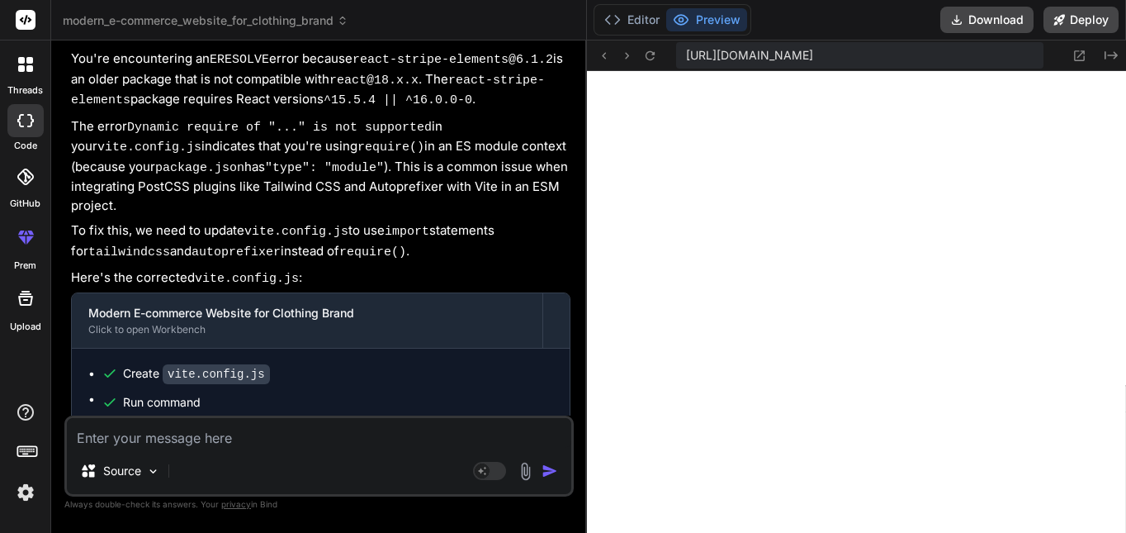
click at [476, 431] on textarea at bounding box center [319, 433] width 505 height 30
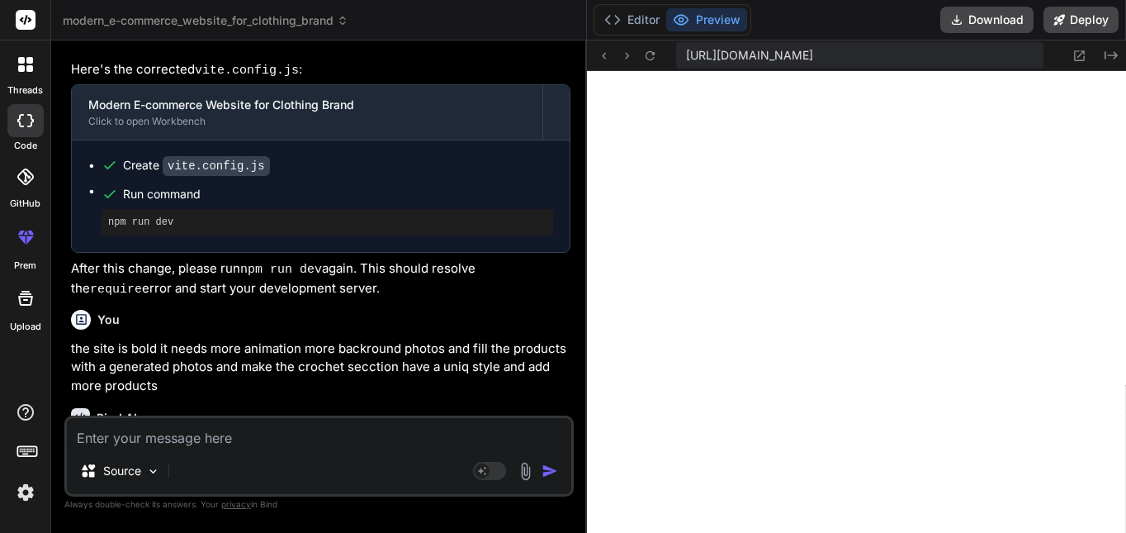
scroll to position [7548, 0]
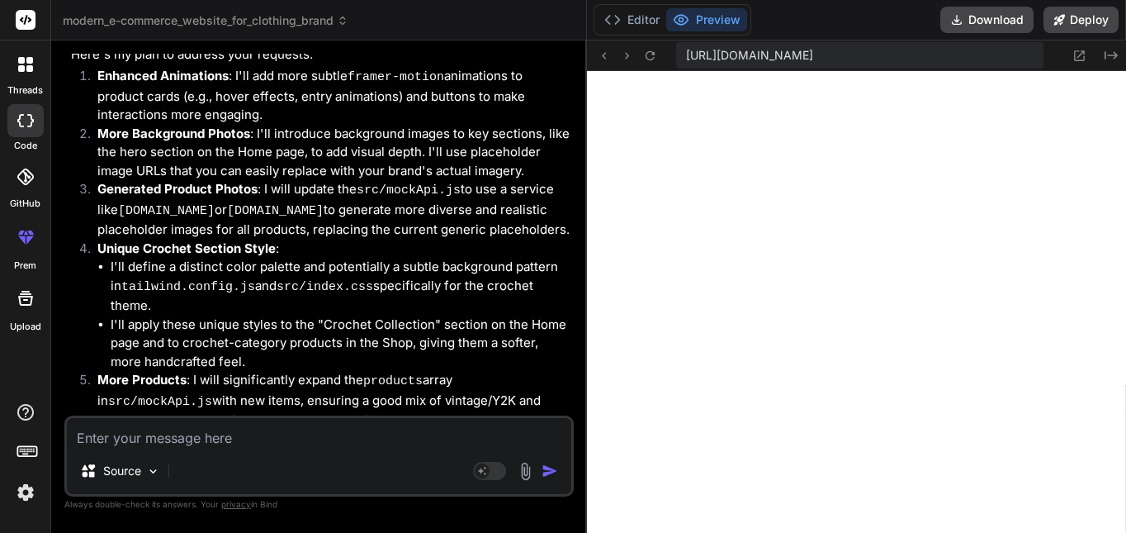
click at [344, 441] on textarea at bounding box center [319, 433] width 505 height 30
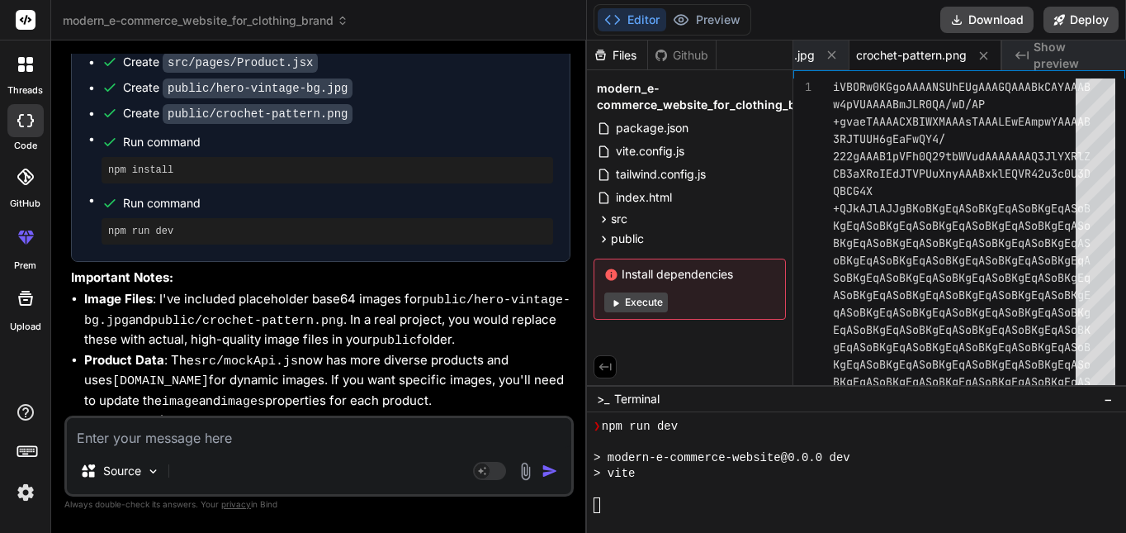
scroll to position [8688, 0]
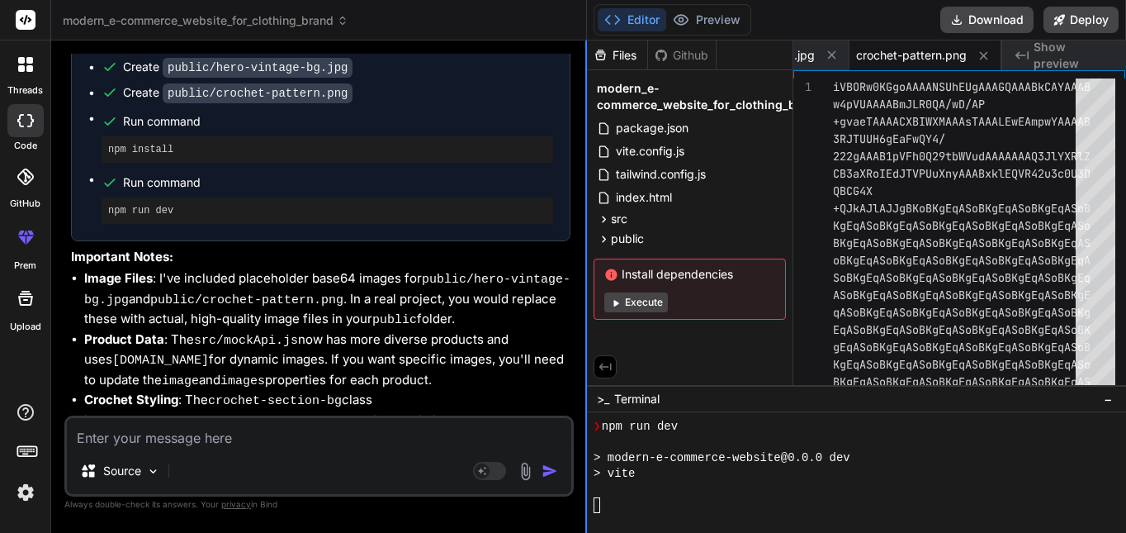
click at [585, 252] on div "Bind AI Web Search Created with Pixso. Code Generator You hello Bind AI Hello! …" at bounding box center [319, 286] width 536 height 492
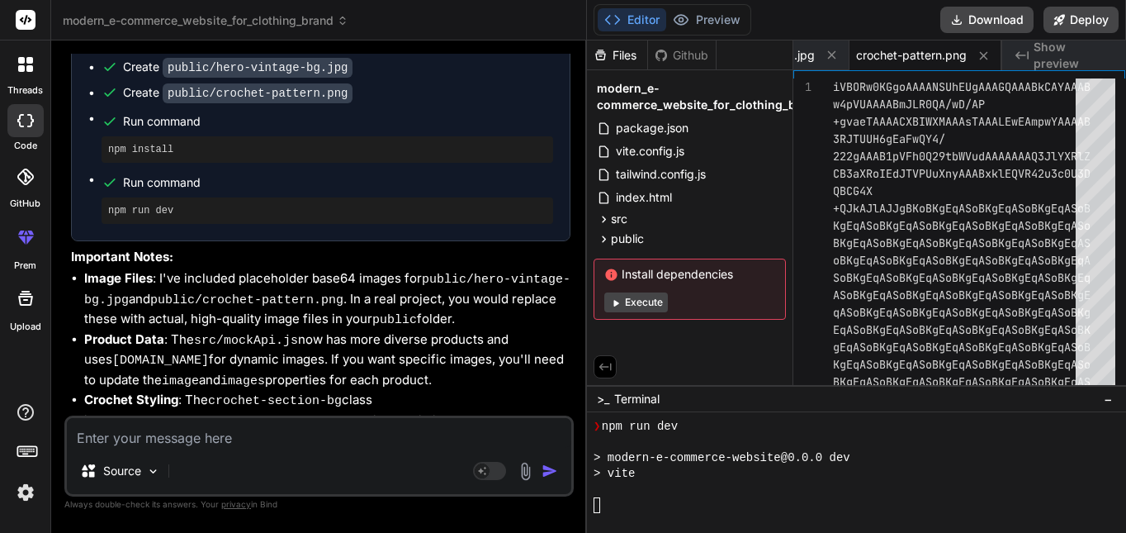
drag, startPoint x: 590, startPoint y: 254, endPoint x: 333, endPoint y: 294, distance: 260.0
click at [328, 295] on div "modern_e-commerce_website_for_clothing_brand Created with Pixso. Bind AI Web Se…" at bounding box center [588, 266] width 1075 height 533
click at [565, 391] on li "Crochet Styling : The crochet-section-bg class in src/index.css and tailwind.co…" at bounding box center [327, 430] width 486 height 79
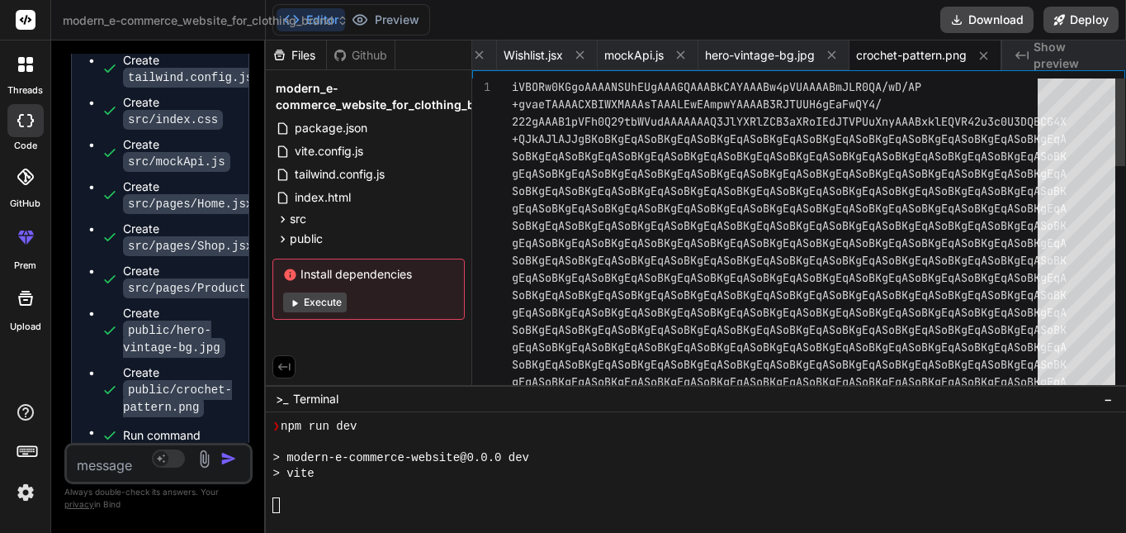
scroll to position [17549, 0]
drag, startPoint x: 587, startPoint y: 272, endPoint x: 115, endPoint y: 323, distance: 475.0
click at [115, 323] on div "Bind AI Web Search Created with Pixso. Code Generator You hello Bind AI Hello! …" at bounding box center [158, 286] width 215 height 492
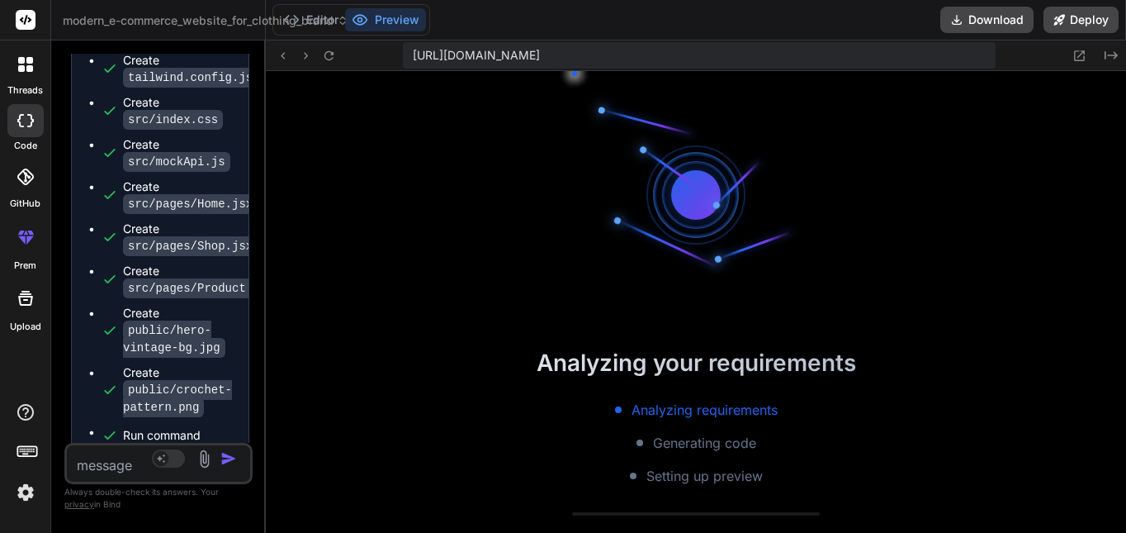
scroll to position [5601, 0]
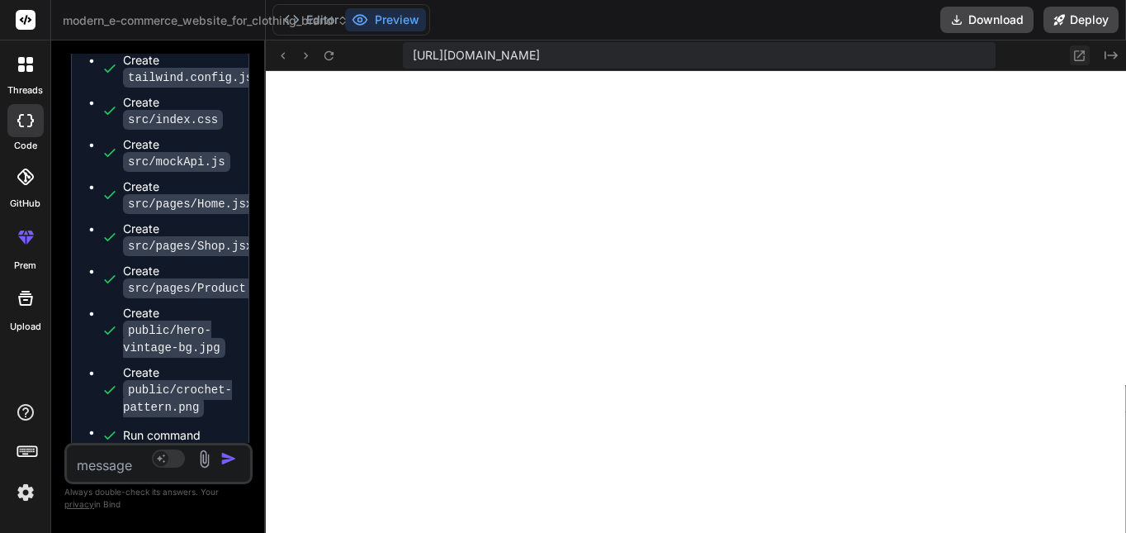
click at [1074, 63] on button at bounding box center [1080, 55] width 20 height 20
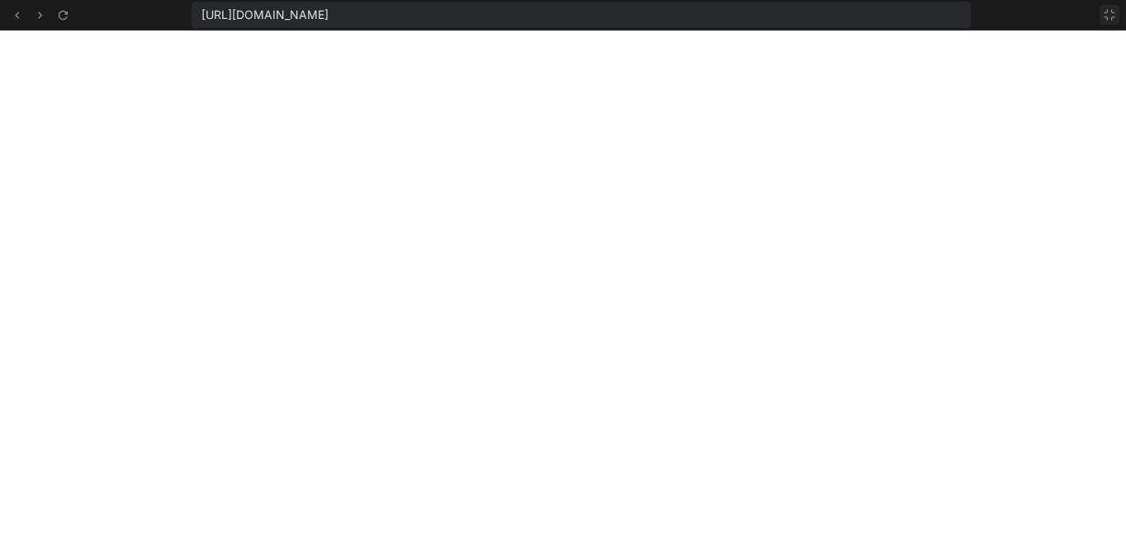
click at [1108, 12] on icon at bounding box center [1110, 15] width 10 height 10
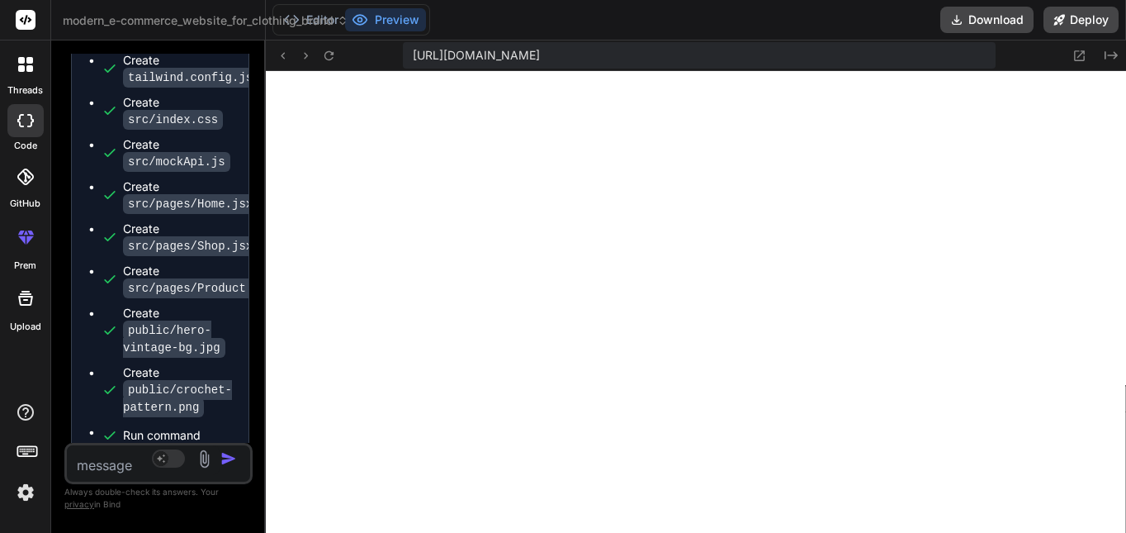
scroll to position [18024, 0]
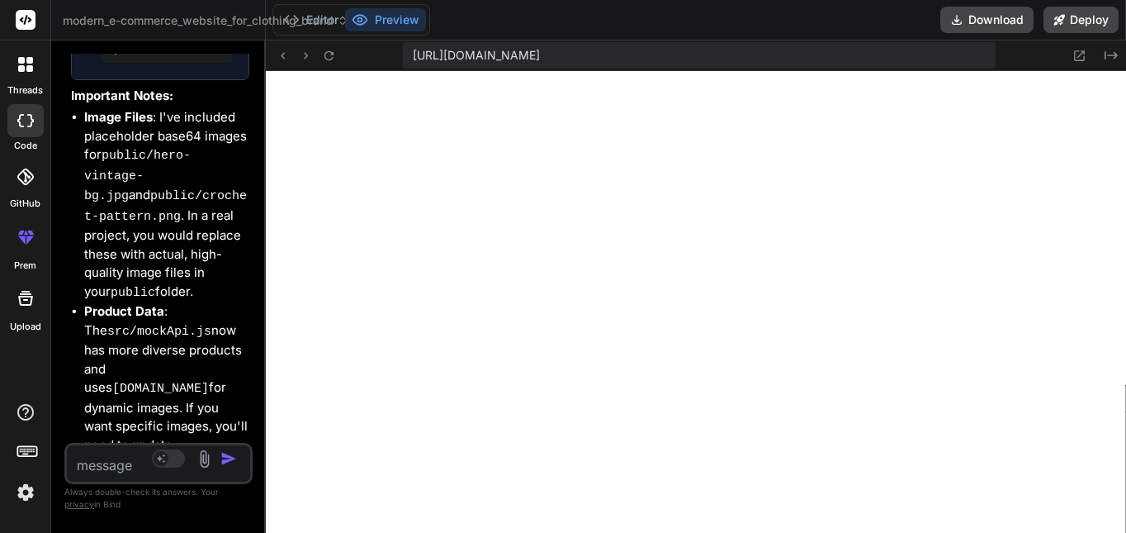
click at [118, 474] on textarea at bounding box center [143, 460] width 153 height 30
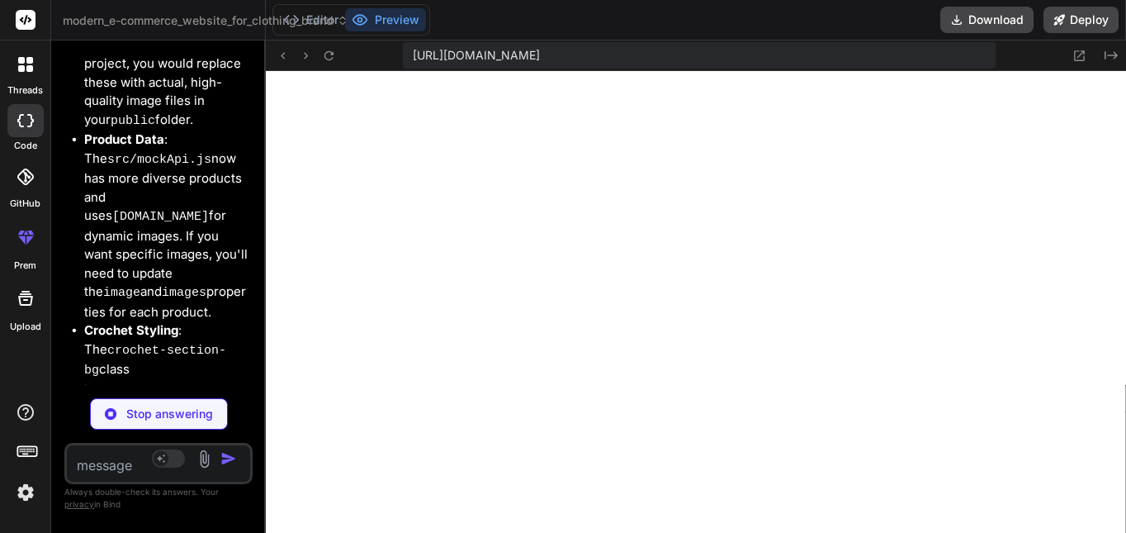
scroll to position [18196, 0]
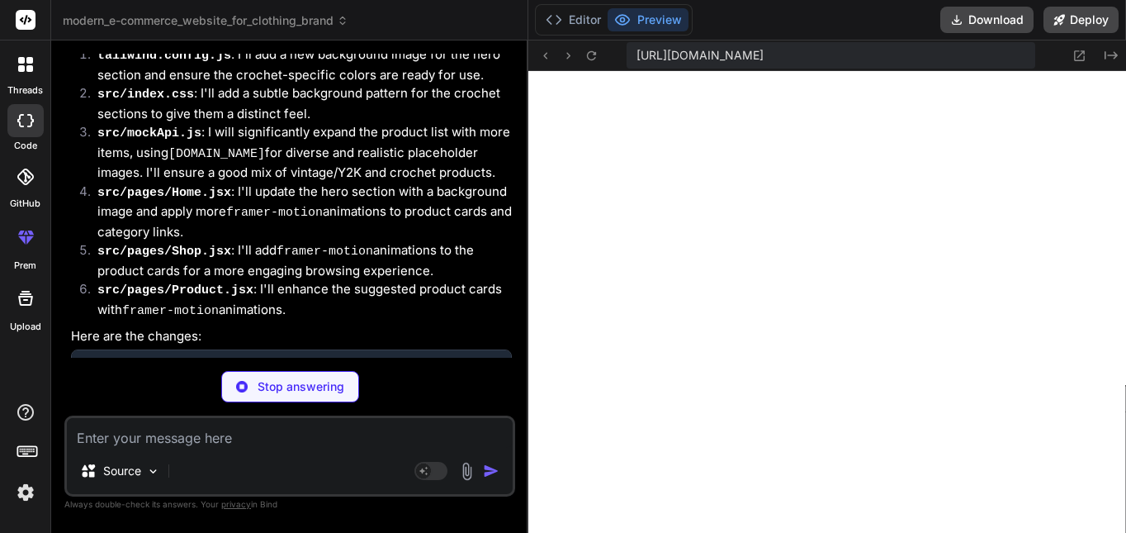
drag, startPoint x: 266, startPoint y: 229, endPoint x: 597, endPoint y: 235, distance: 331.2
click at [528, 235] on div "Bind AI Web Search Created with Pixso. Code Generator You hello Bind AI Hello! …" at bounding box center [289, 286] width 477 height 492
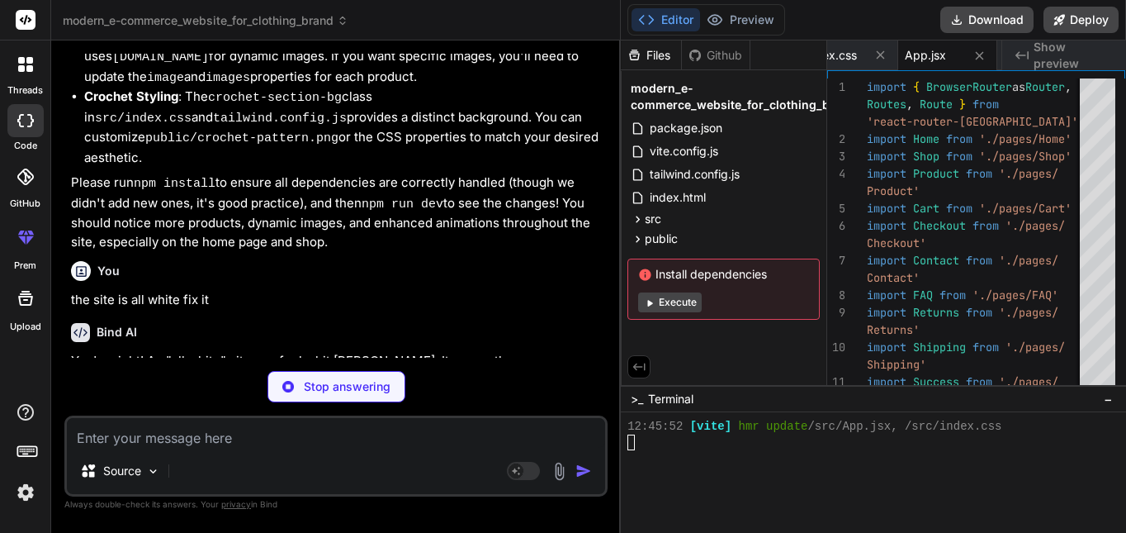
scroll to position [8951, 0]
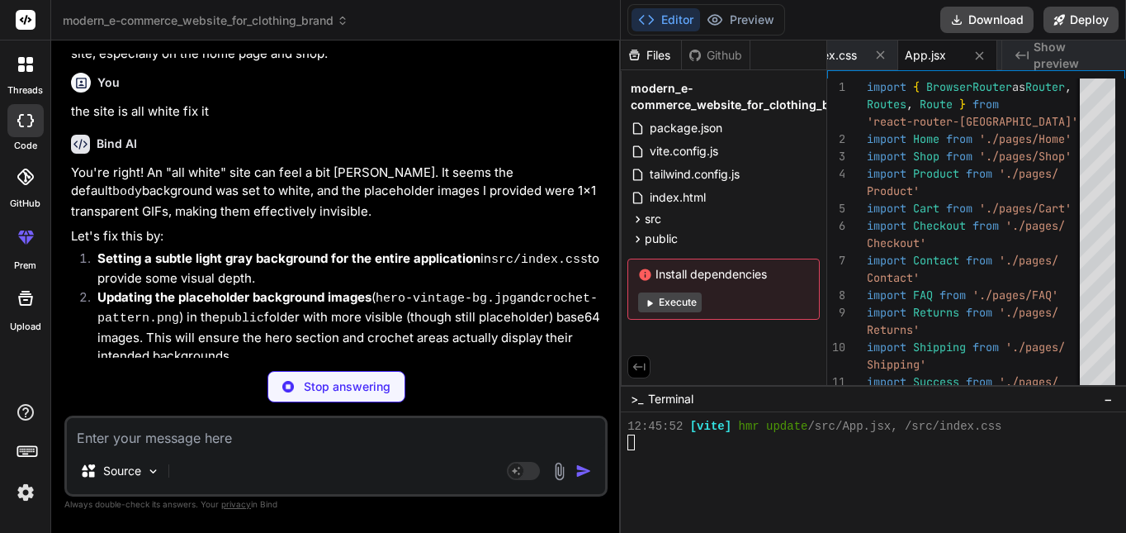
click at [331, 378] on p "Stop answering" at bounding box center [347, 386] width 87 height 17
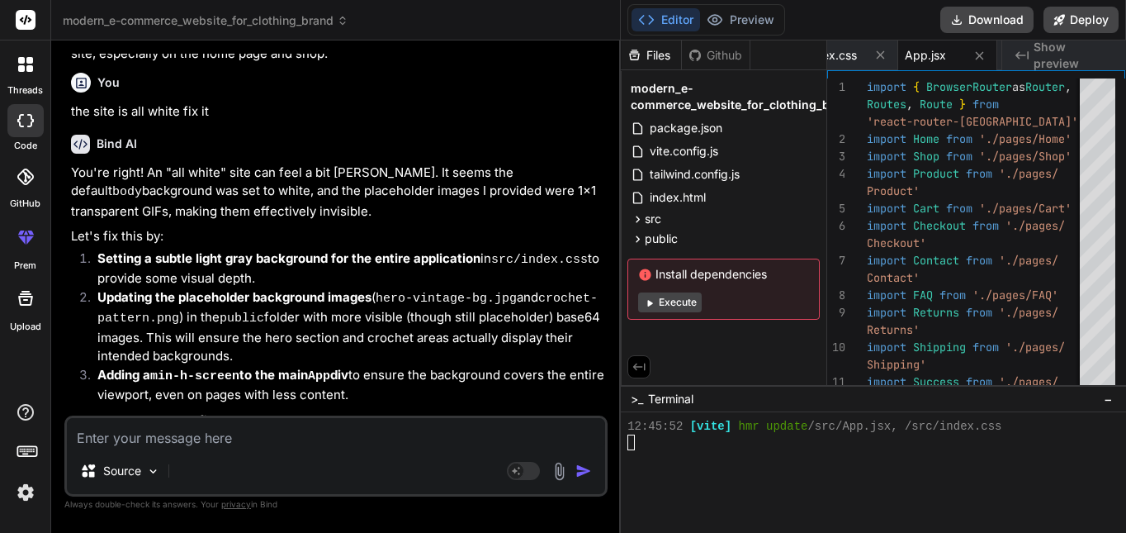
scroll to position [8936, 0]
